Goal: Task Accomplishment & Management: Use online tool/utility

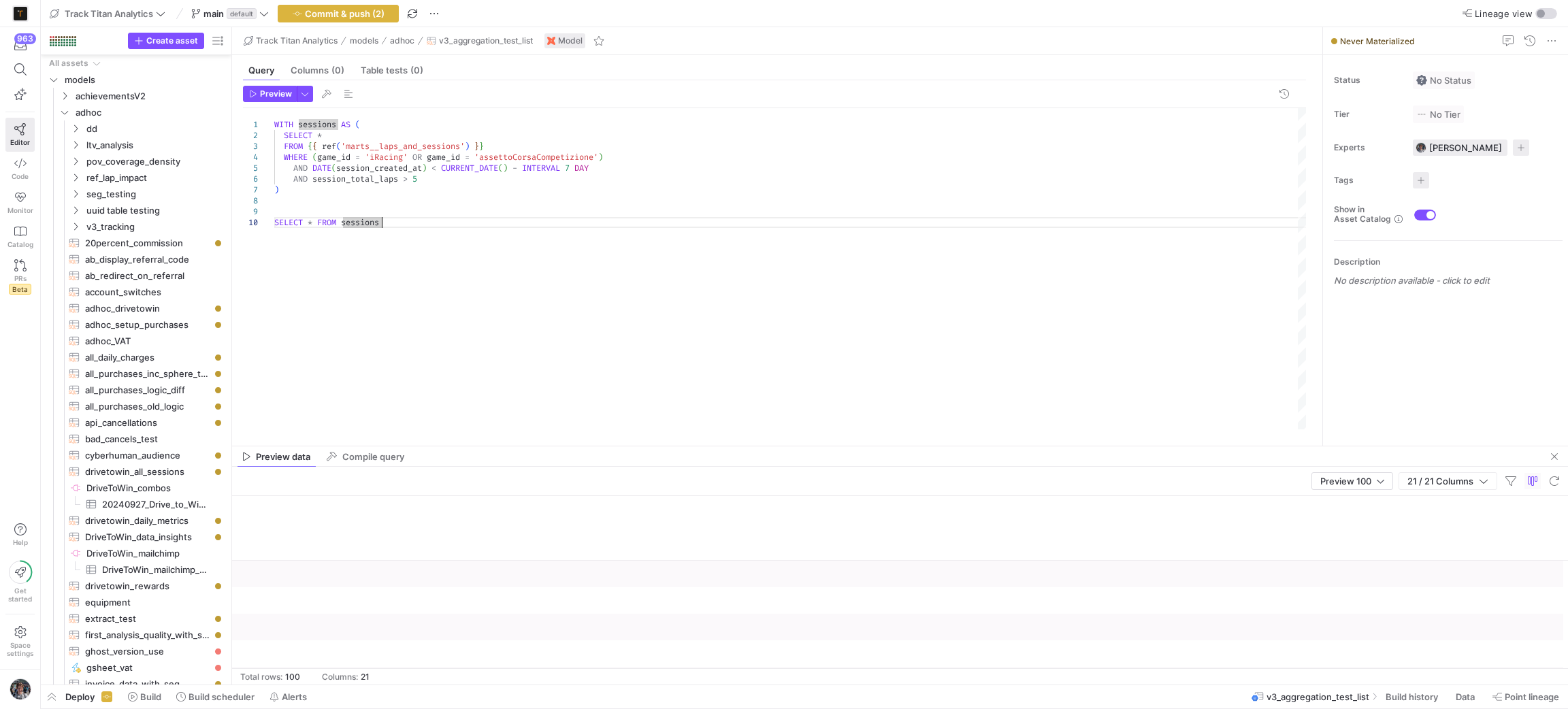
scroll to position [0, 1804]
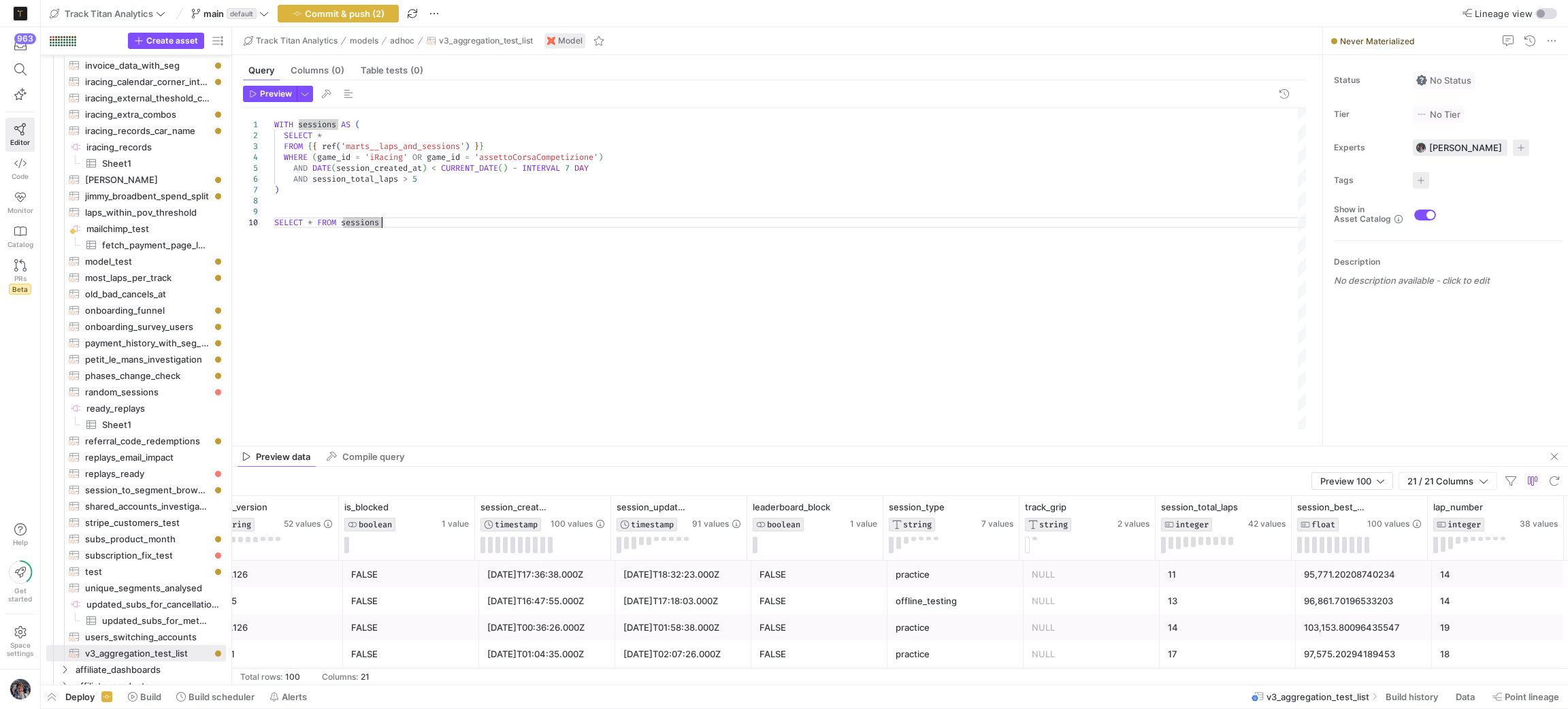
click at [482, 202] on div "WITH sessions AS ( SELECT * ) WHERE ( game_id = 'iRacing' OR game_id = 'assetto…" at bounding box center [791, 268] width 1033 height 321
click at [317, 138] on div "WITH sessions AS ( SELECT * ) WHERE ( game_id = 'iRacing' OR game_id = 'assetto…" at bounding box center [791, 268] width 1033 height 321
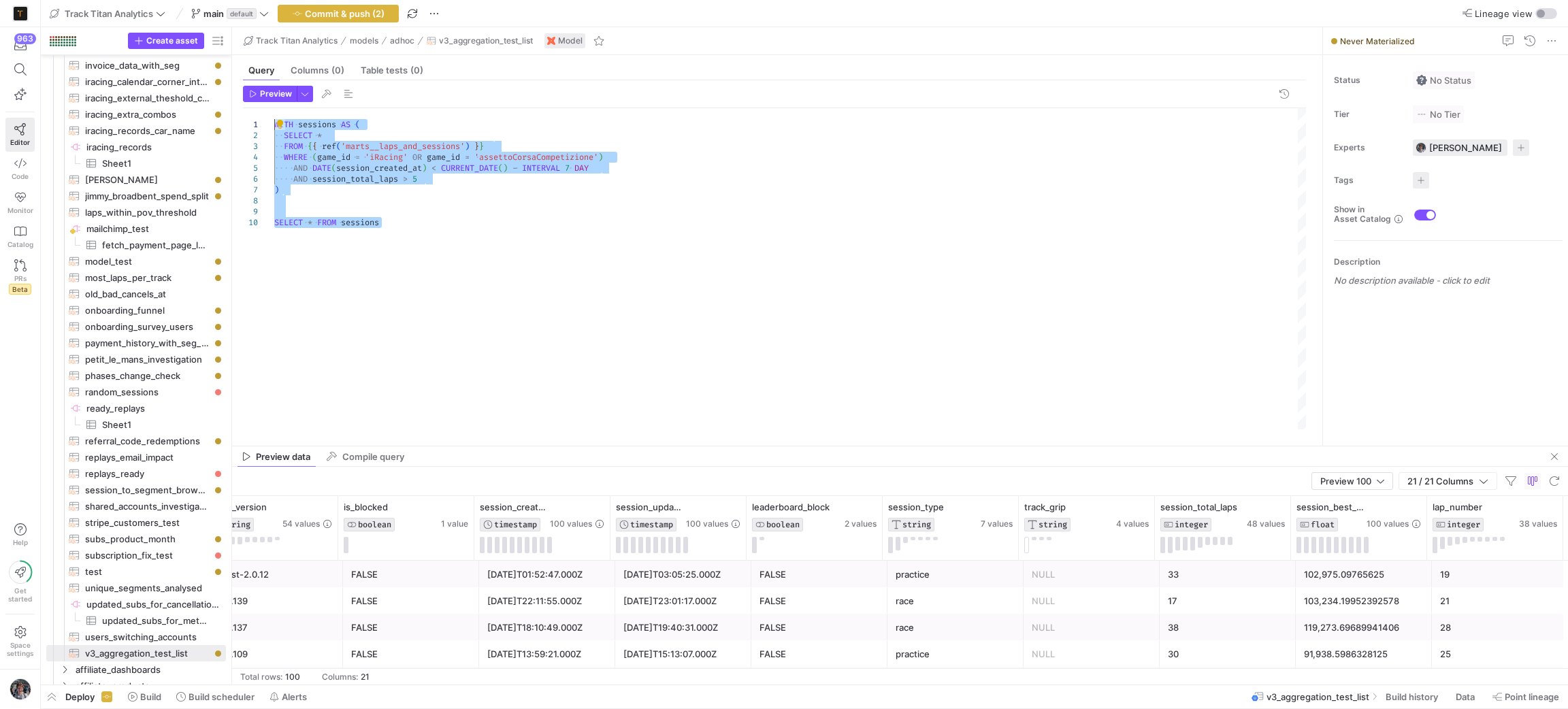
drag, startPoint x: 346, startPoint y: 198, endPoint x: 0, endPoint y: 110, distance: 357.0
click at [274, 110] on div "WITH sessions AS ( SELECT * ) WHERE ( game_id = 'iRacing' OR game_id = 'assetto…" at bounding box center [791, 268] width 1033 height 321
click at [843, 402] on div "WITH sessions AS ( SELECT * ) WHERE ( game_id = 'iRacing' OR game_id = 'assetto…" at bounding box center [791, 268] width 1033 height 321
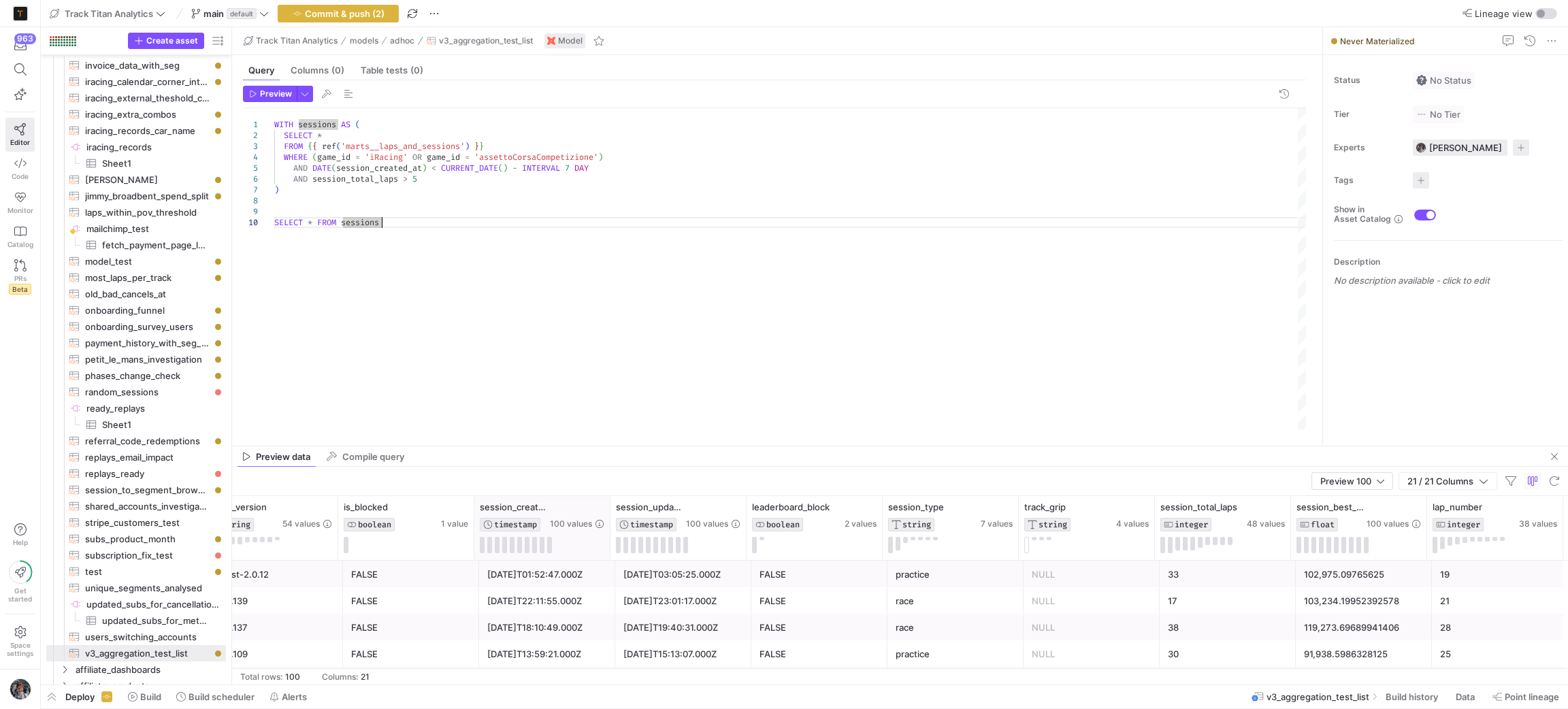
click at [607, 518] on div at bounding box center [610, 528] width 5 height 64
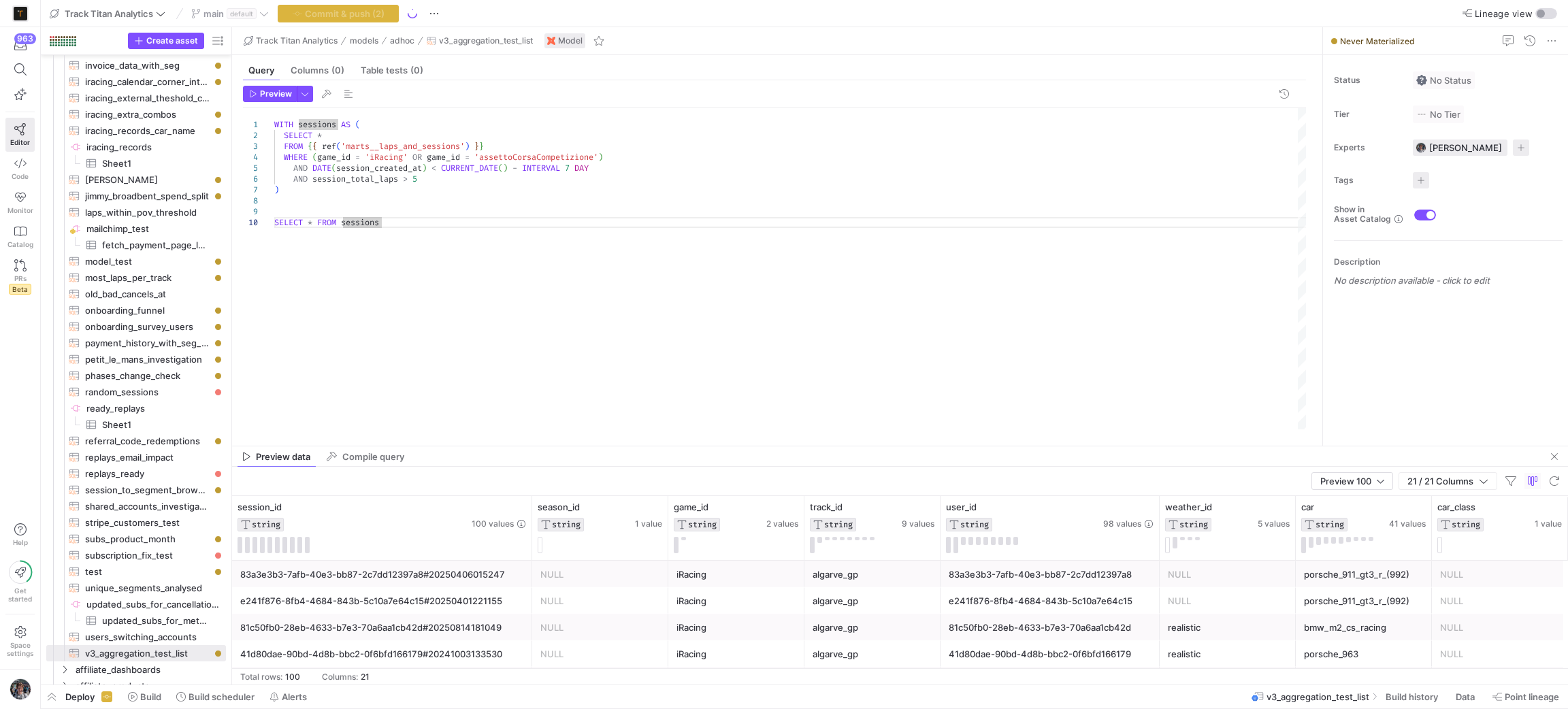
scroll to position [53, 106]
click at [394, 211] on div "WITH sessions AS ( SELECT * ) WHERE ( game_id = 'iRacing' OR game_id = 'assetto…" at bounding box center [791, 268] width 1033 height 321
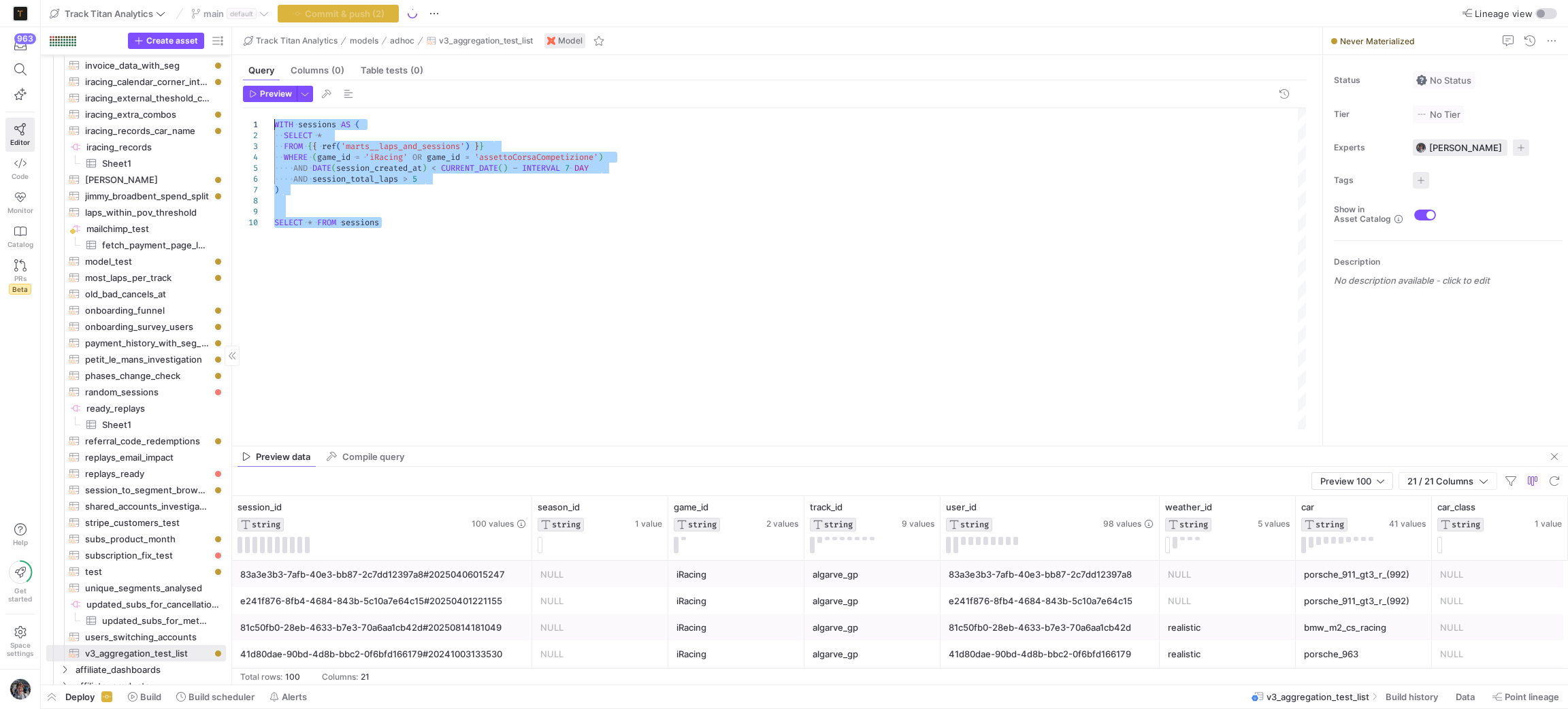
drag, startPoint x: 401, startPoint y: 228, endPoint x: 185, endPoint y: 116, distance: 243.3
click at [274, 116] on div "WITH sessions AS ( SELECT * ) WHERE ( game_id = 'iRacing' OR game_id = 'assetto…" at bounding box center [791, 268] width 1033 height 321
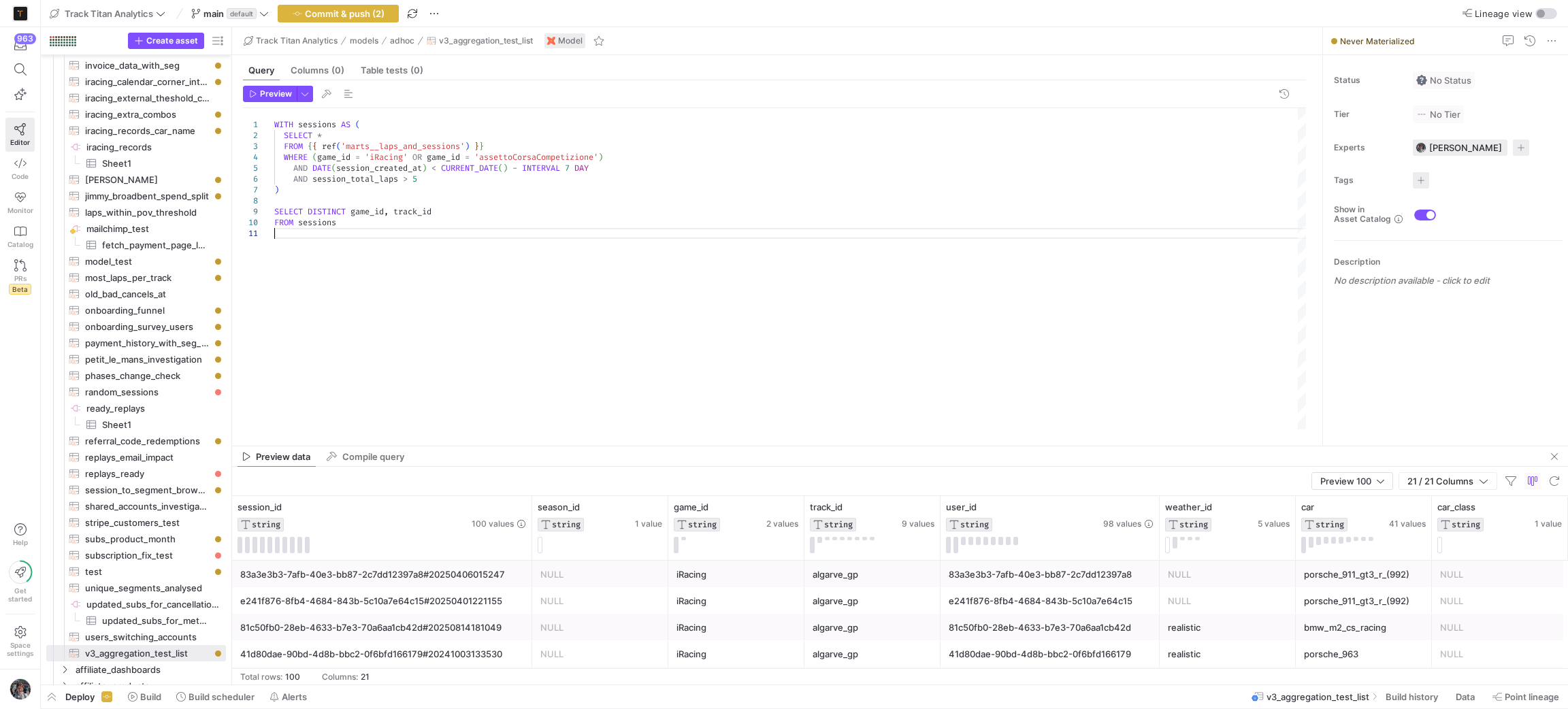
scroll to position [9, 0]
click at [665, 235] on div "WITH sessions AS ( SELECT * ) WHERE ( game_id = 'iRacing' OR game_id = 'assetto…" at bounding box center [791, 268] width 1033 height 321
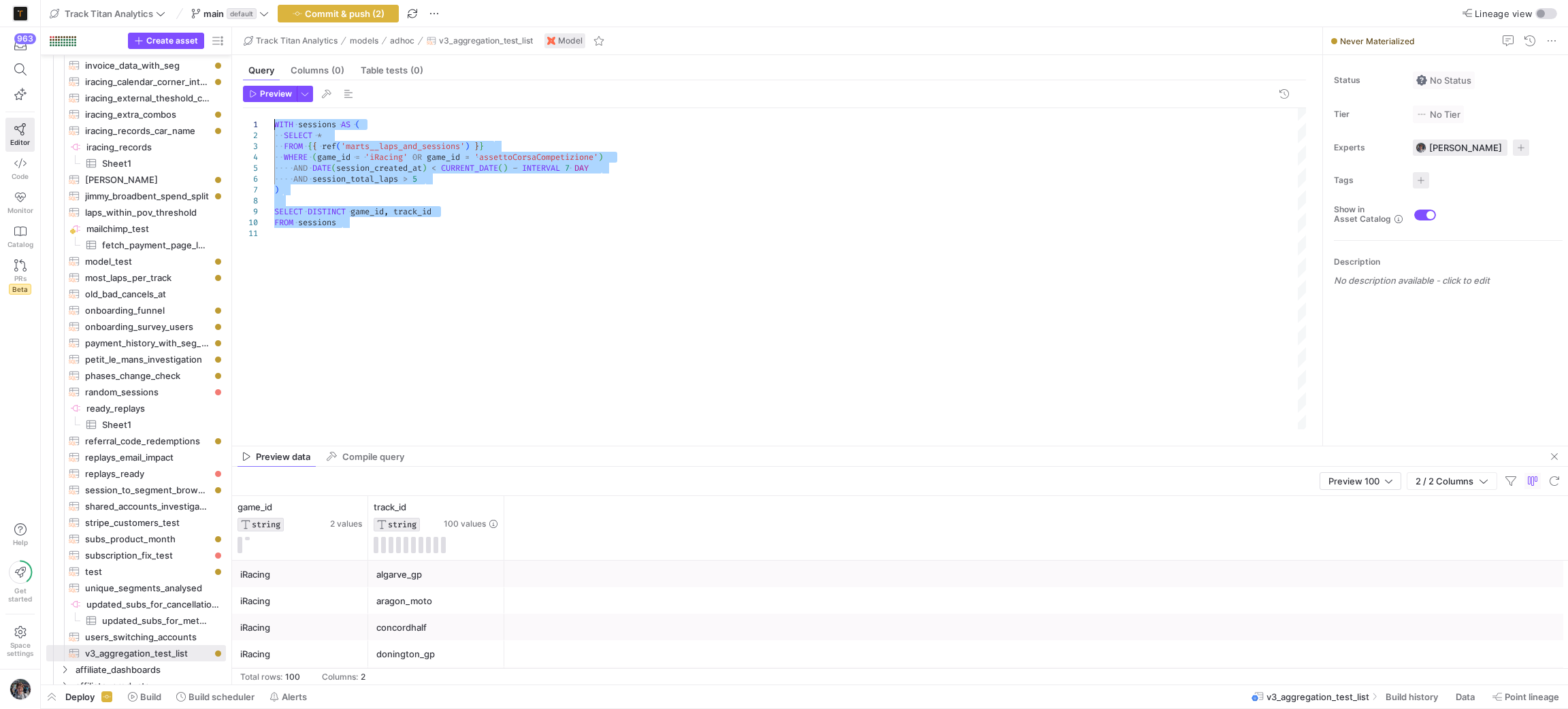
drag, startPoint x: 385, startPoint y: 235, endPoint x: 219, endPoint y: 120, distance: 201.9
click at [274, 120] on div "WITH sessions AS ( SELECT * ) WHERE ( game_id = 'iRacing' OR game_id = 'assetto…" at bounding box center [791, 268] width 1033 height 321
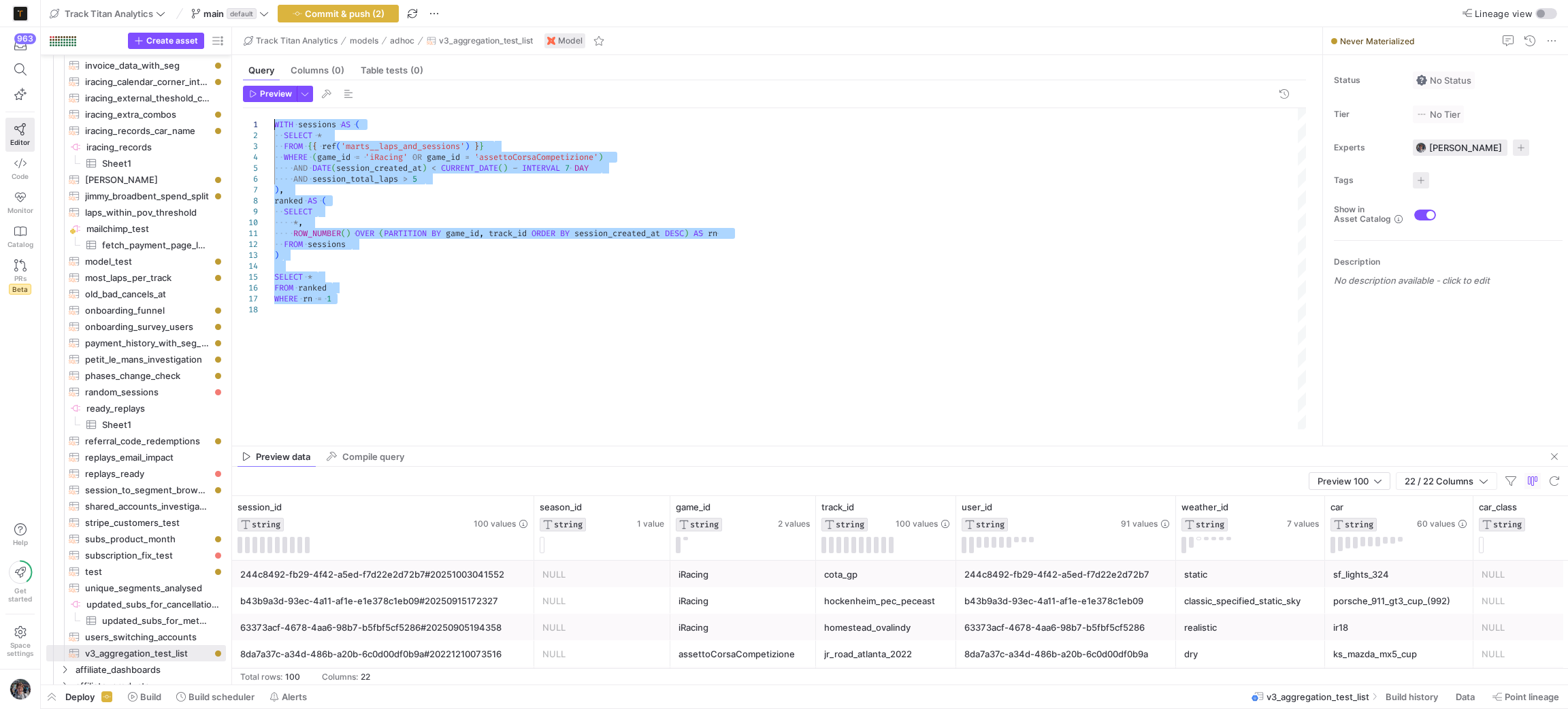
drag, startPoint x: 366, startPoint y: 308, endPoint x: 185, endPoint y: 28, distance: 333.4
click at [274, 108] on div "WITH sessions AS ( SELECT * ) , WHERE ( game_id = 'iRacing' OR game_id = 'asset…" at bounding box center [791, 268] width 1033 height 321
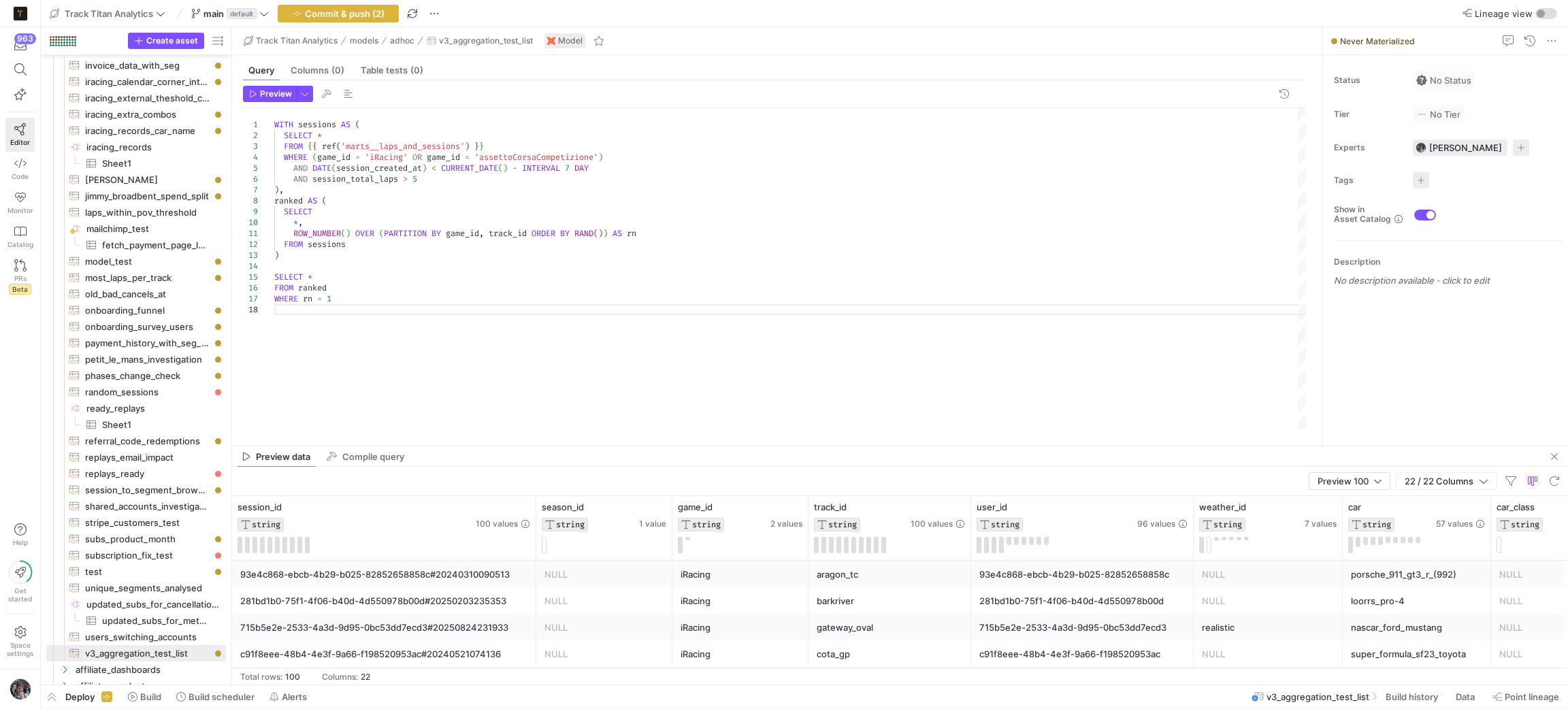
click at [319, 254] on div "WITH sessions AS ( SELECT * ) , WHERE ( game_id = 'iRacing' OR game_id = 'asset…" at bounding box center [791, 268] width 1033 height 321
click at [309, 141] on div "WITH sessions AS ( SELECT * ) , WHERE ( game_id = 'iRacing' OR game_id = 'asset…" at bounding box center [791, 268] width 1033 height 321
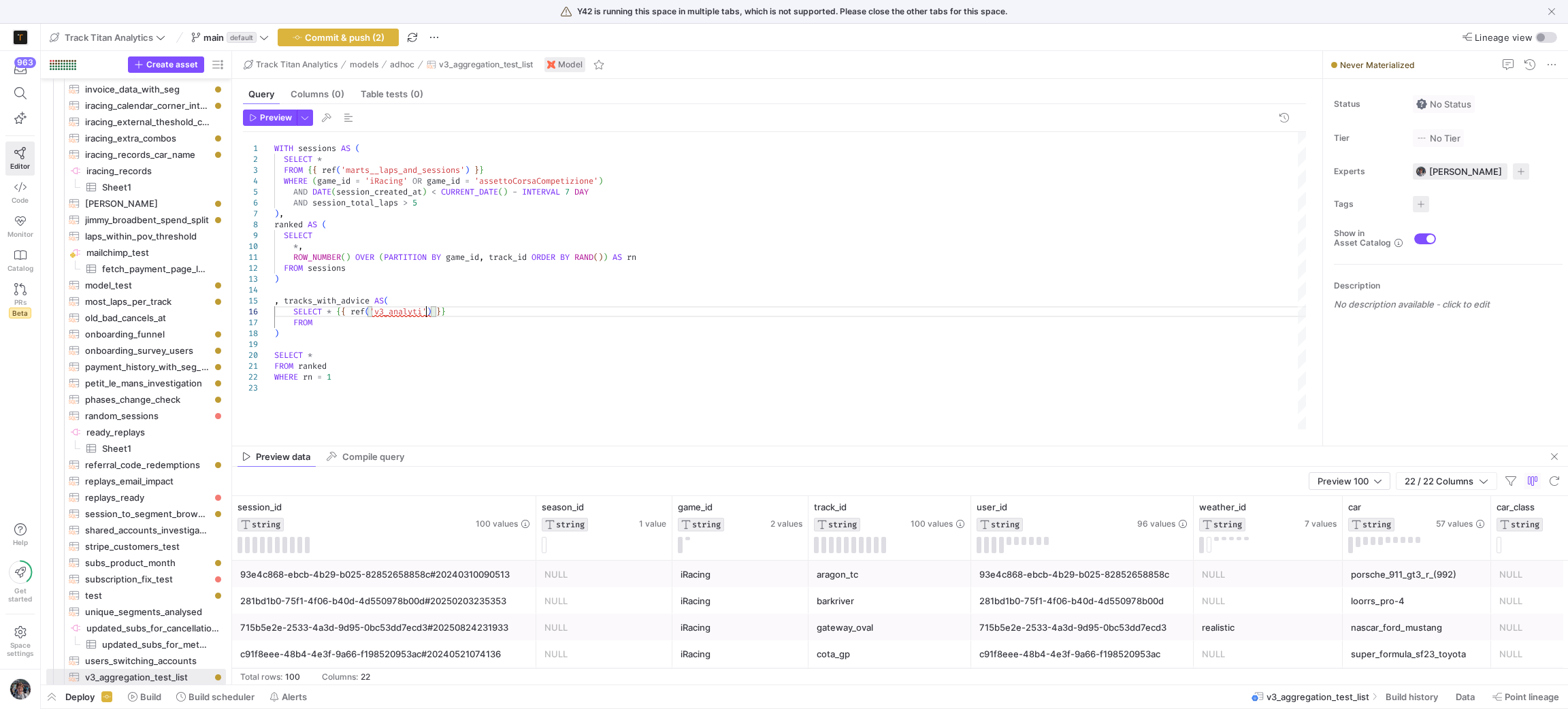
scroll to position [65, 160]
drag, startPoint x: 337, startPoint y: 311, endPoint x: 673, endPoint y: 316, distance: 336.0
click at [673, 316] on div "WITH sessions AS ( SELECT * ) , WHERE ( game_id = 'iRacing' OR game_id = 'asset…" at bounding box center [791, 280] width 1033 height 298
click at [398, 324] on div "WITH sessions AS ( SELECT * ) , WHERE ( game_id = 'iRacing' OR game_id = 'asset…" at bounding box center [791, 280] width 1033 height 298
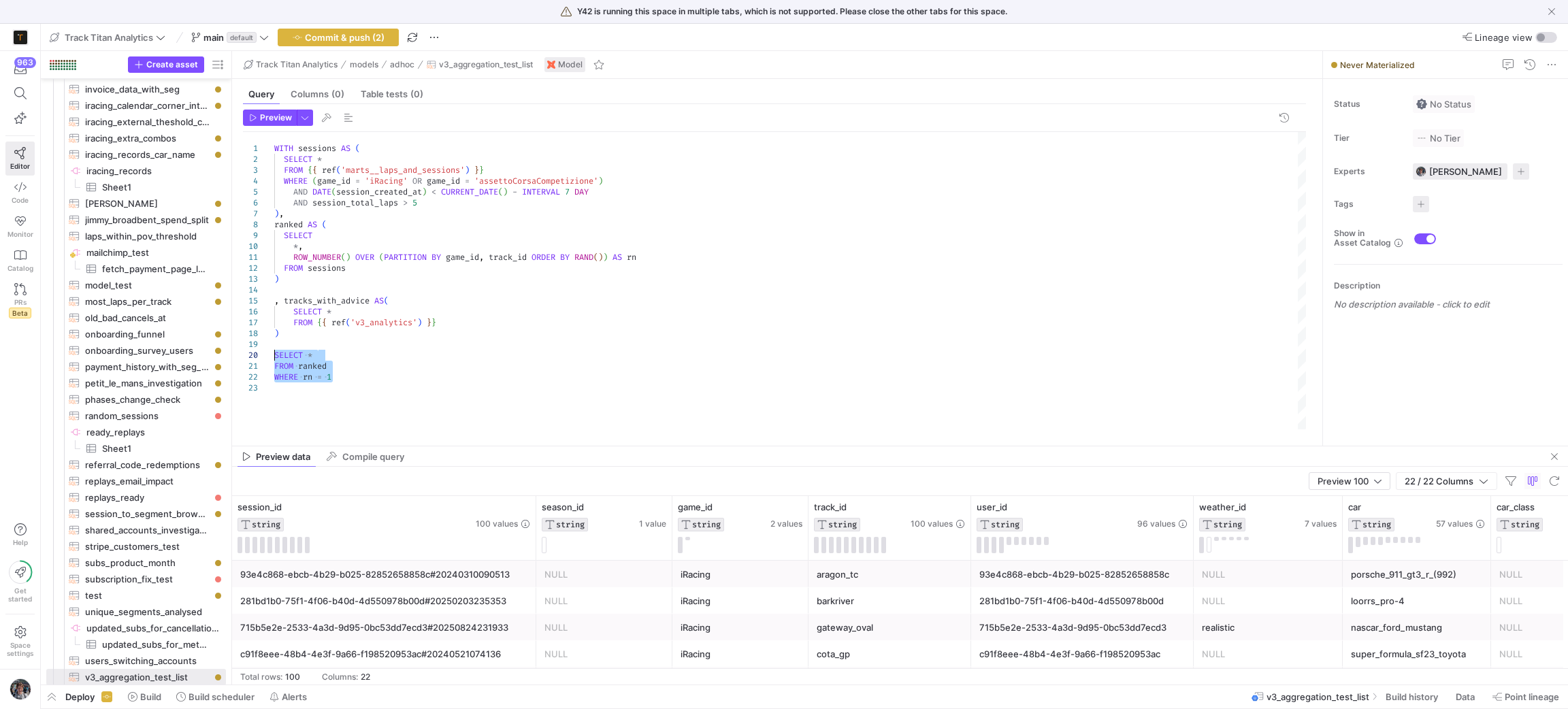
drag, startPoint x: 357, startPoint y: 374, endPoint x: 171, endPoint y: 353, distance: 187.2
click at [274, 353] on div "WITH sessions AS ( SELECT * ) , WHERE ( game_id = 'iRacing' OR game_id = 'asset…" at bounding box center [791, 280] width 1033 height 298
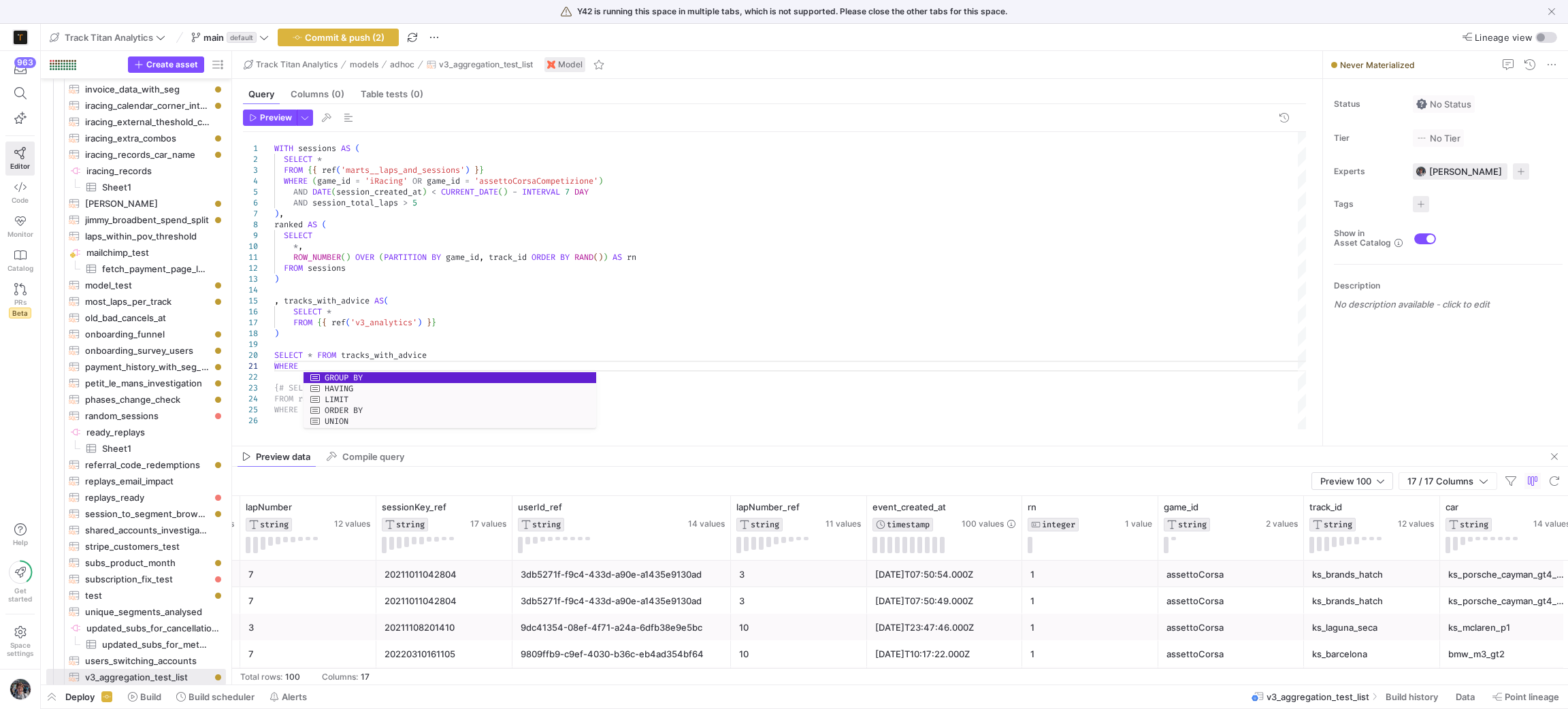
scroll to position [0, 750]
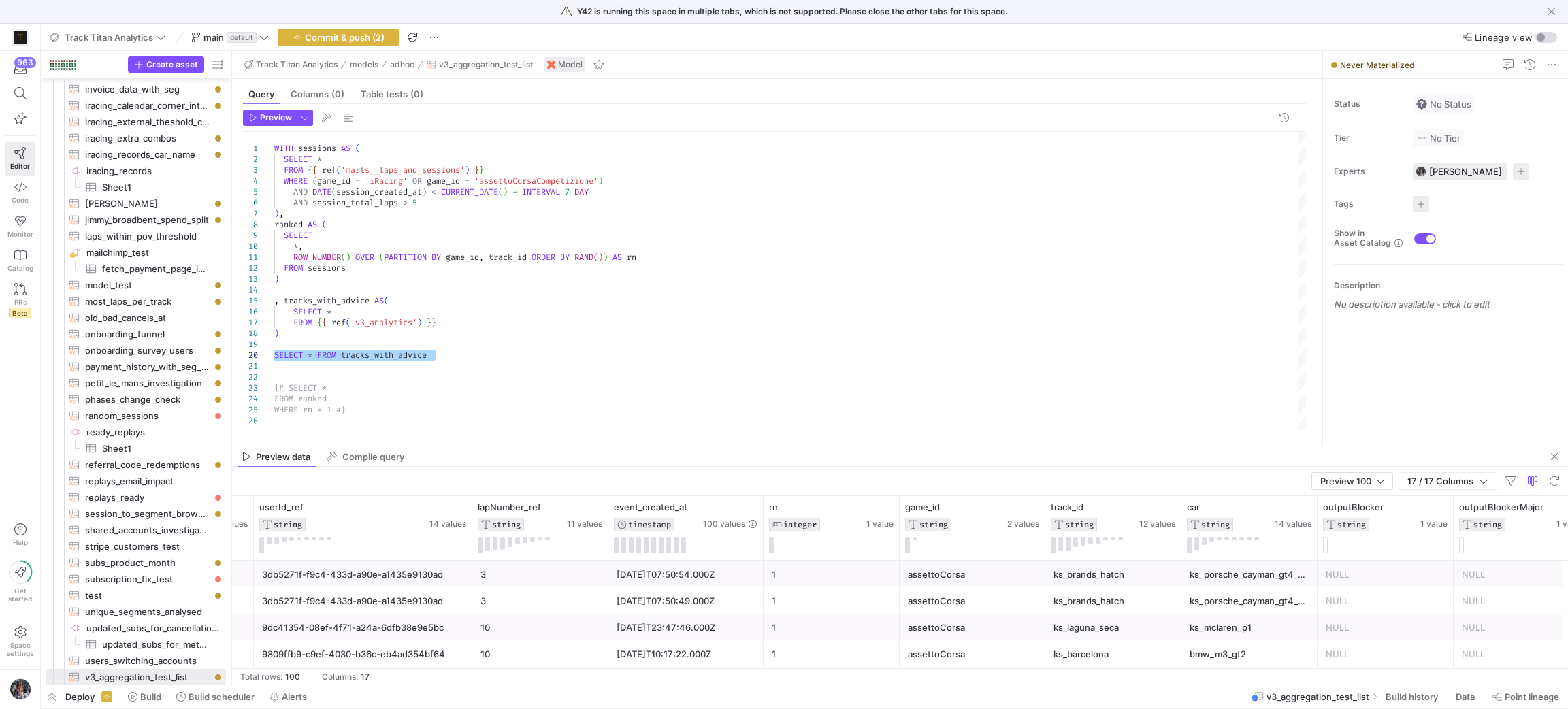
click at [451, 316] on div "WITH sessions AS ( SELECT * ) , WHERE ( game_id = 'iRacing' OR game_id = 'asset…" at bounding box center [791, 280] width 1033 height 298
drag, startPoint x: 392, startPoint y: 329, endPoint x: 198, endPoint y: 304, distance: 195.6
click at [274, 304] on div "WITH sessions AS ( SELECT * ) , WHERE ( game_id = 'iRacing' OR game_id = 'asset…" at bounding box center [791, 280] width 1033 height 298
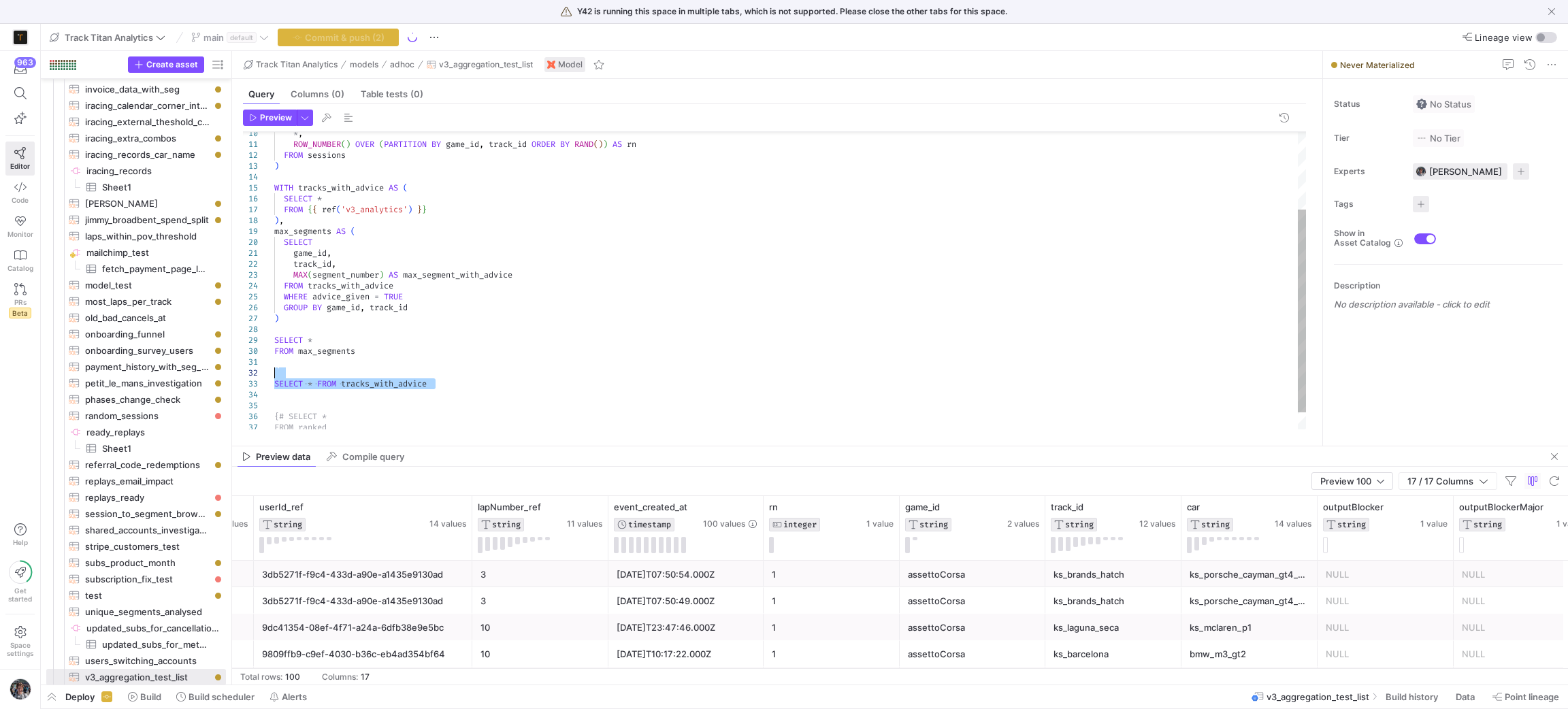
drag, startPoint x: 406, startPoint y: 382, endPoint x: 398, endPoint y: 370, distance: 14.4
click at [398, 370] on div "* , ROW_NUMBER ( ) OVER ( PARTITION BY game_id , track_id ORDER BY [PERSON_NAME…" at bounding box center [791, 236] width 1033 height 436
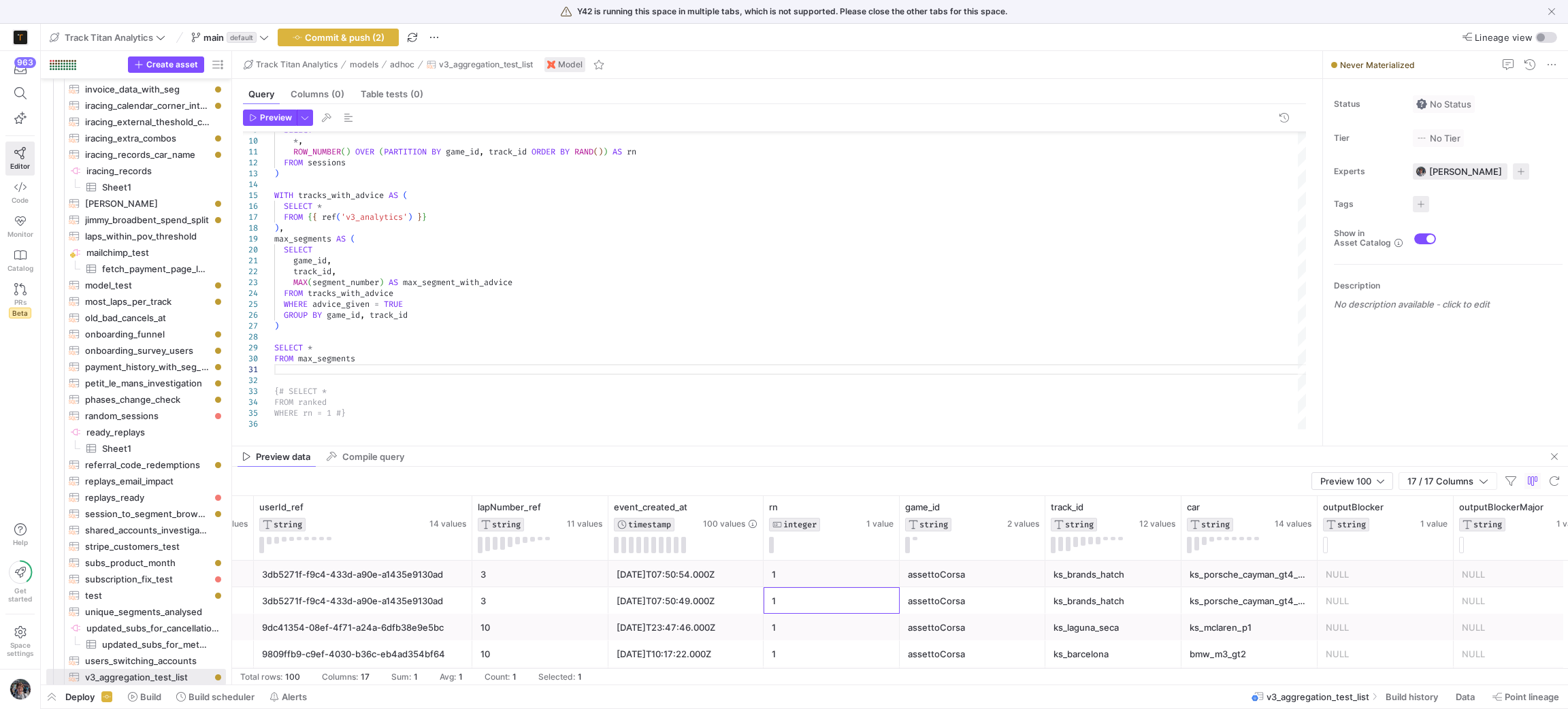
click at [764, 595] on div "1" at bounding box center [831, 600] width 136 height 27
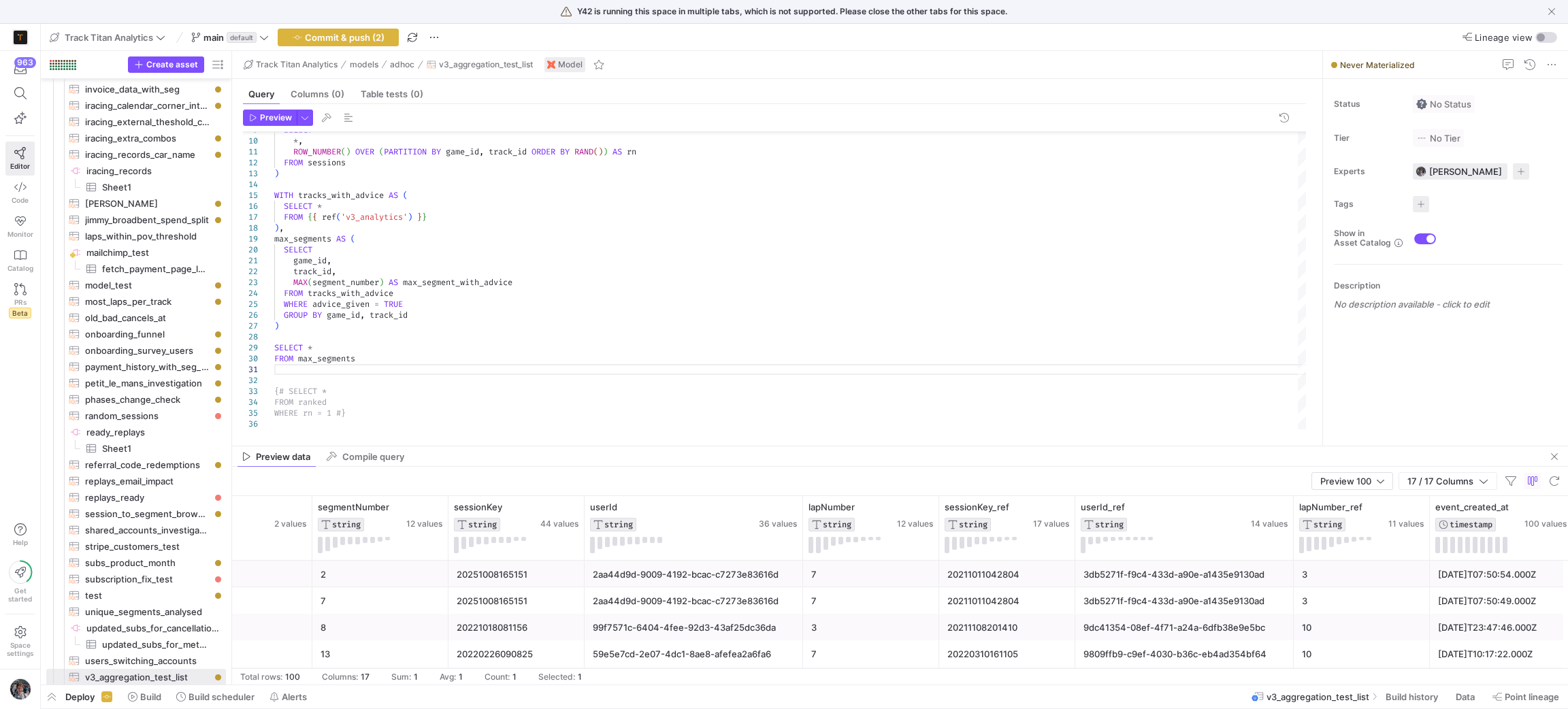
scroll to position [0, 0]
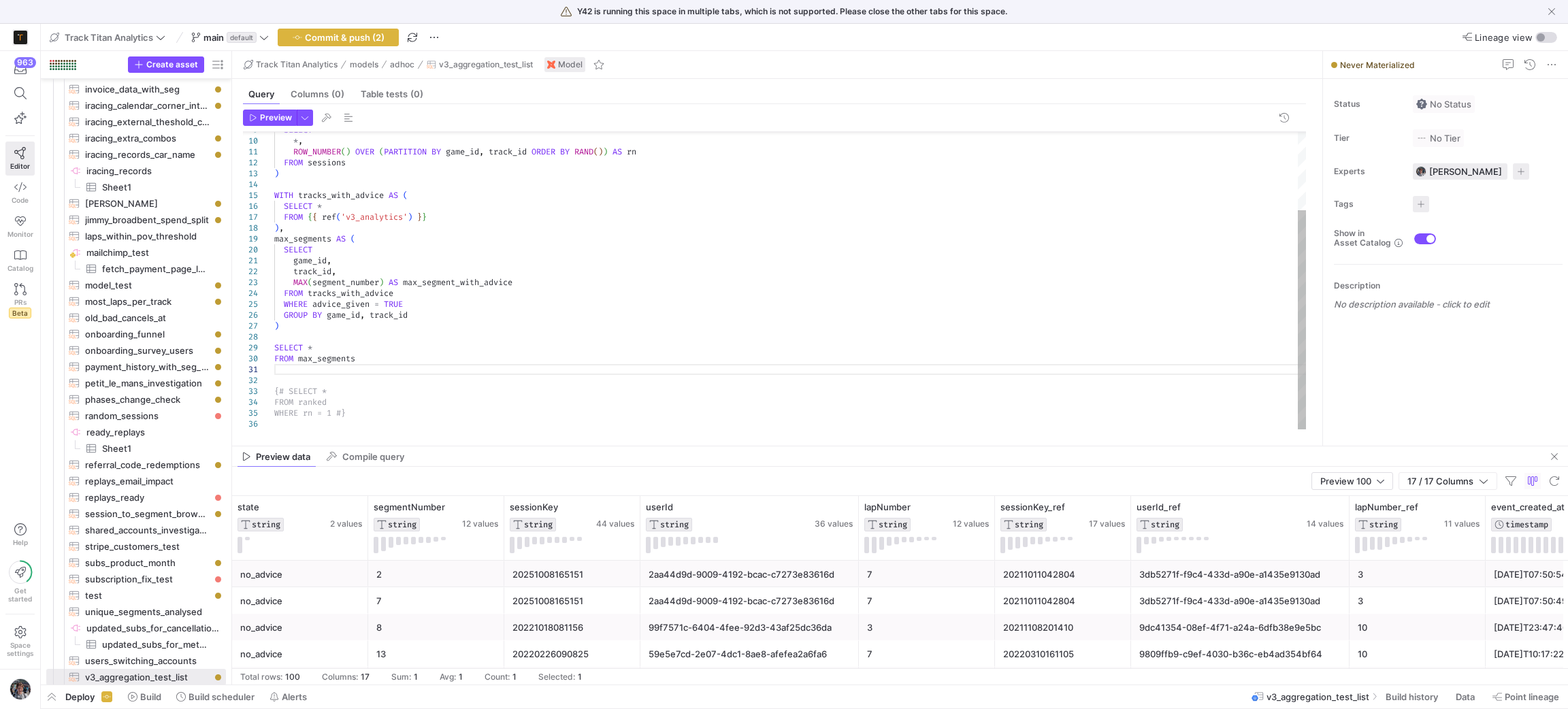
click at [346, 296] on div "* , ROW_NUMBER ( ) OVER ( PARTITION BY game_id , track_id ORDER BY [PERSON_NAME…" at bounding box center [791, 228] width 1033 height 403
click at [348, 305] on div "* , ROW_NUMBER ( ) OVER ( PARTITION BY game_id , track_id ORDER BY [PERSON_NAME…" at bounding box center [791, 228] width 1033 height 403
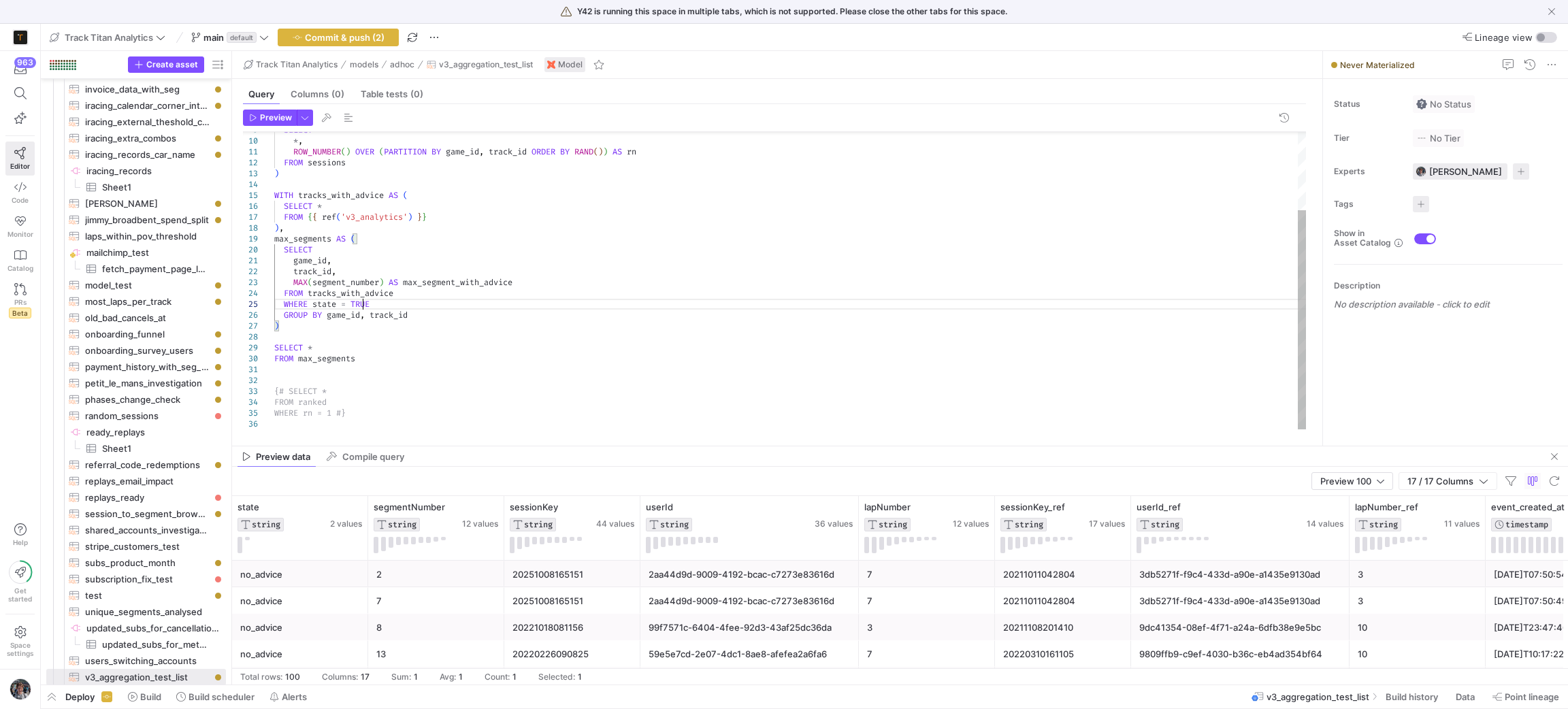
click at [361, 304] on div "* , ROW_NUMBER ( ) OVER ( PARTITION BY game_id , track_id ORDER BY [PERSON_NAME…" at bounding box center [791, 228] width 1033 height 403
click at [1363, 473] on div "Preview 100" at bounding box center [1352, 481] width 82 height 18
click at [1363, 518] on mat-option "Full Preview" at bounding box center [1352, 525] width 82 height 22
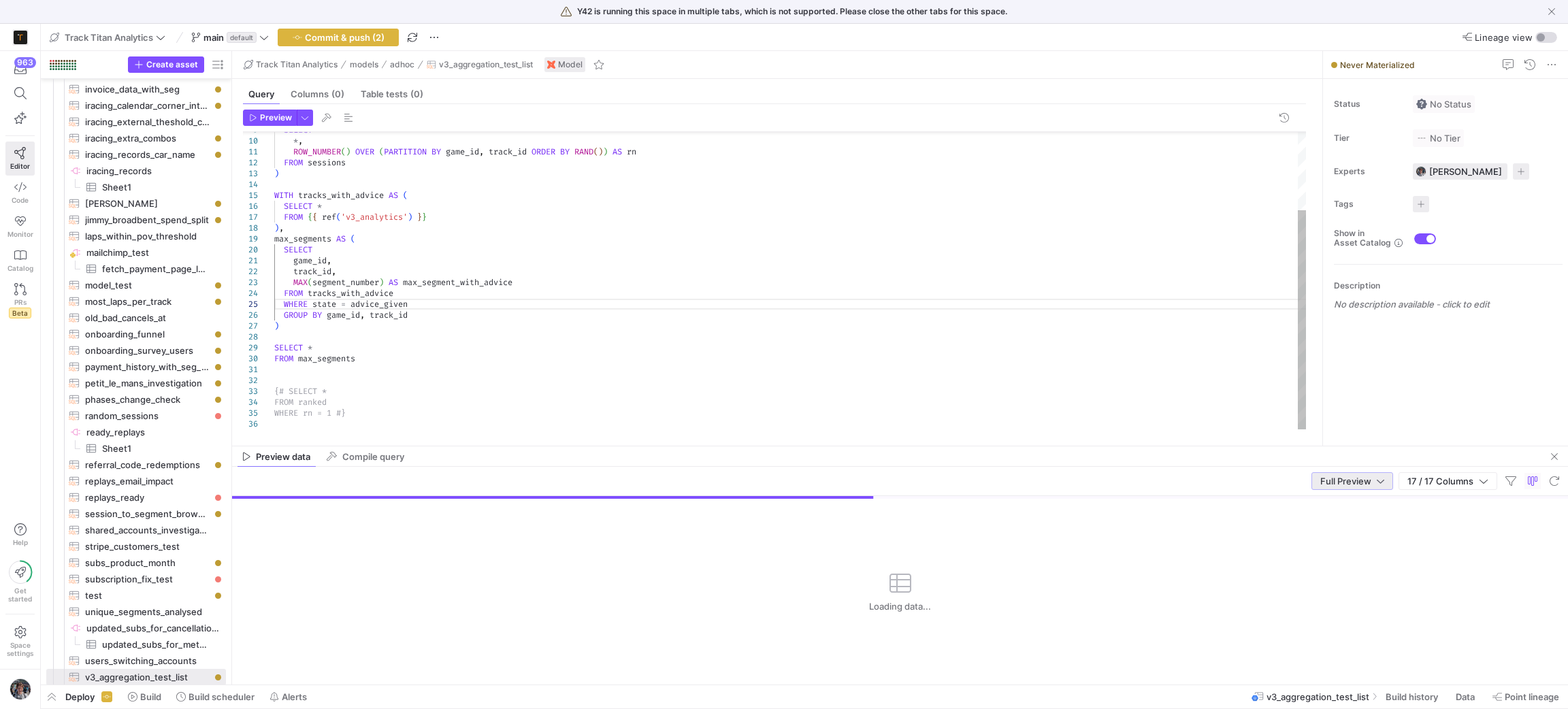
click at [417, 302] on div "* , ROW_NUMBER ( ) OVER ( PARTITION BY game_id , track_id ORDER BY [PERSON_NAME…" at bounding box center [791, 228] width 1033 height 403
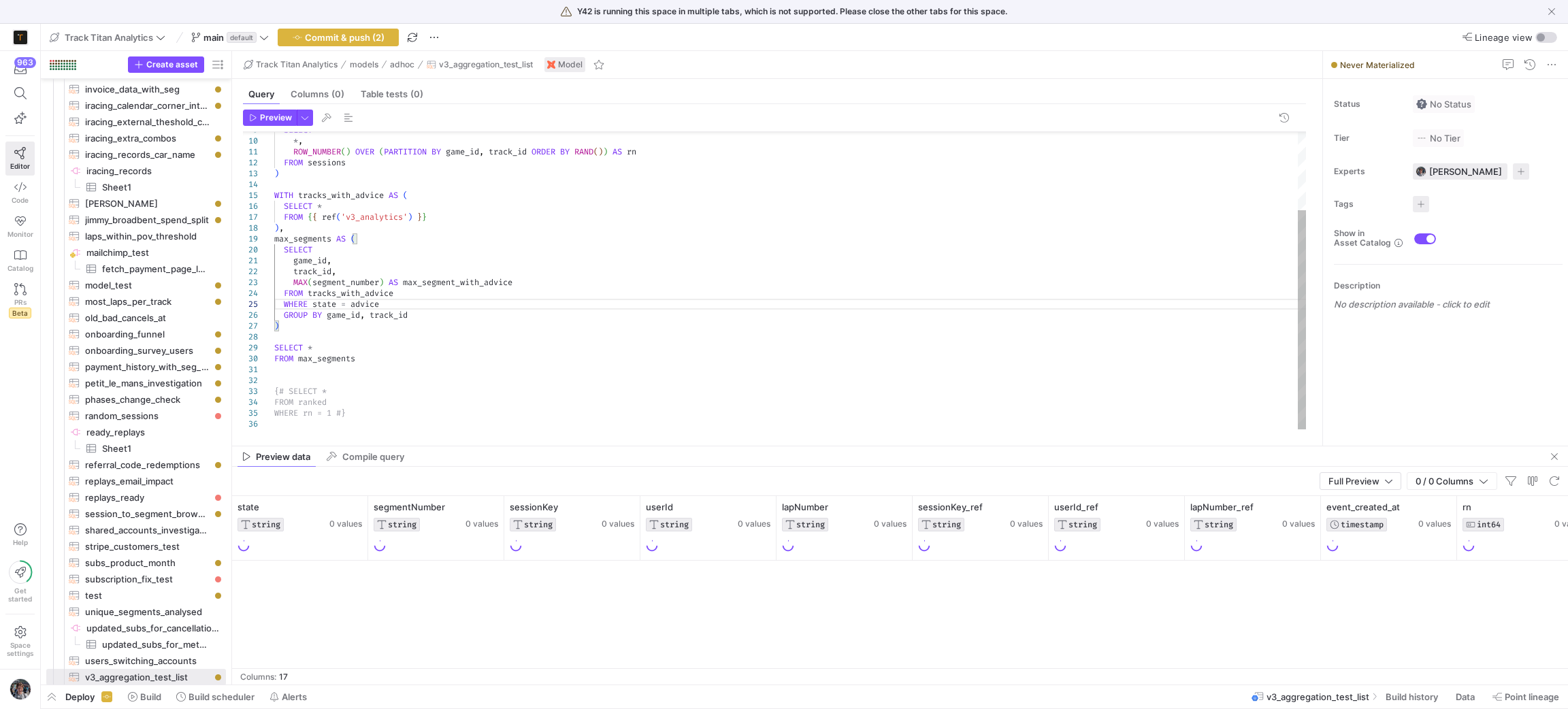
click at [356, 282] on div "* , ROW_NUMBER ( ) OVER ( PARTITION BY game_id , track_id ORDER BY [PERSON_NAME…" at bounding box center [791, 228] width 1033 height 403
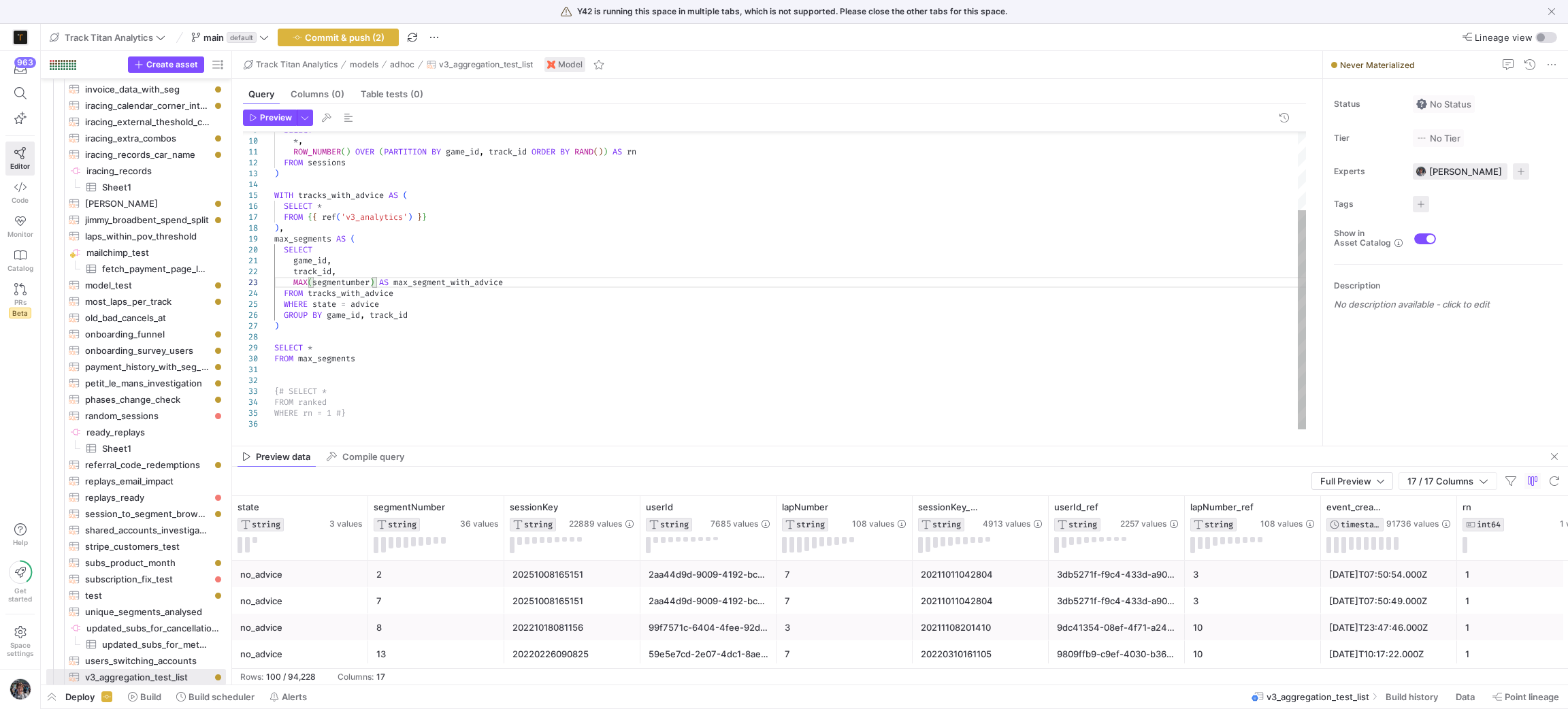
scroll to position [31, 78]
drag, startPoint x: 452, startPoint y: 281, endPoint x: 528, endPoint y: 285, distance: 76.1
click at [528, 285] on div "* , ROW_NUMBER ( ) OVER ( PARTITION BY game_id , track_id ORDER BY [PERSON_NAME…" at bounding box center [791, 228] width 1033 height 403
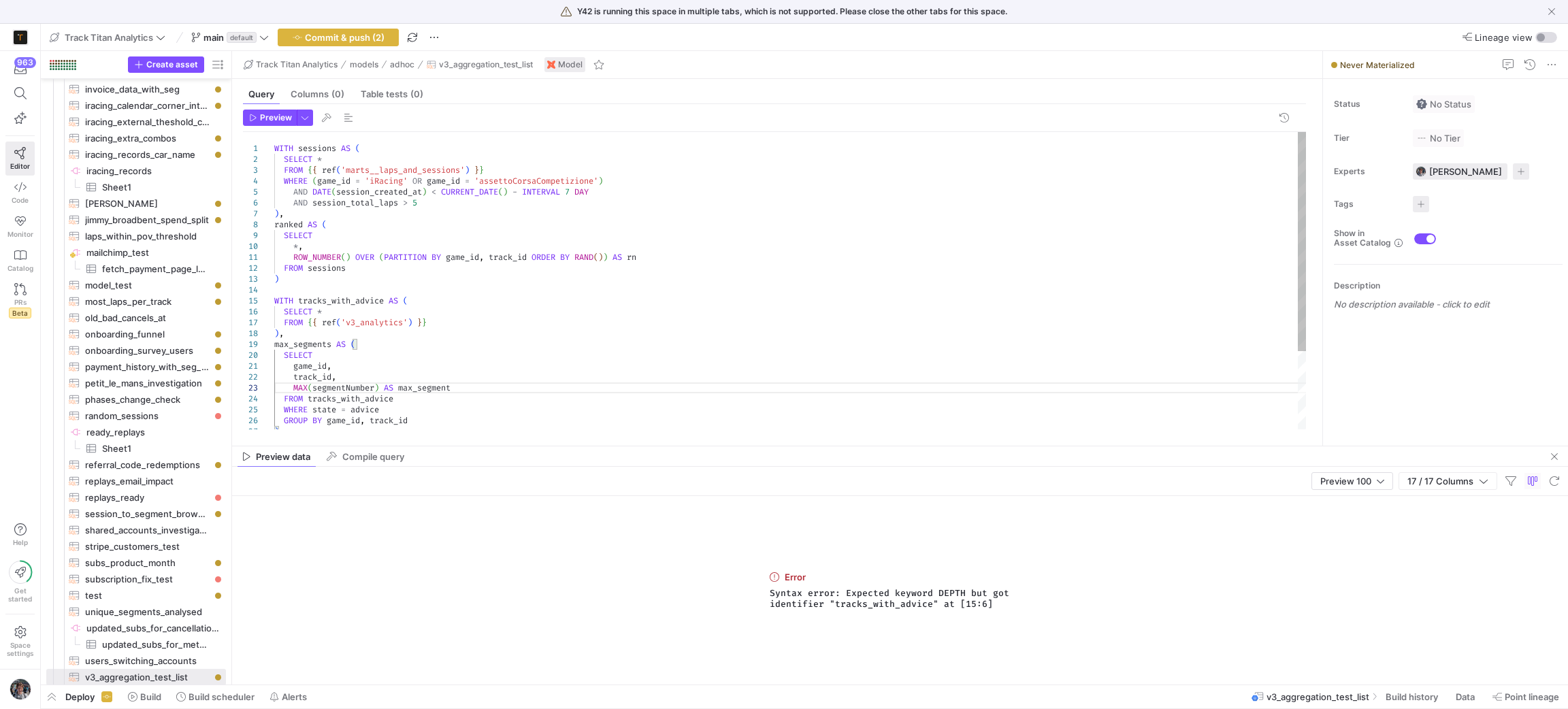
click at [279, 304] on div "* , ROW_NUMBER ( ) OVER ( PARTITION BY game_id , track_id ORDER BY [PERSON_NAME…" at bounding box center [791, 333] width 1033 height 403
click at [281, 304] on div "* , ROW_NUMBER ( ) OVER ( PARTITION BY game_id , track_id ORDER BY [PERSON_NAME…" at bounding box center [791, 333] width 1033 height 403
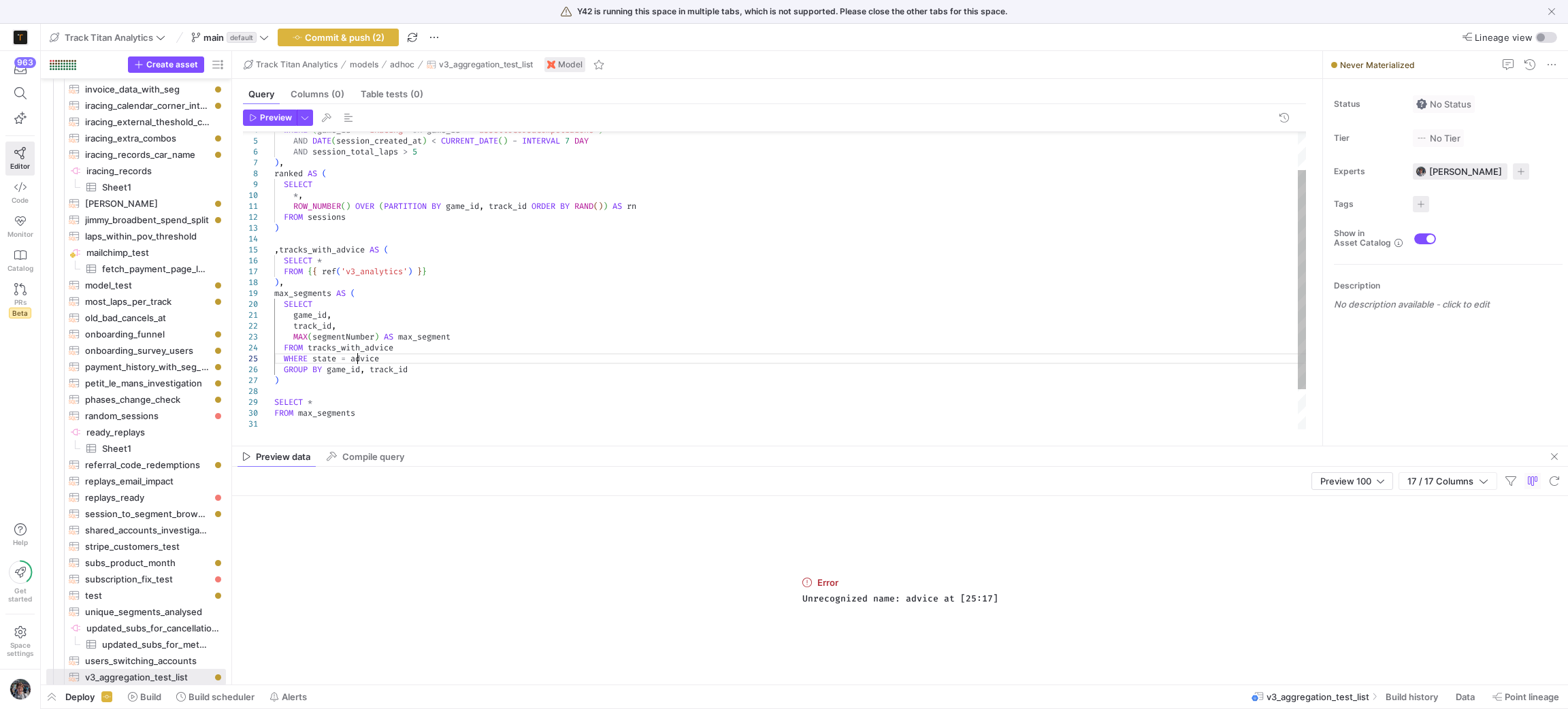
click at [358, 354] on div "* , ROW_NUMBER ( ) OVER ( PARTITION BY game_id , track_id ORDER BY [PERSON_NAME…" at bounding box center [791, 282] width 1033 height 403
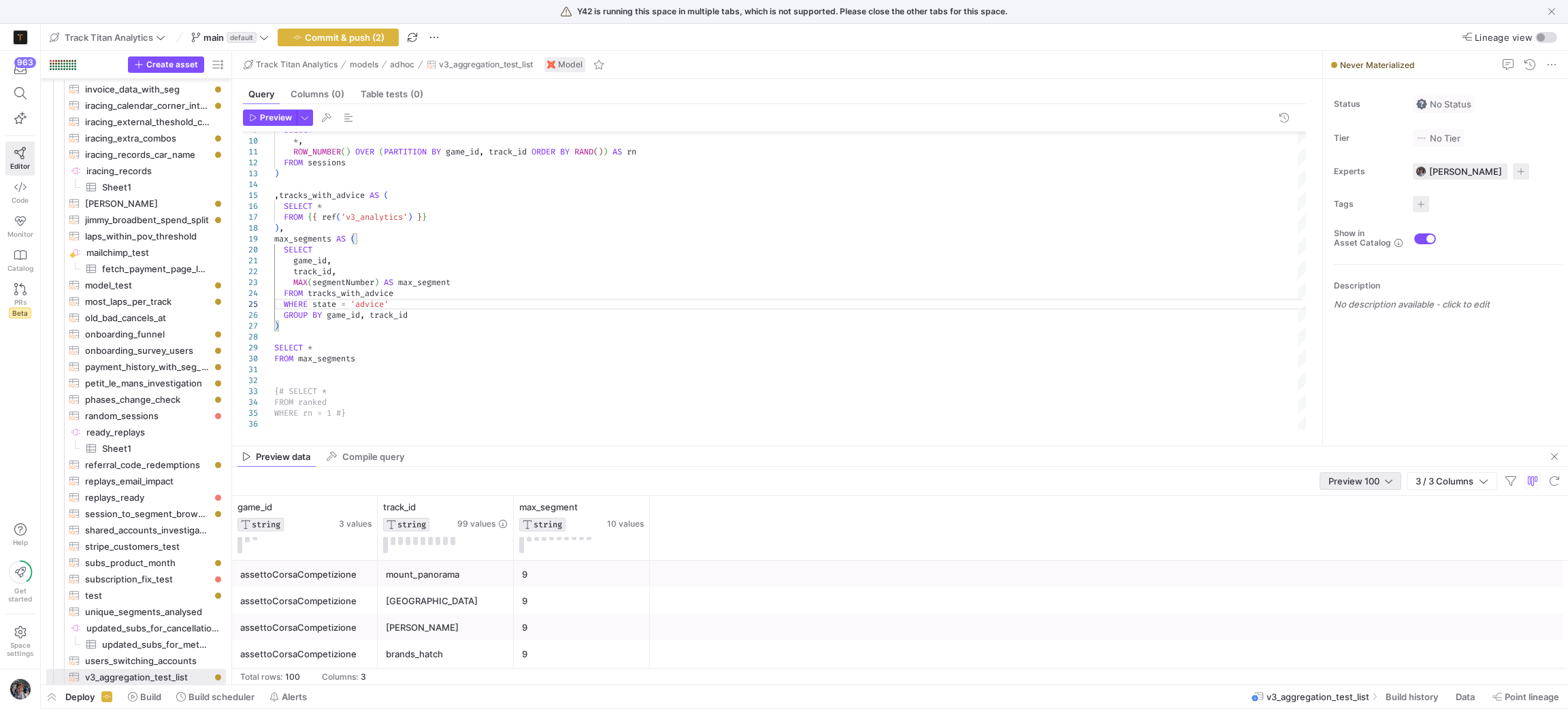
click at [1324, 476] on div "Preview 100" at bounding box center [1360, 481] width 82 height 18
click at [1343, 521] on span "Full Preview" at bounding box center [1359, 526] width 71 height 11
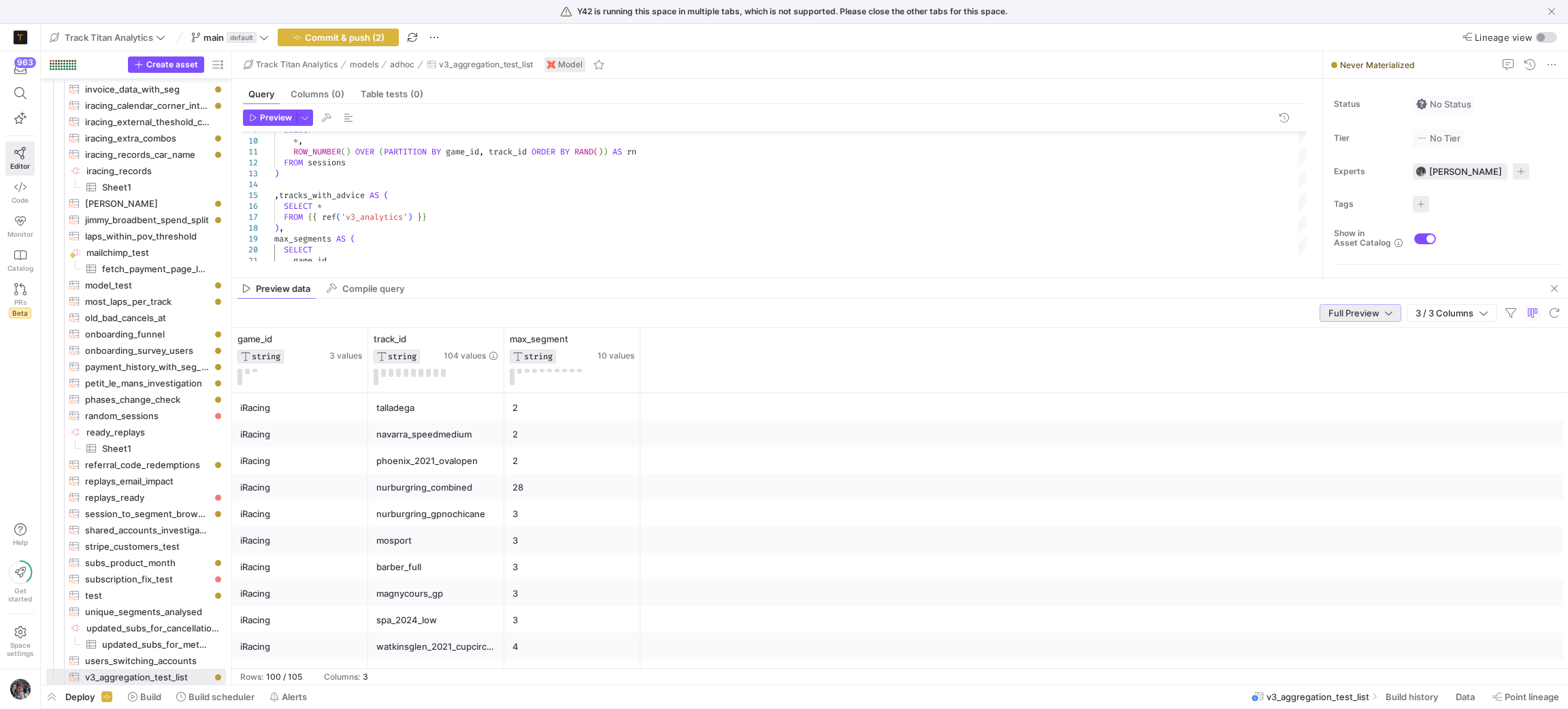
drag, startPoint x: 602, startPoint y: 445, endPoint x: 611, endPoint y: 285, distance: 160.3
click at [611, 278] on div at bounding box center [900, 278] width 1336 height 1
click at [556, 492] on div "28" at bounding box center [572, 487] width 120 height 27
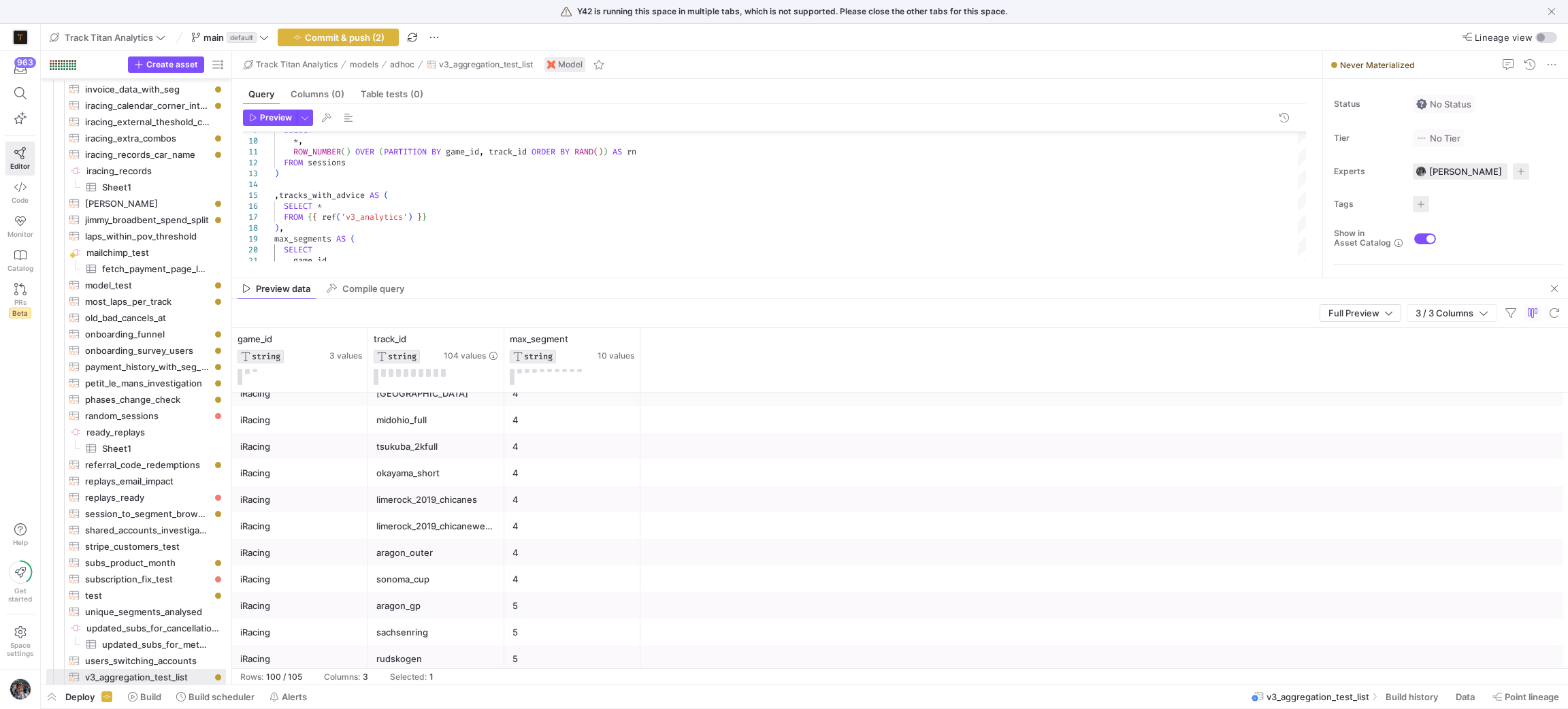
scroll to position [1398, 0]
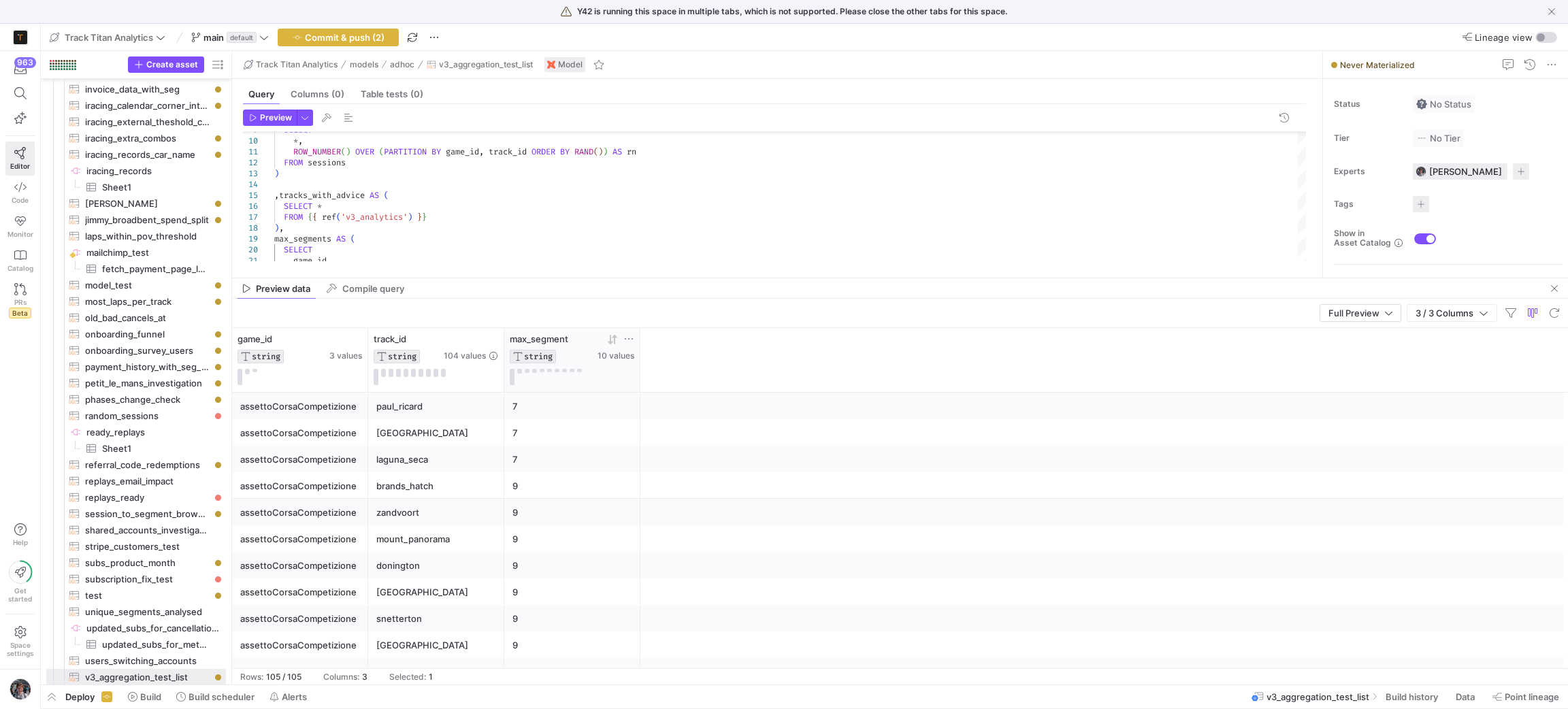
click at [605, 341] on div at bounding box center [616, 339] width 37 height 11
click at [610, 341] on icon at bounding box center [611, 339] width 5 height 9
click at [628, 452] on div "9" at bounding box center [572, 460] width 120 height 27
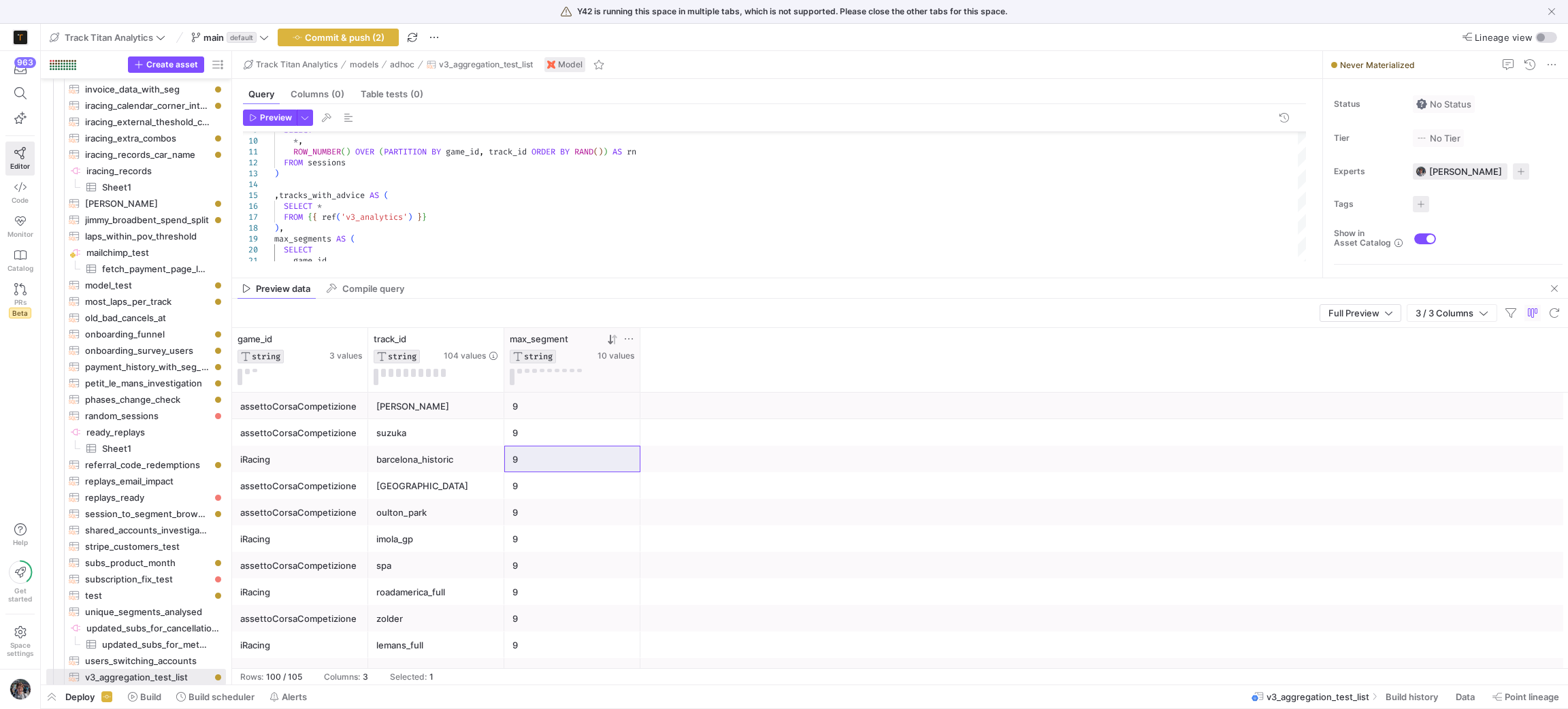
click at [612, 339] on icon at bounding box center [612, 339] width 11 height 11
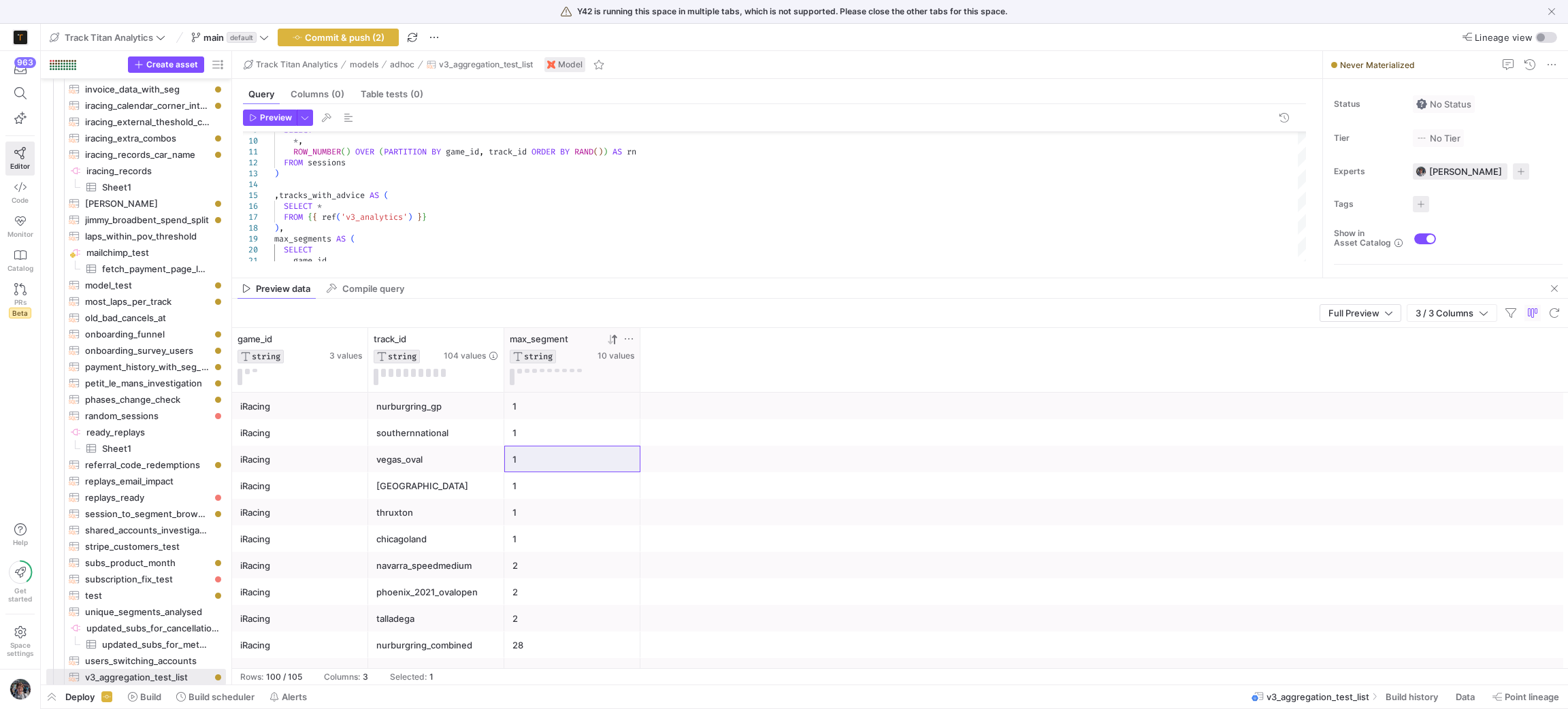
click at [612, 339] on icon at bounding box center [612, 339] width 11 height 11
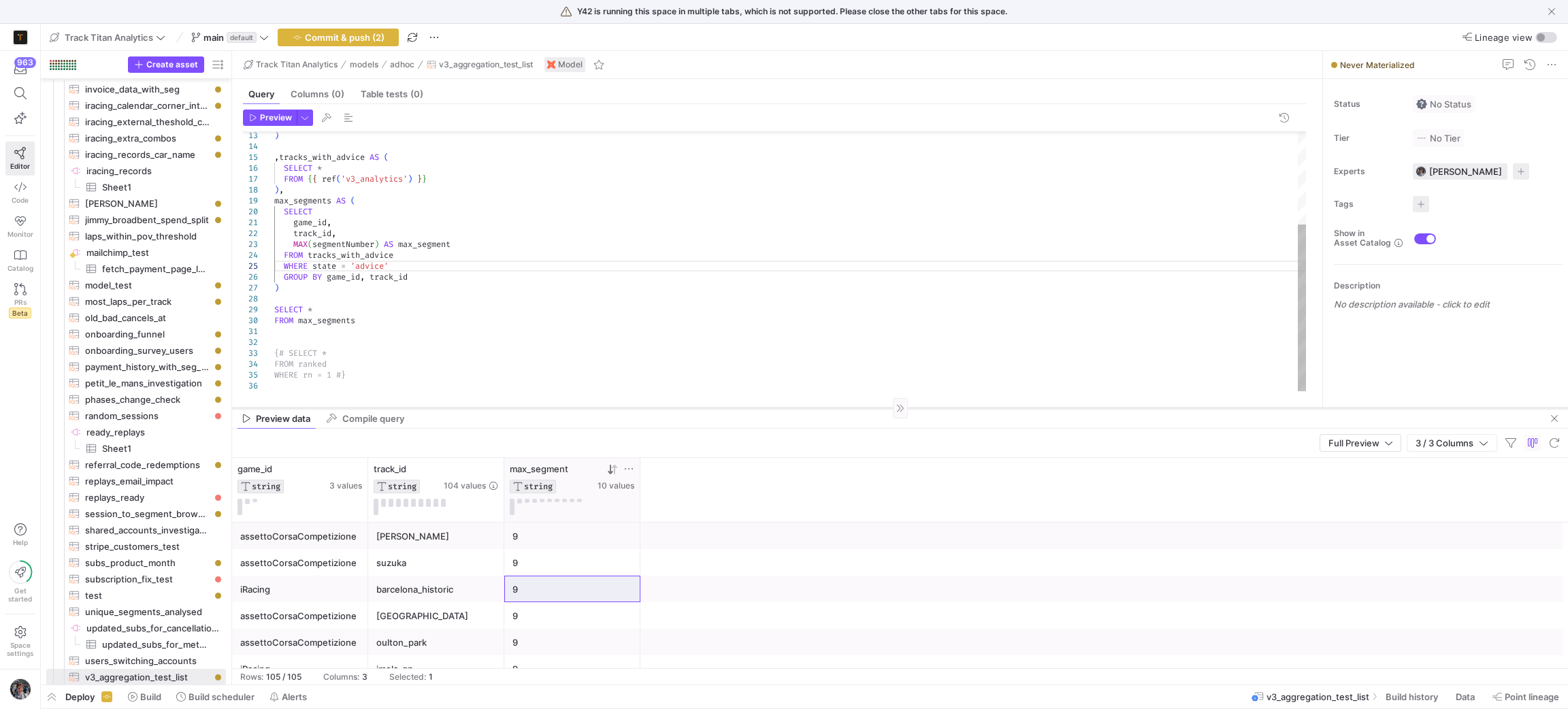
drag, startPoint x: 687, startPoint y: 277, endPoint x: 708, endPoint y: 407, distance: 131.7
click at [708, 408] on div at bounding box center [900, 408] width 1336 height 1
click at [329, 244] on div ", tracks_with_advice AS ( SELECT * ) , FROM { { ref ( 'v3_analytics' ) } } max_…" at bounding box center [791, 190] width 1033 height 403
click at [317, 241] on div ", tracks_with_advice AS ( SELECT * ) , FROM { { ref ( 'v3_analytics' ) } } max_…" at bounding box center [791, 190] width 1033 height 403
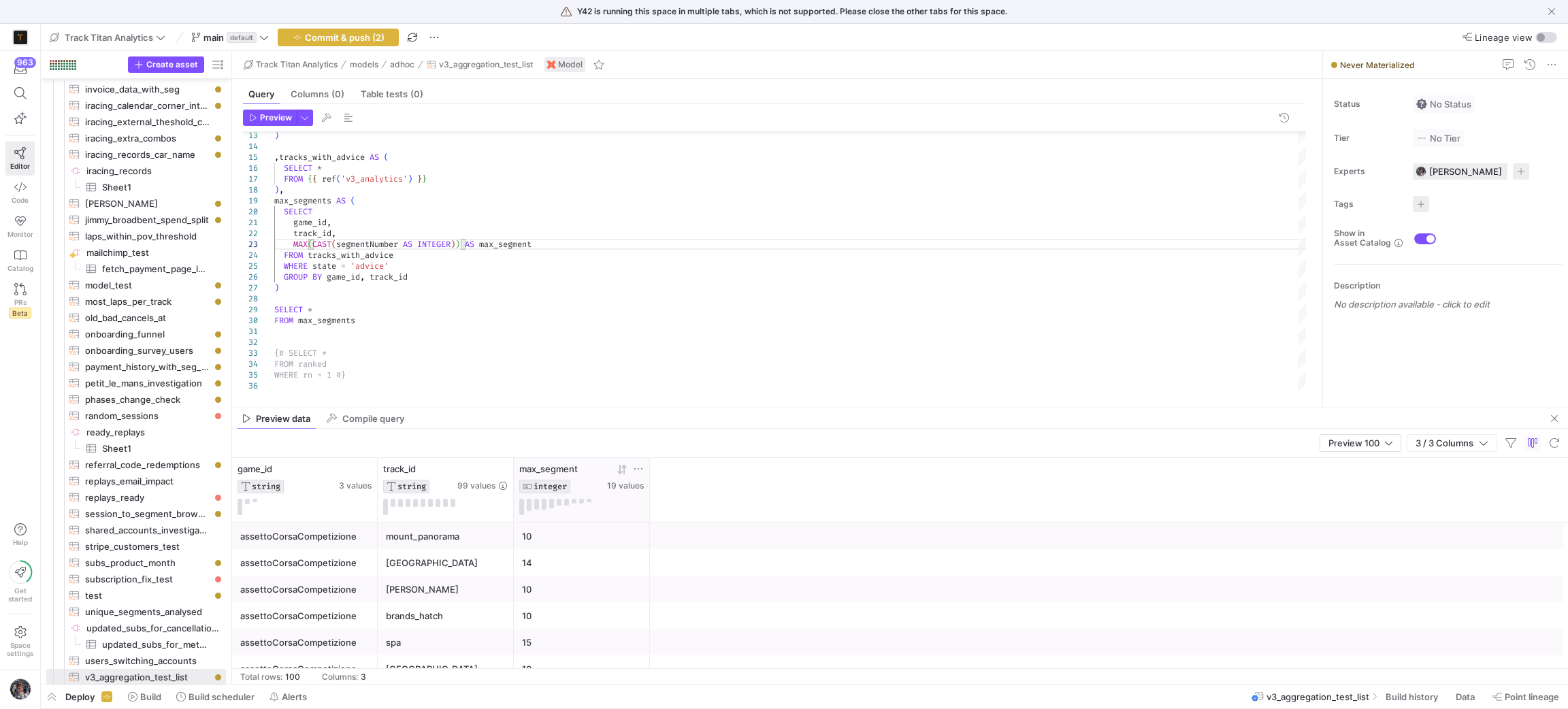
click at [624, 469] on icon at bounding box center [622, 469] width 11 height 11
click at [387, 341] on div ", tracks_with_advice AS ( SELECT * ) , FROM { { ref ( 'v3_analytics' ) } } max_…" at bounding box center [791, 190] width 1033 height 403
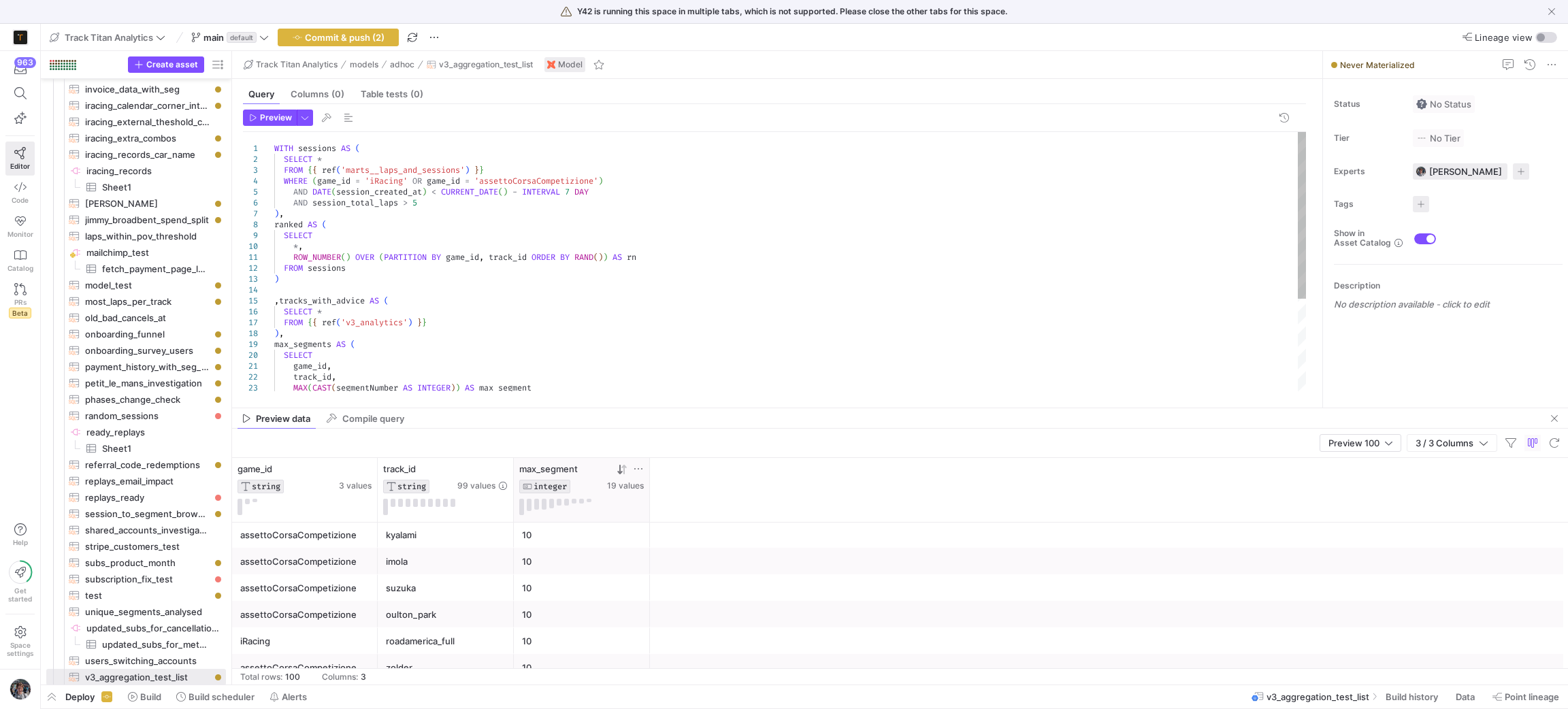
click at [342, 292] on div ", tracks_with_advice AS ( SELECT * ) , FROM { { ref ( 'v3_analytics' ) } } max_…" at bounding box center [791, 333] width 1033 height 403
click at [284, 298] on div "SELECT * FROM { { ref ( 'v3_analytics' ) } } ) , tracks_having_advice AS ( SELE…" at bounding box center [791, 366] width 1033 height 468
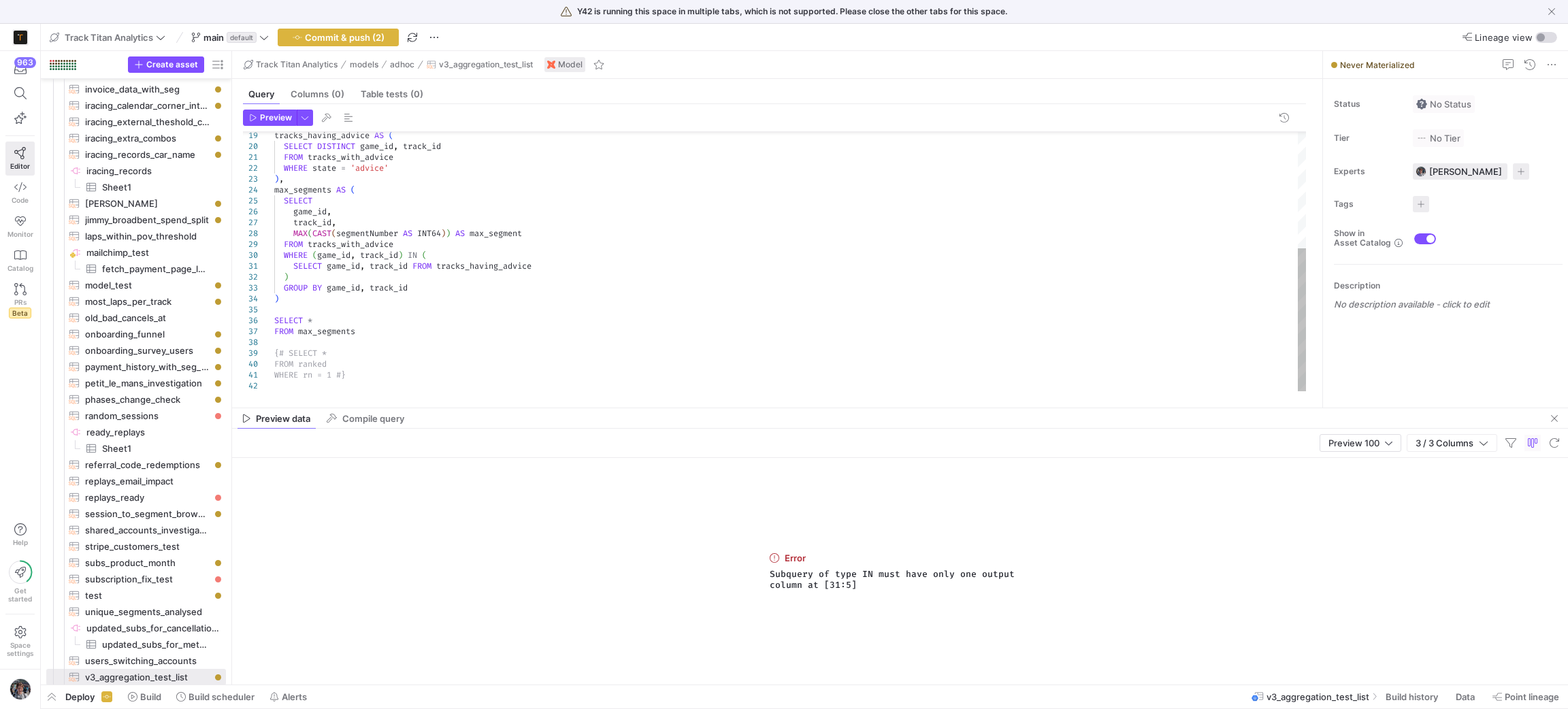
click at [389, 308] on div "tracks_having_advice AS ( SELECT DISTINCT game_id , track_id FROM tracks_with_a…" at bounding box center [791, 157] width 1033 height 468
drag, startPoint x: 870, startPoint y: 592, endPoint x: 706, endPoint y: 529, distance: 175.7
click at [705, 532] on div "Error Subquery of type IN must have only one output column at [31:5]" at bounding box center [900, 571] width 1336 height 227
copy div "Error Subquery of type IN must have only one output column at [31:5]"
click at [353, 328] on div "tracks_having_advice AS ( SELECT DISTINCT game_id , track_id FROM tracks_with_a…" at bounding box center [791, 157] width 1033 height 468
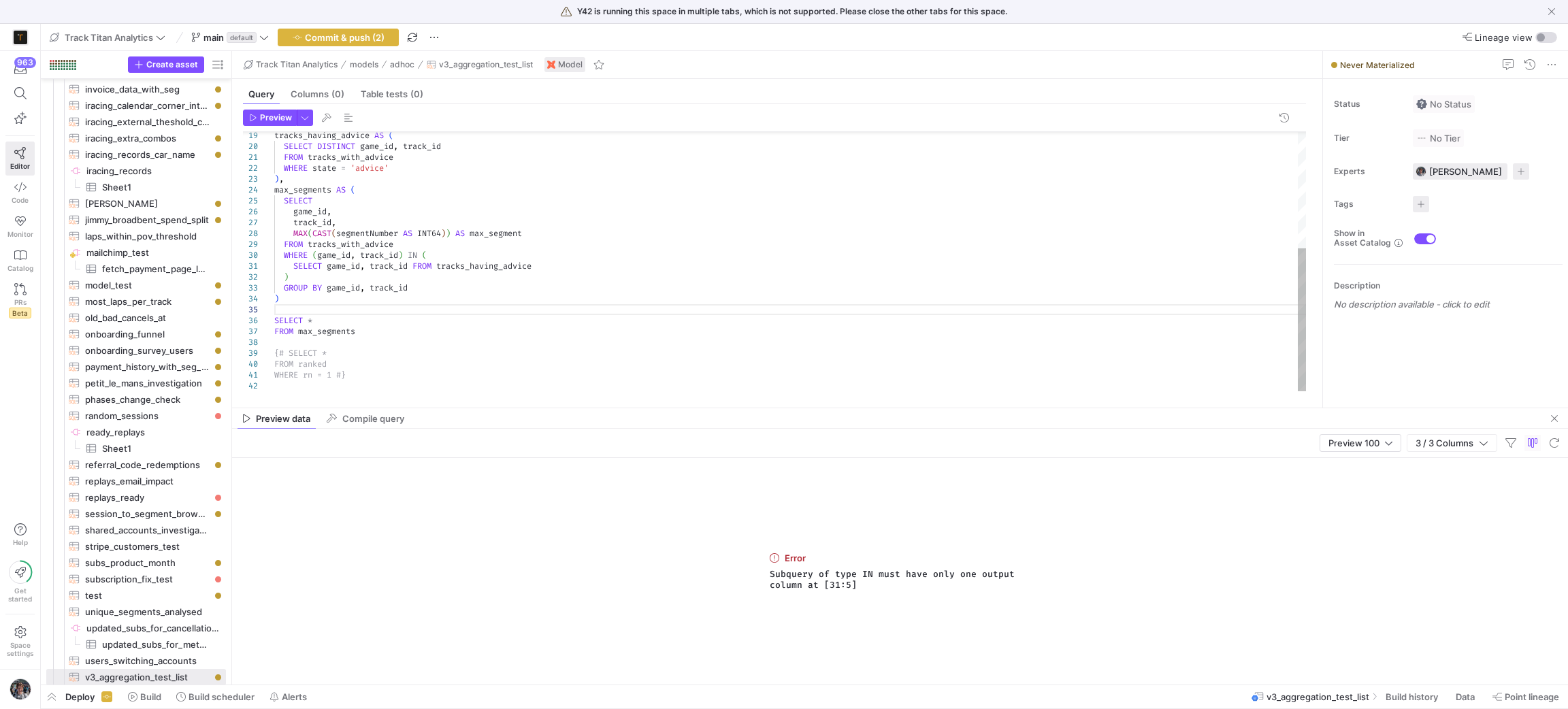
scroll to position [43, 0]
click at [354, 328] on div "tracks_having_advice AS ( SELECT DISTINCT game_id , track_id FROM tracks_with_a…" at bounding box center [791, 157] width 1033 height 468
click at [380, 332] on div "tracks_having_advice AS ( SELECT DISTINCT game_id , track_id FROM tracks_with_a…" at bounding box center [791, 157] width 1033 height 468
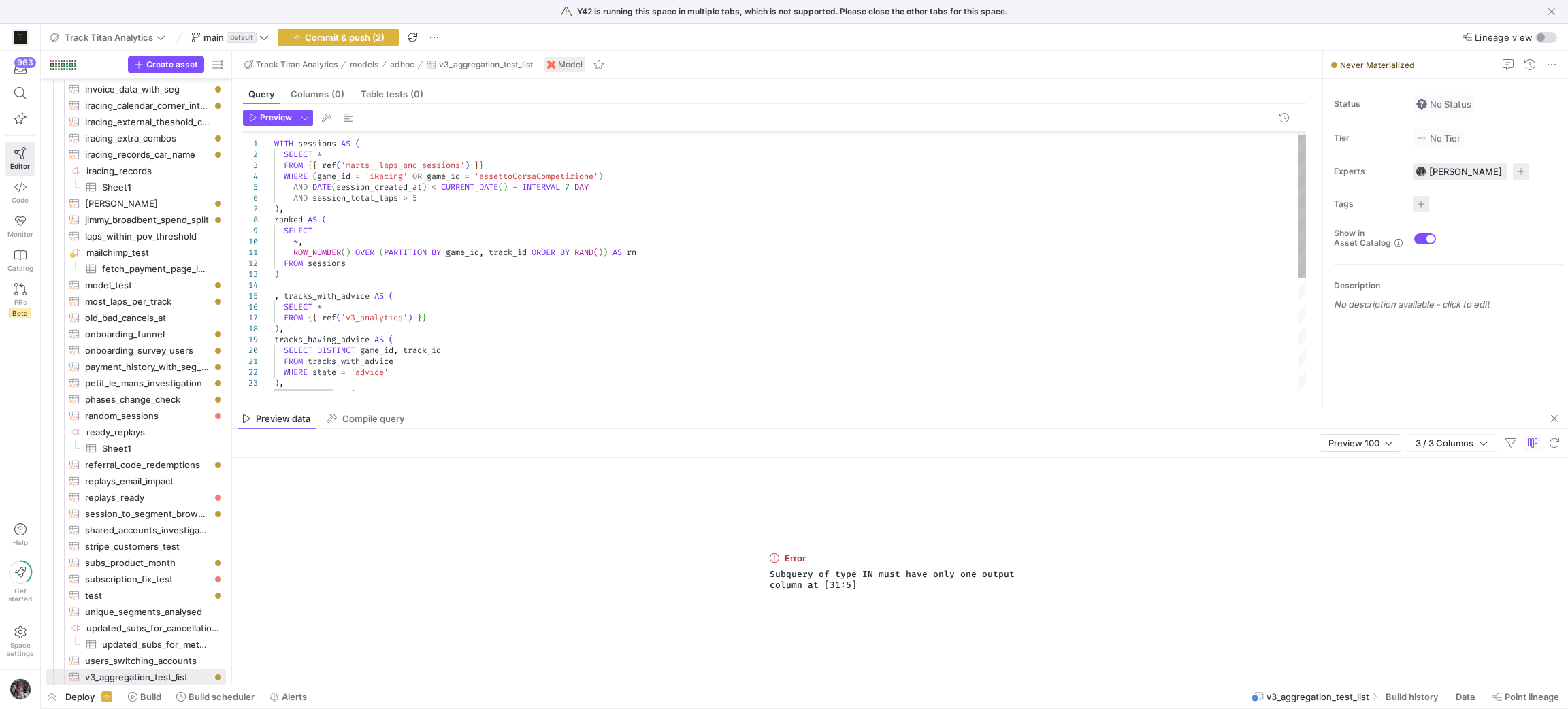
click at [328, 287] on div "tracks_having_advice AS ( SELECT DISTINCT game_id , track_id FROM tracks_with_a…" at bounding box center [791, 361] width 1033 height 468
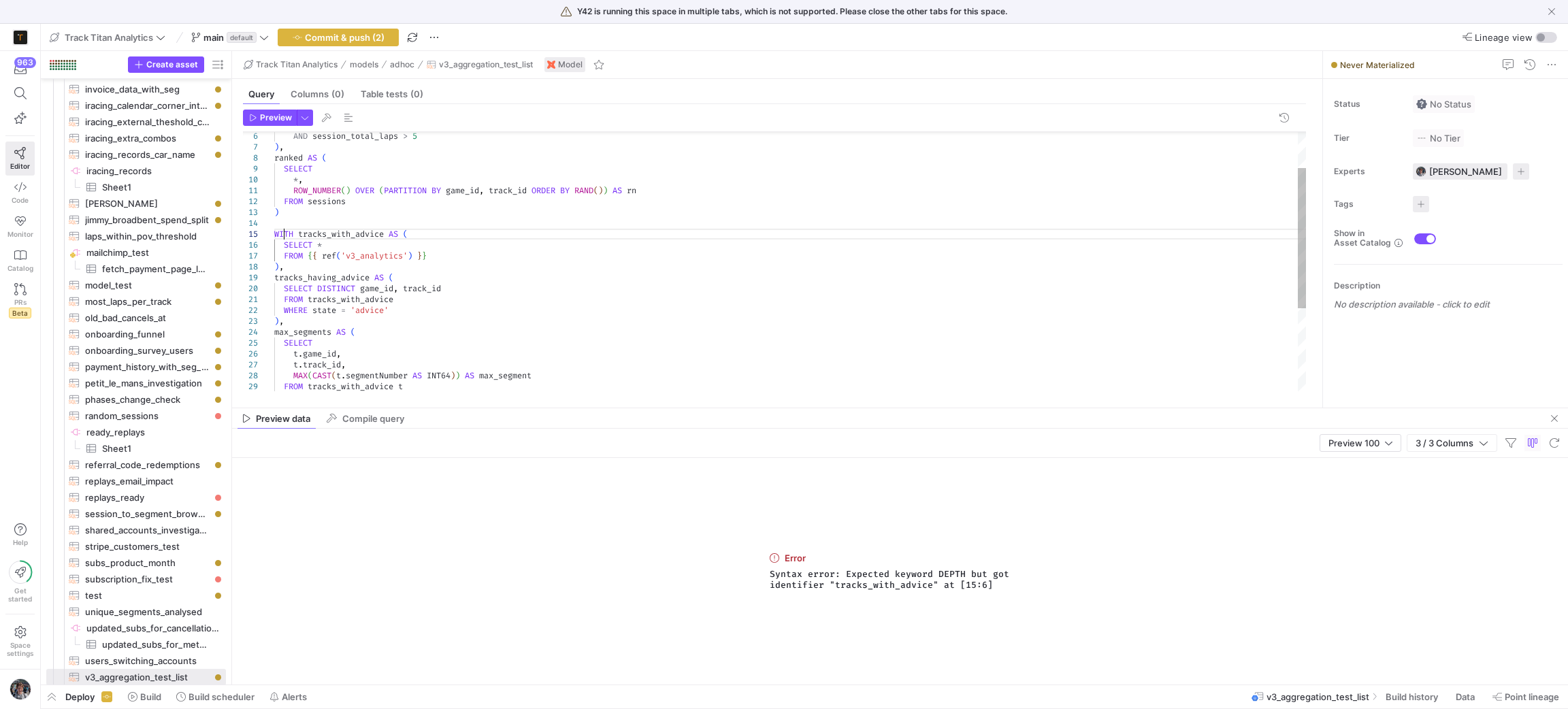
click at [283, 230] on div "SELECT DISTINCT game_id , track_id FROM tracks_with_advice WHERE state = 'advic…" at bounding box center [791, 304] width 1033 height 479
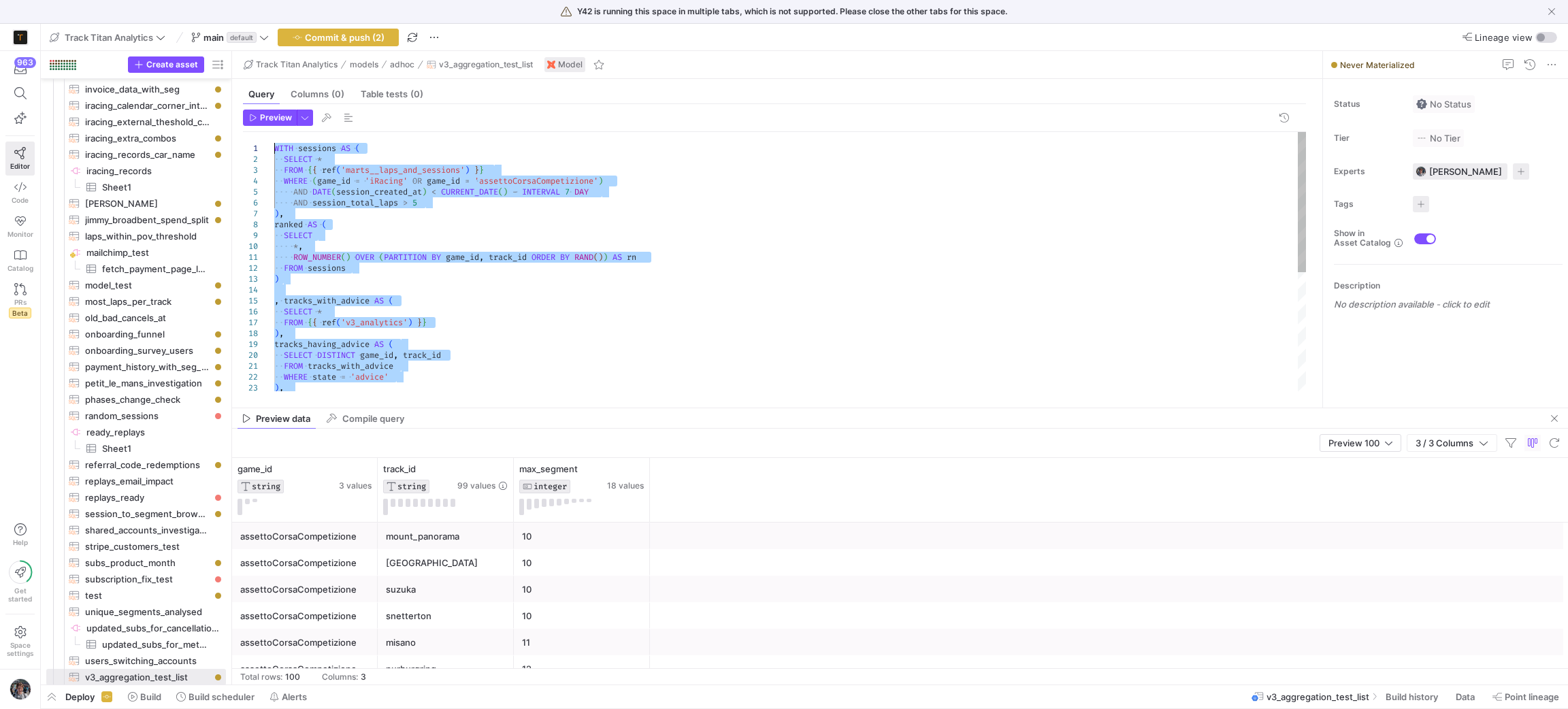
drag, startPoint x: 366, startPoint y: 337, endPoint x: 202, endPoint y: 65, distance: 317.6
type textarea "{# SELECT * FROM ranked WHERE rn = 1 #}"
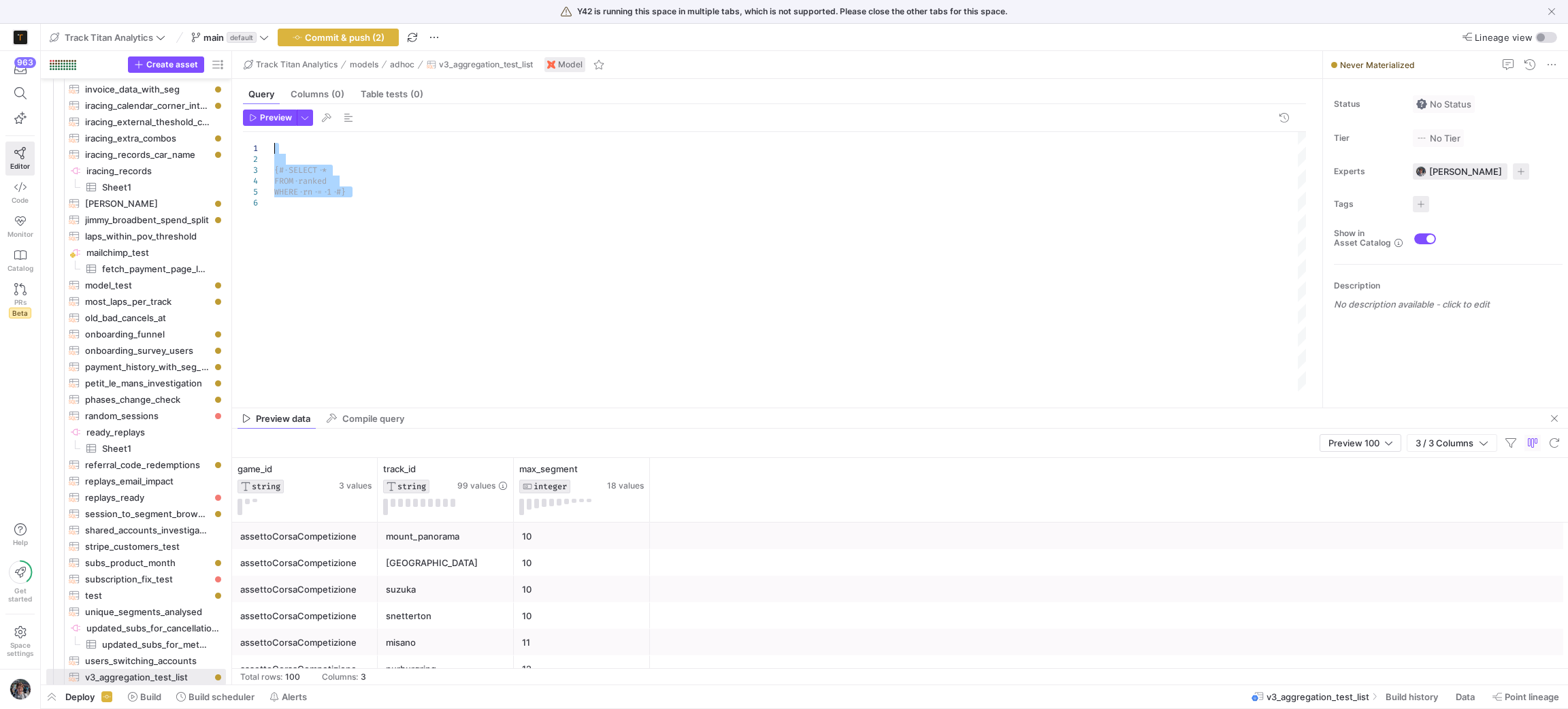
drag, startPoint x: 419, startPoint y: 232, endPoint x: 303, endPoint y: 115, distance: 164.8
click at [303, 132] on div "{# SELECT * FROM ranked WHERE rn = 1 #}" at bounding box center [791, 261] width 1033 height 260
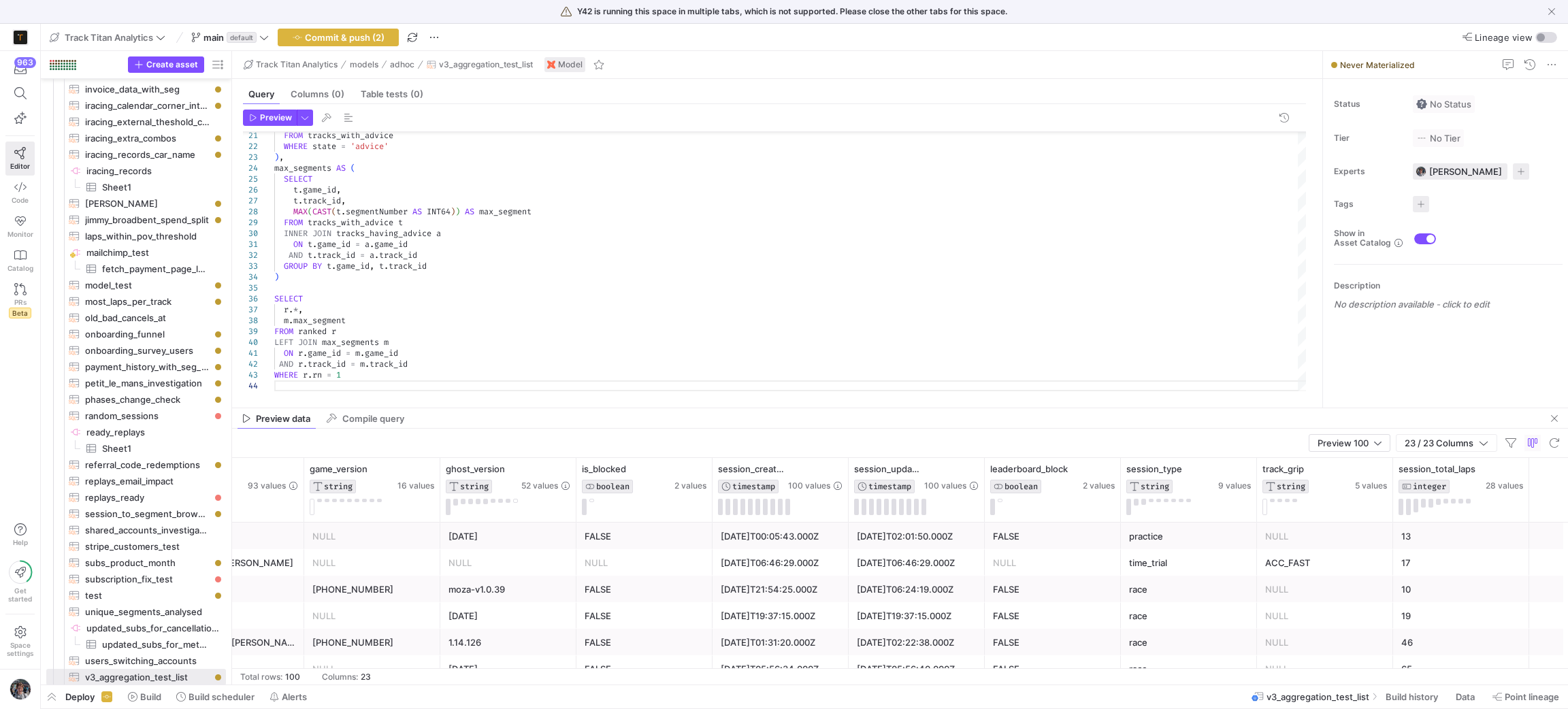
scroll to position [0, 1011]
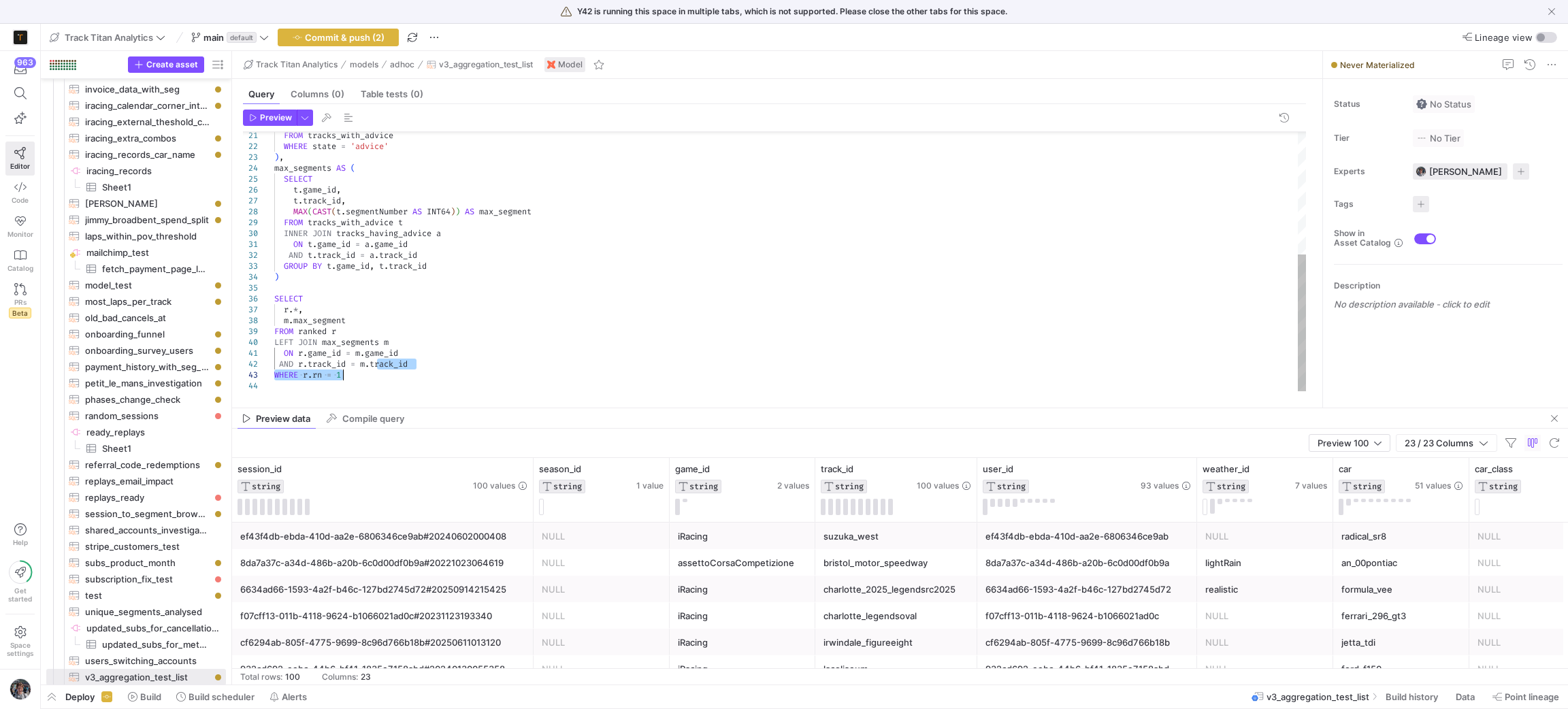
click at [375, 370] on div "FROM tracks_with_advice WHERE state = 'advice' ) , max_segments AS ( SELECT t .…" at bounding box center [791, 147] width 1033 height 490
click at [375, 371] on div "FROM tracks_with_advice WHERE state = 'advice' ) , max_segments AS ( SELECT t .…" at bounding box center [791, 147] width 1033 height 490
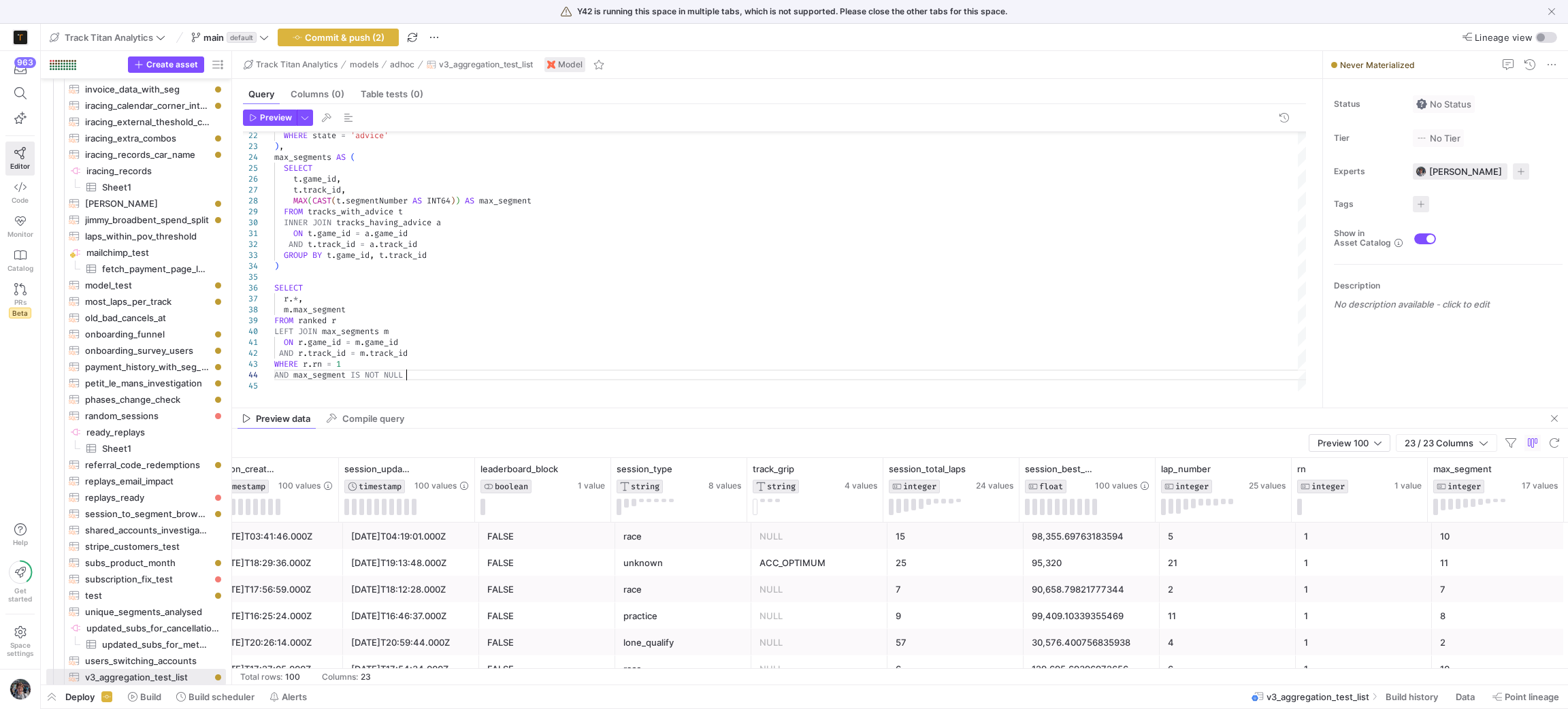
type textarea "ON [DOMAIN_NAME]_id = [DOMAIN_NAME]_id AND r.track_id = m.track_id WHERE [PERSO…"
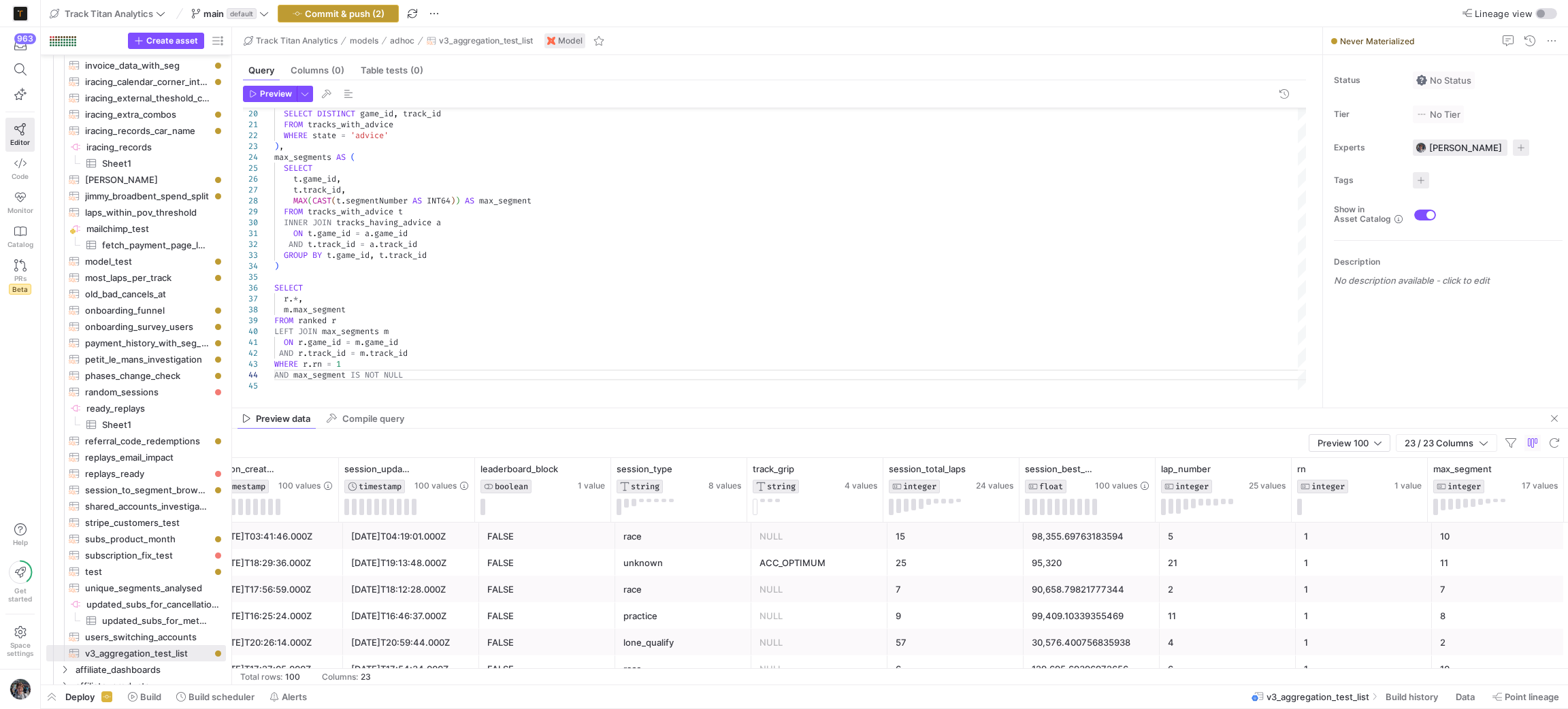
click at [368, 11] on span "Commit & push (2)" at bounding box center [344, 13] width 79 height 11
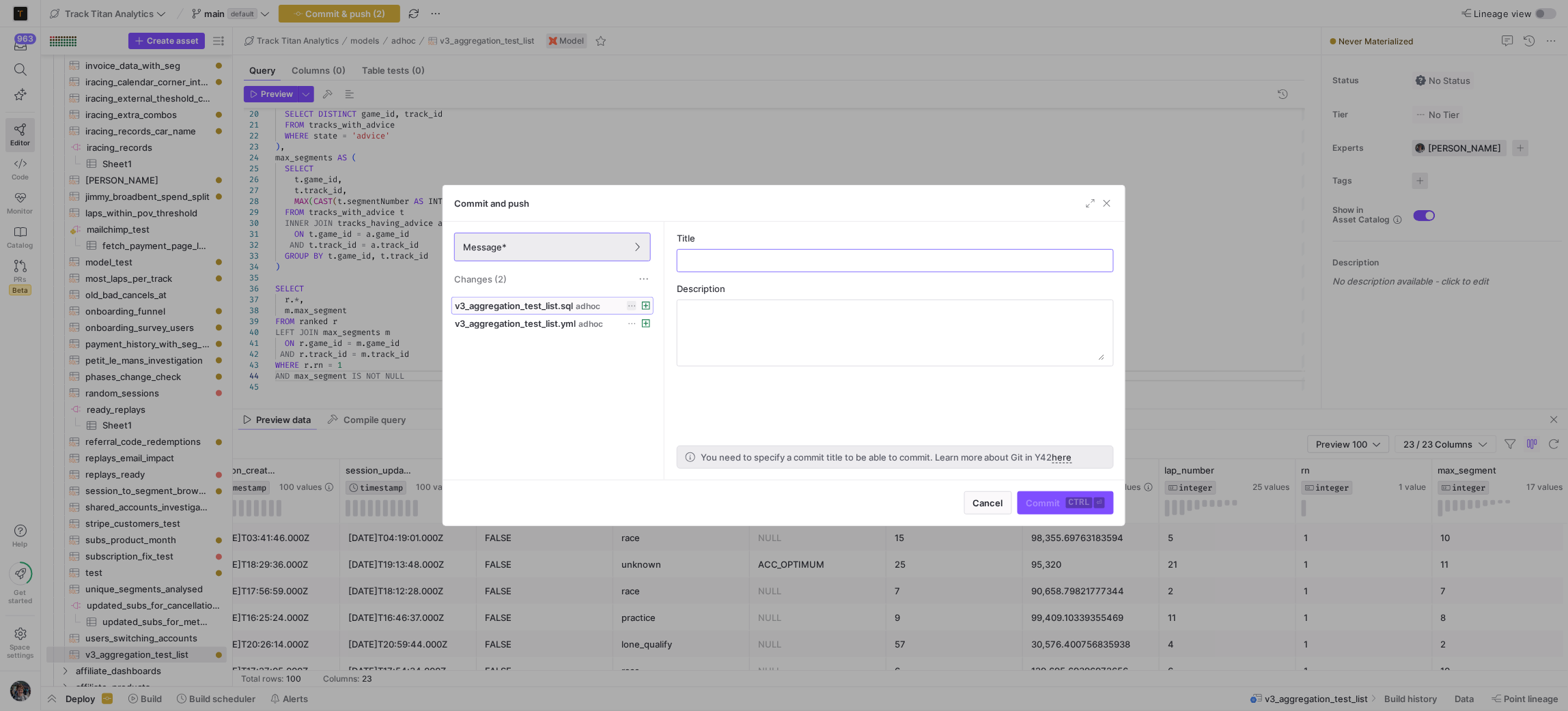
click at [519, 305] on span "v3_aggregation_test_list.sql" at bounding box center [513, 305] width 118 height 11
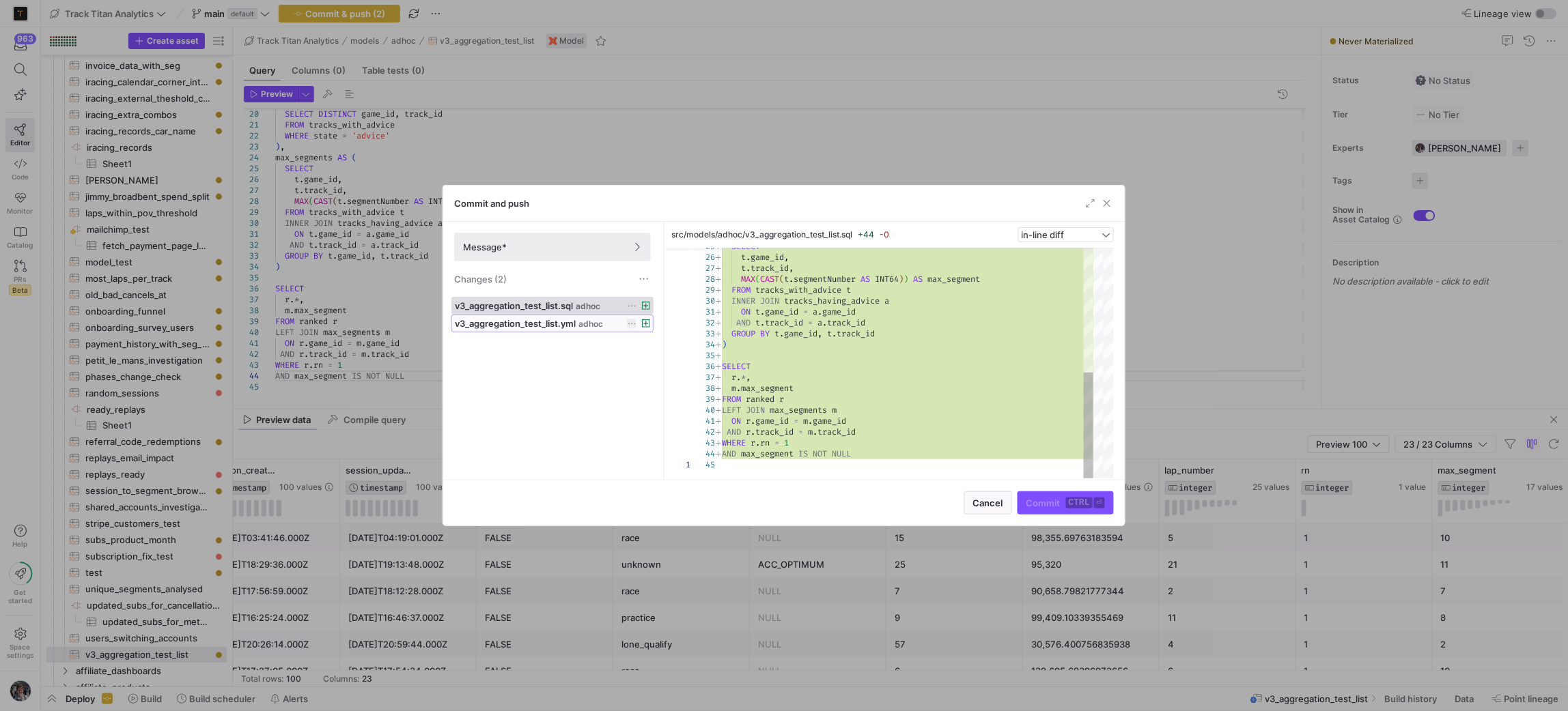
click at [583, 329] on span "adhoc" at bounding box center [590, 323] width 24 height 10
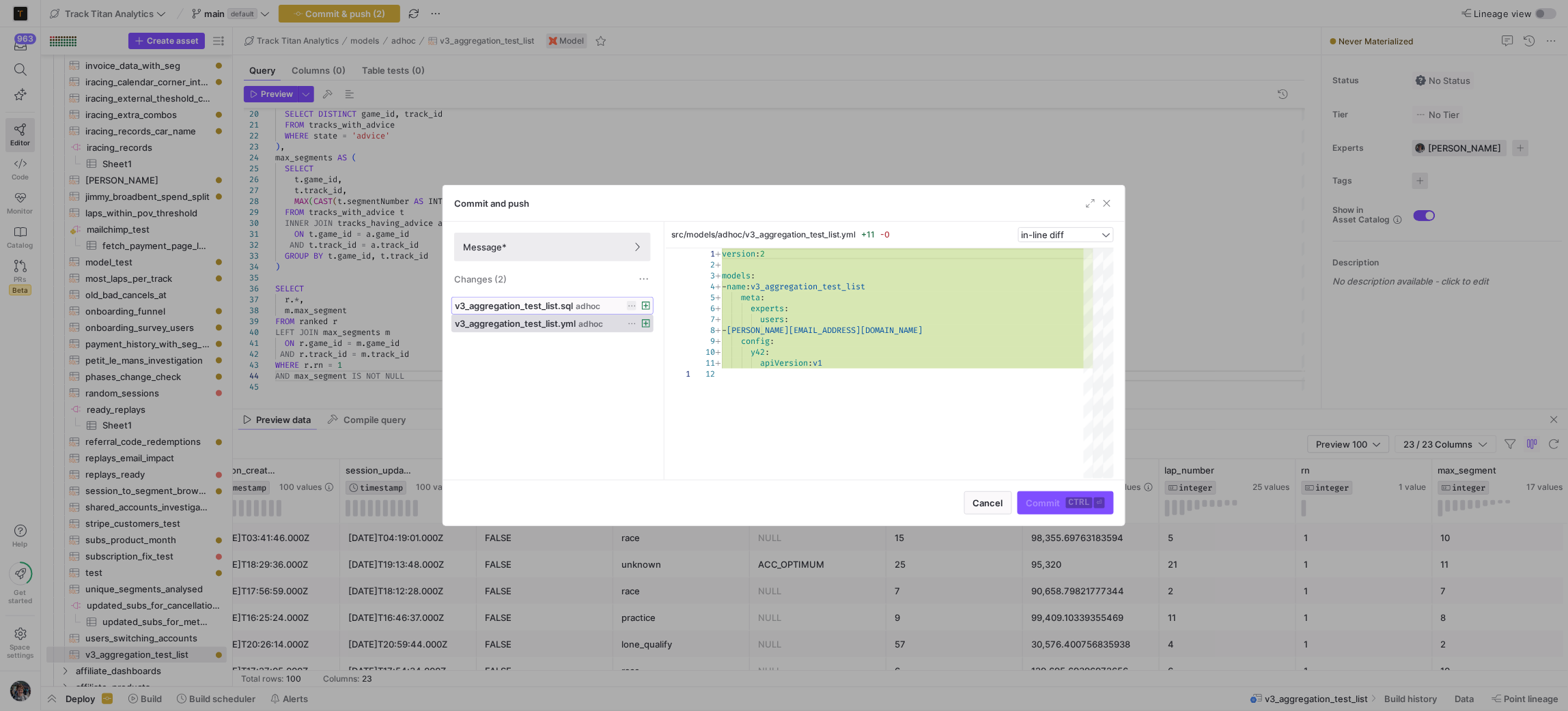
click at [593, 305] on span "adhoc" at bounding box center [588, 306] width 24 height 10
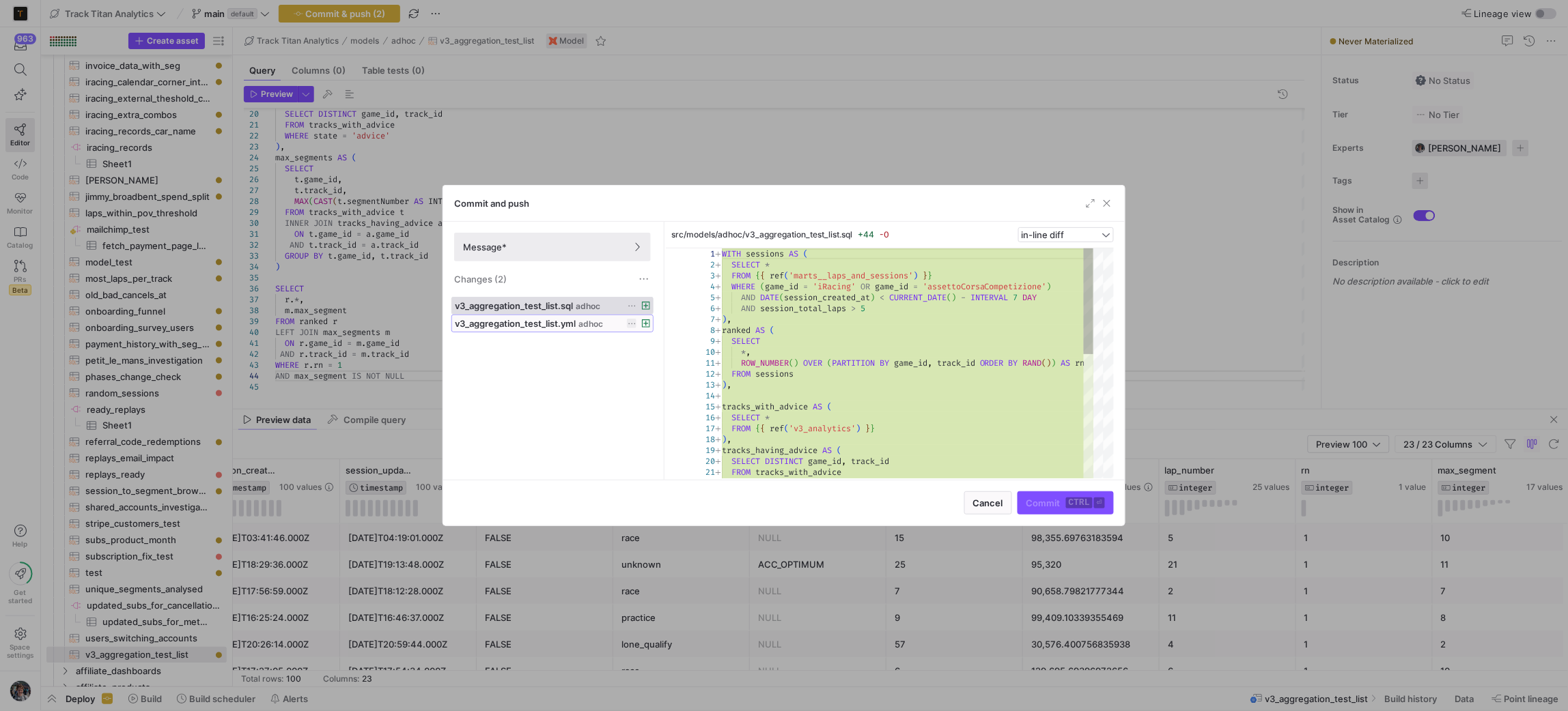
click at [601, 327] on span "adhoc" at bounding box center [590, 323] width 24 height 10
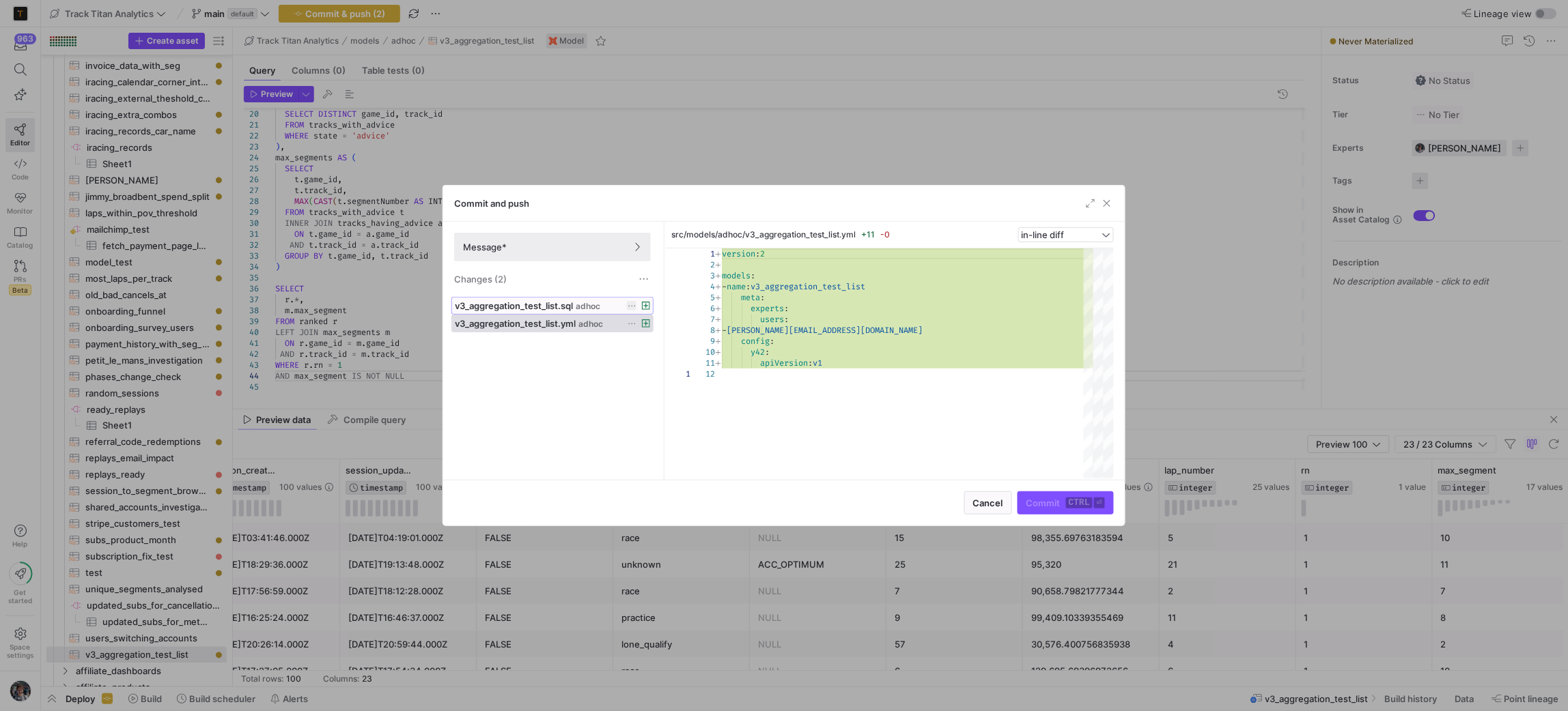
click at [570, 309] on span "v3_aggregation_test_list.sql" at bounding box center [513, 305] width 118 height 11
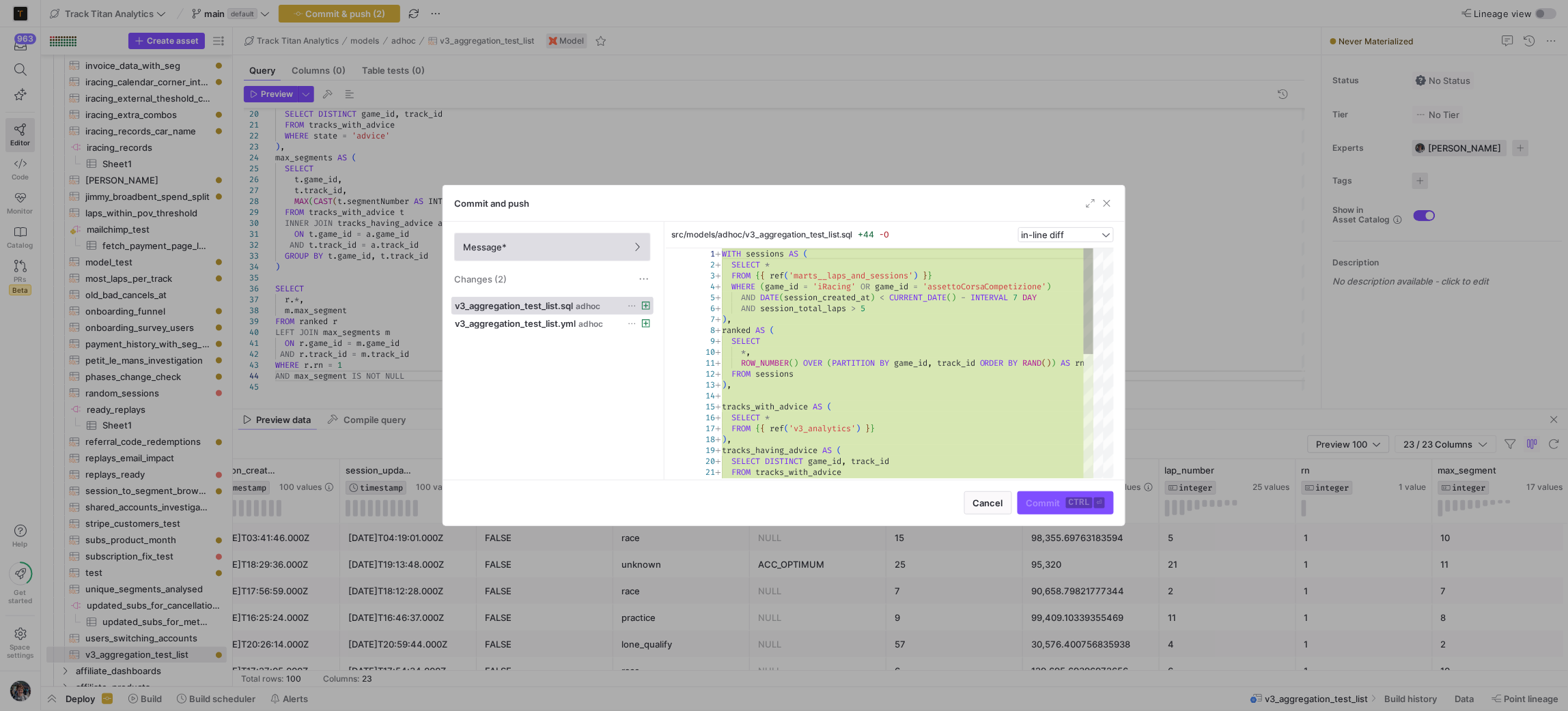
click at [534, 251] on span "Message*" at bounding box center [552, 247] width 179 height 11
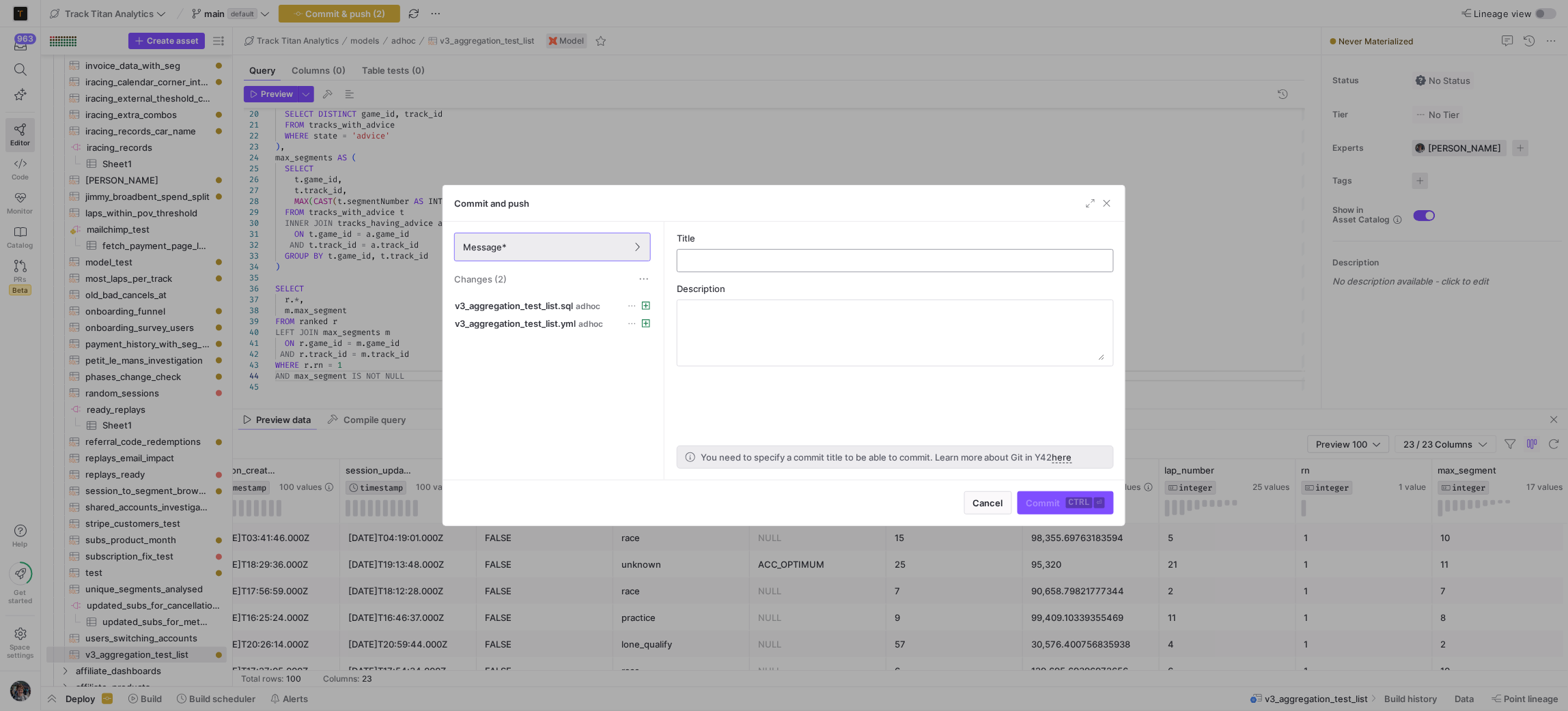
drag, startPoint x: 699, startPoint y: 274, endPoint x: 700, endPoint y: 266, distance: 8.1
click at [699, 272] on as-split-area "Title Description You need to specify a commit title to be able to commit. Lear…" at bounding box center [895, 350] width 459 height 258
click at [701, 265] on input "text" at bounding box center [895, 260] width 414 height 11
type input "v3 aggregation list"
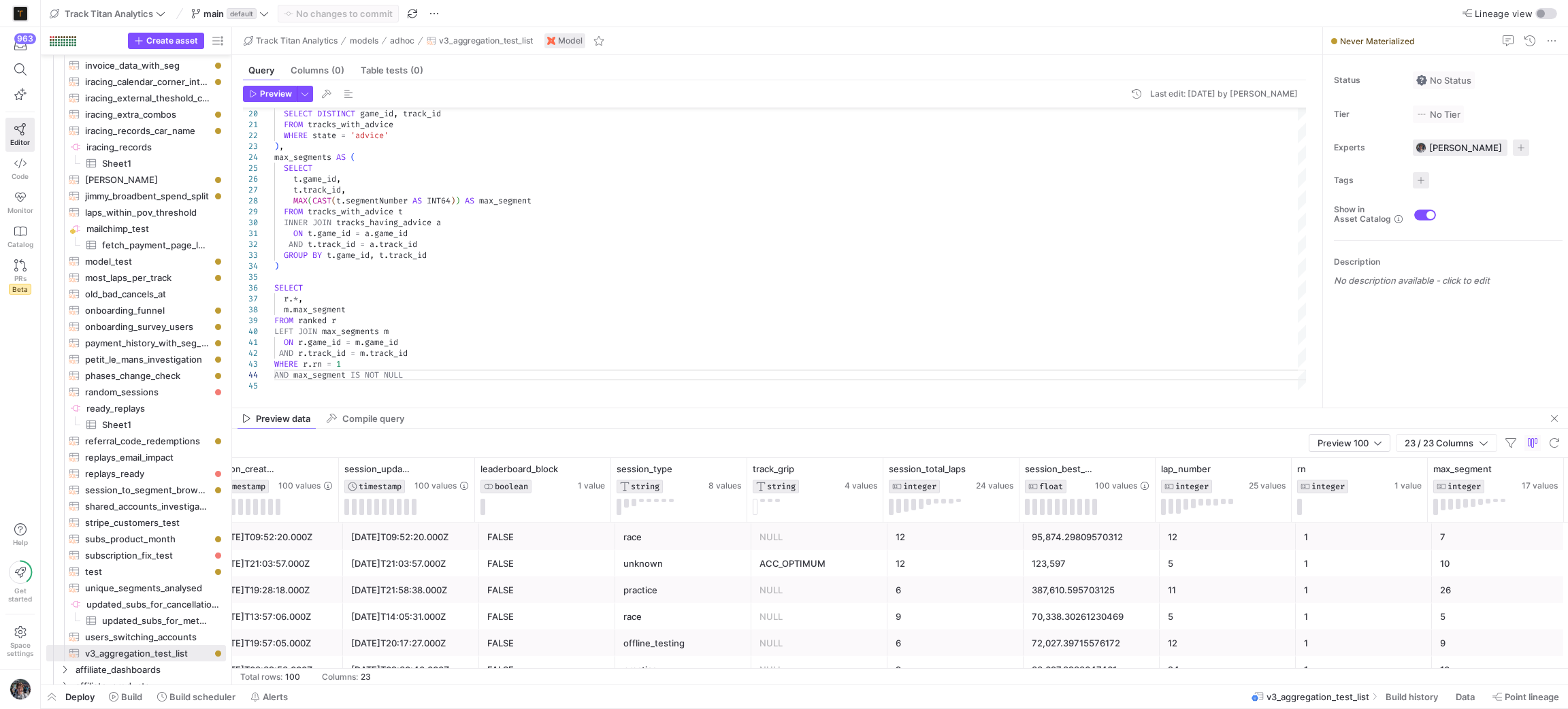
scroll to position [1531, 0]
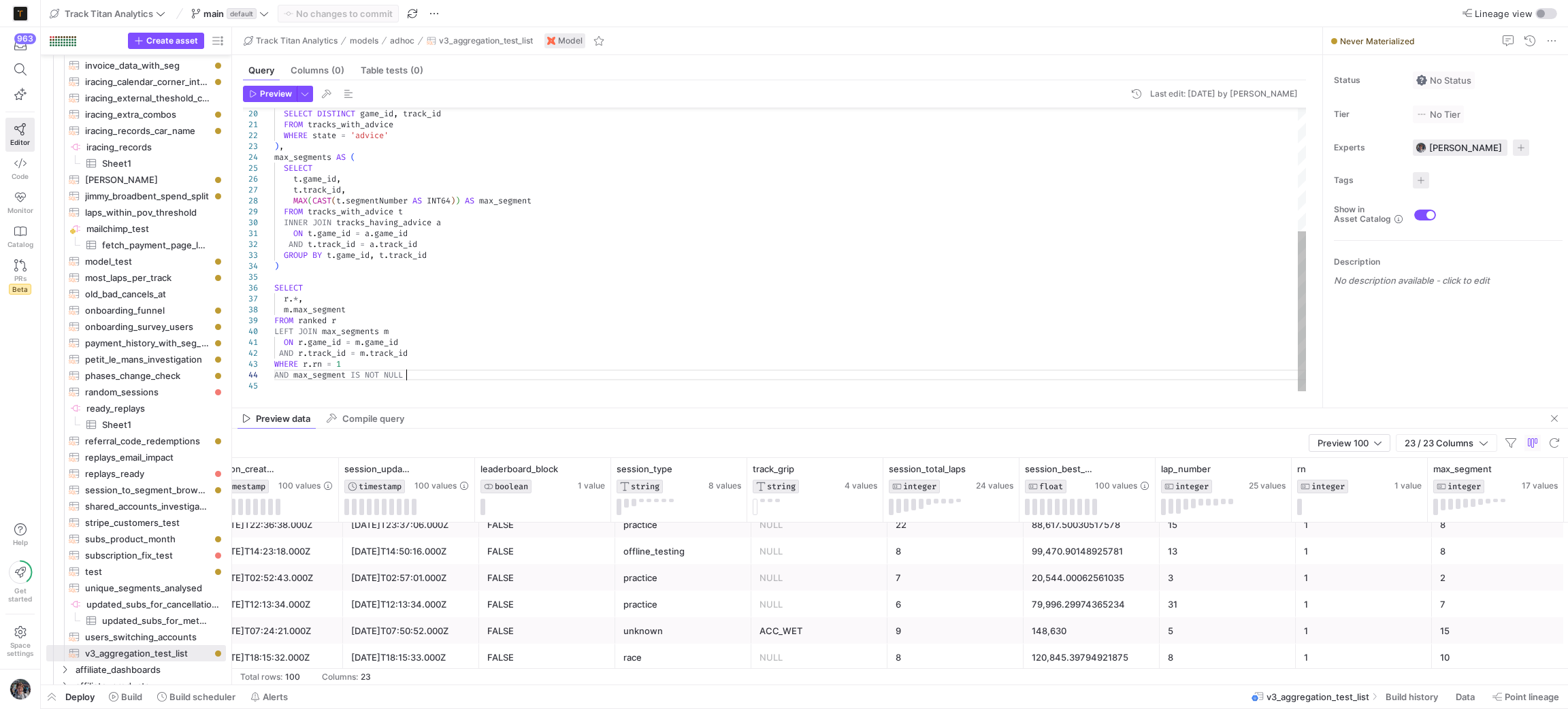
click at [432, 377] on div "WHERE state = 'advice' ) , max_segments AS ( SELECT t . game_id , t . track_id …" at bounding box center [791, 141] width 1033 height 501
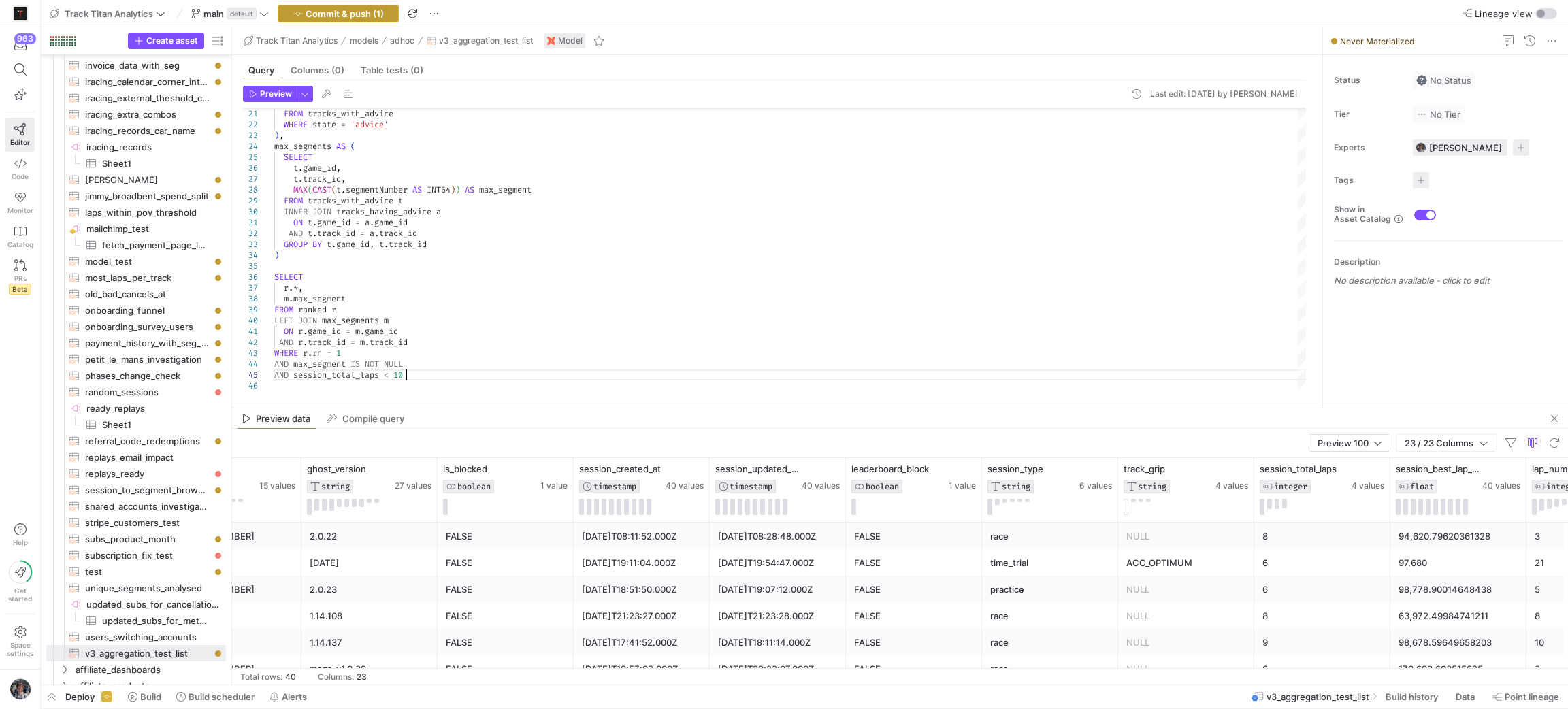
type textarea "ON [DOMAIN_NAME]_id = [DOMAIN_NAME]_id AND r.track_id = m.track_id WHERE [PERSO…"
click at [367, 14] on span "Commit & push (1)" at bounding box center [344, 13] width 78 height 11
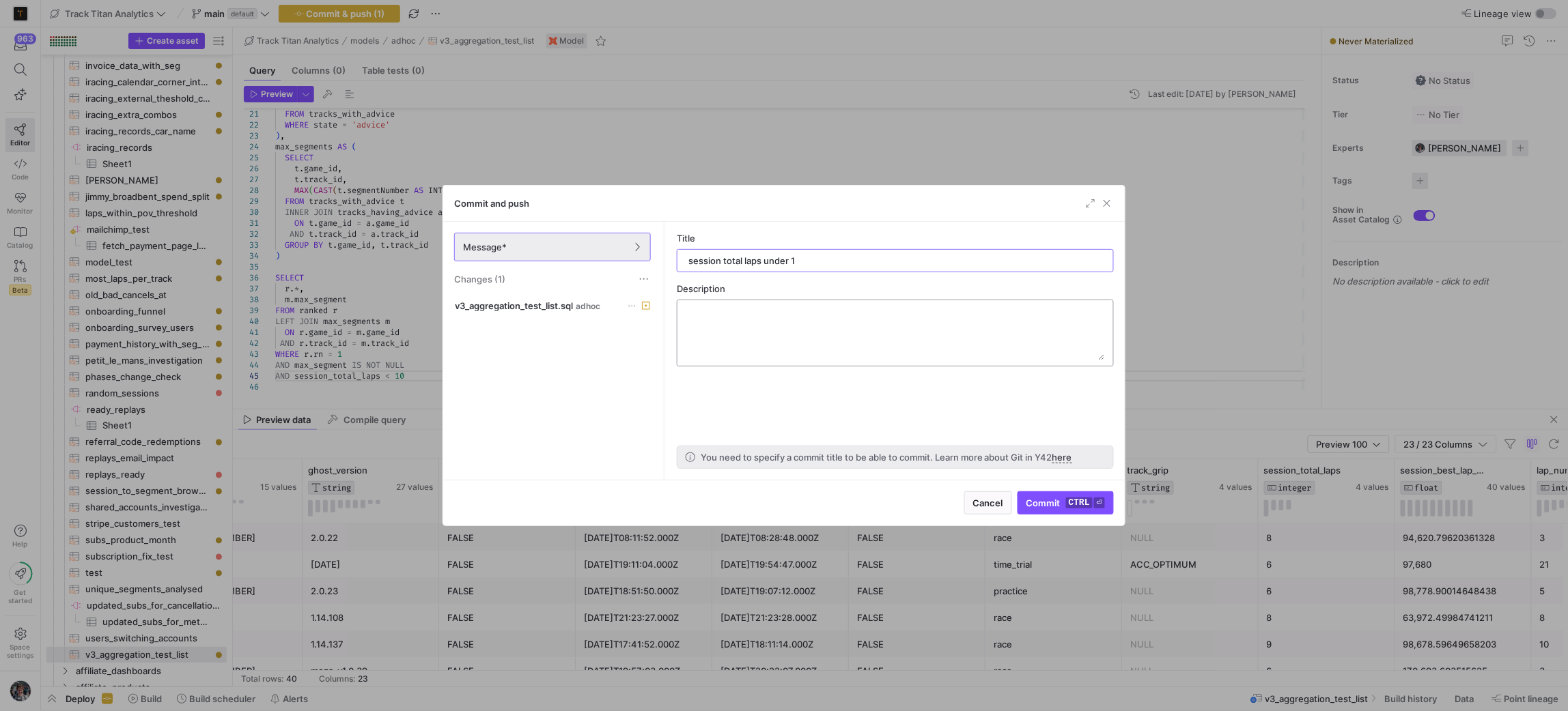
type input "session total laps under 10"
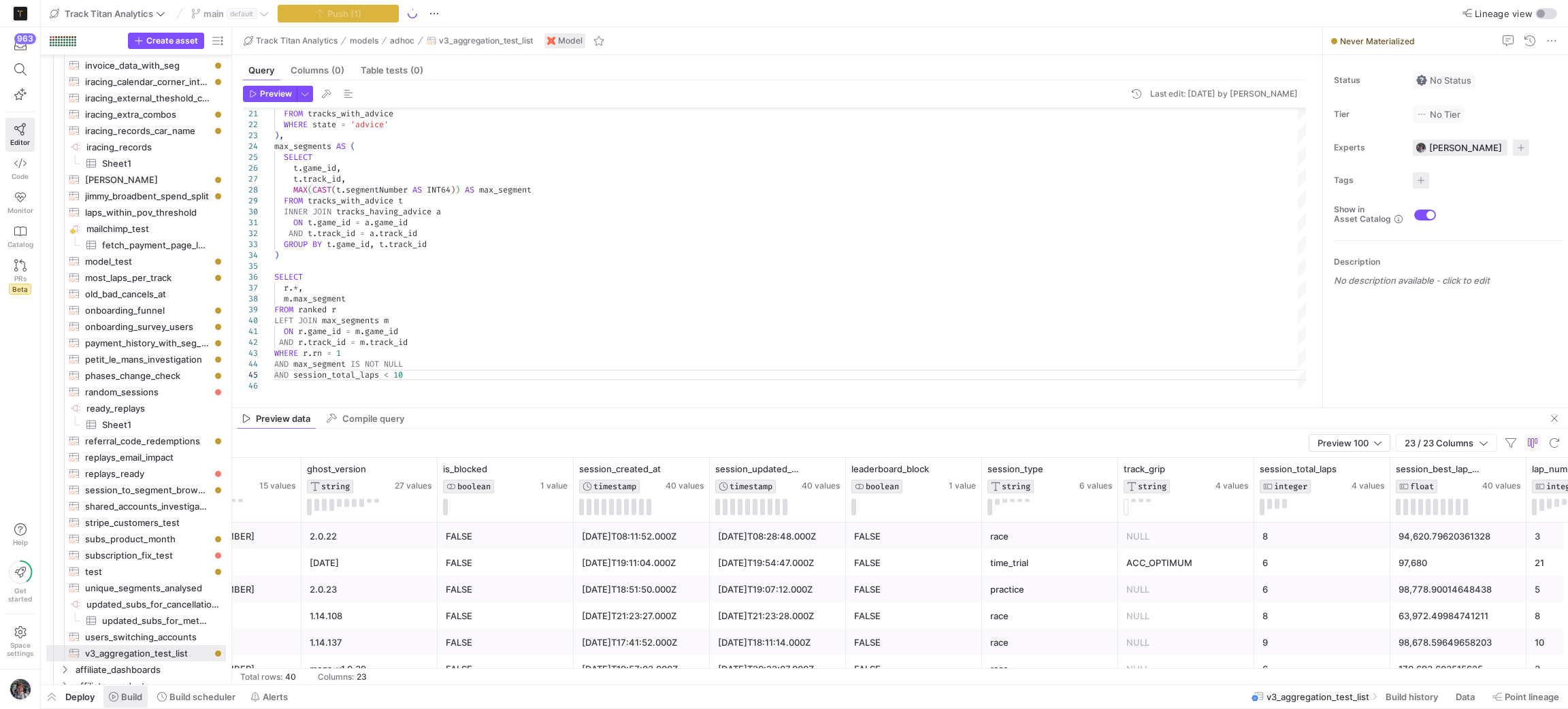
drag, startPoint x: 125, startPoint y: 694, endPoint x: 116, endPoint y: 699, distance: 10.3
click at [125, 694] on span "Build" at bounding box center [131, 697] width 21 height 11
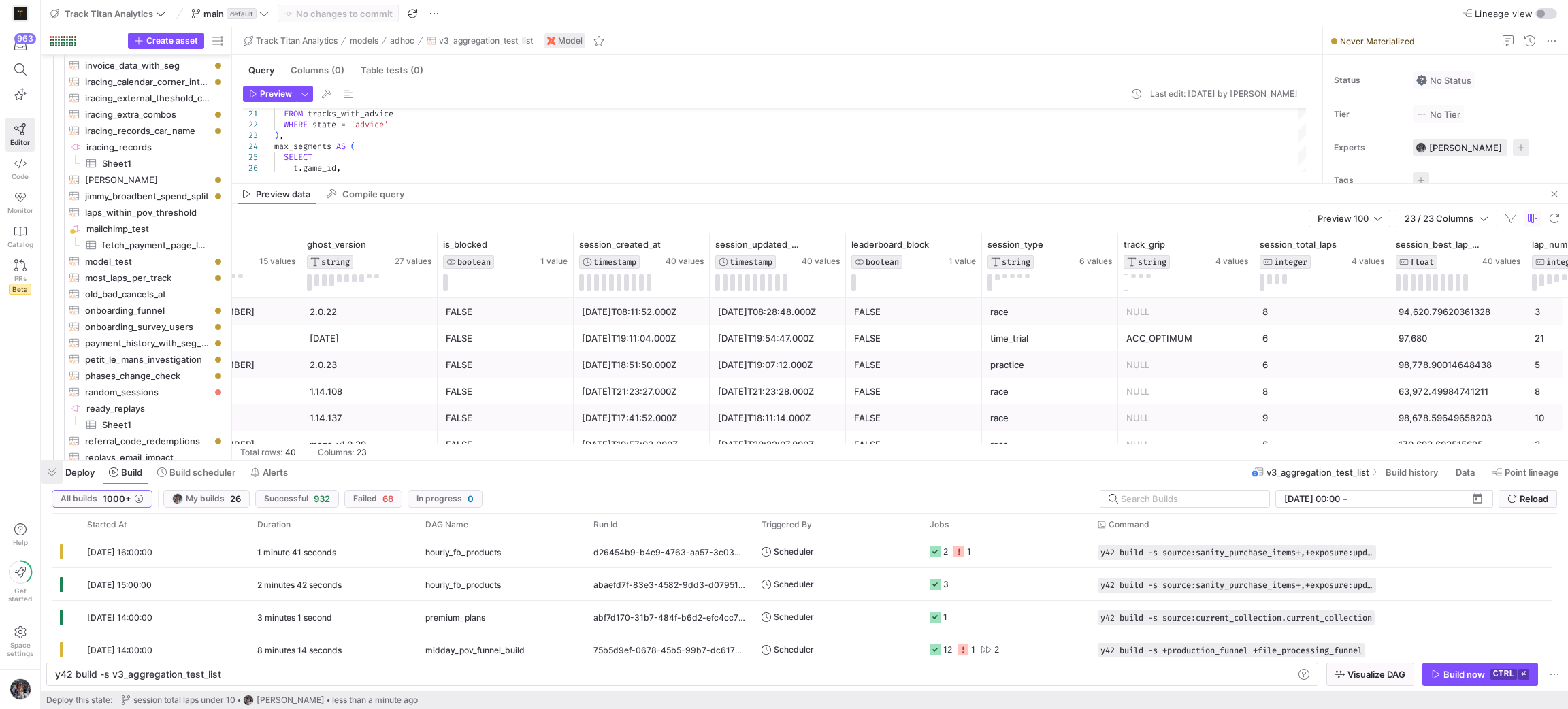
click at [51, 476] on span "button" at bounding box center [51, 472] width 22 height 23
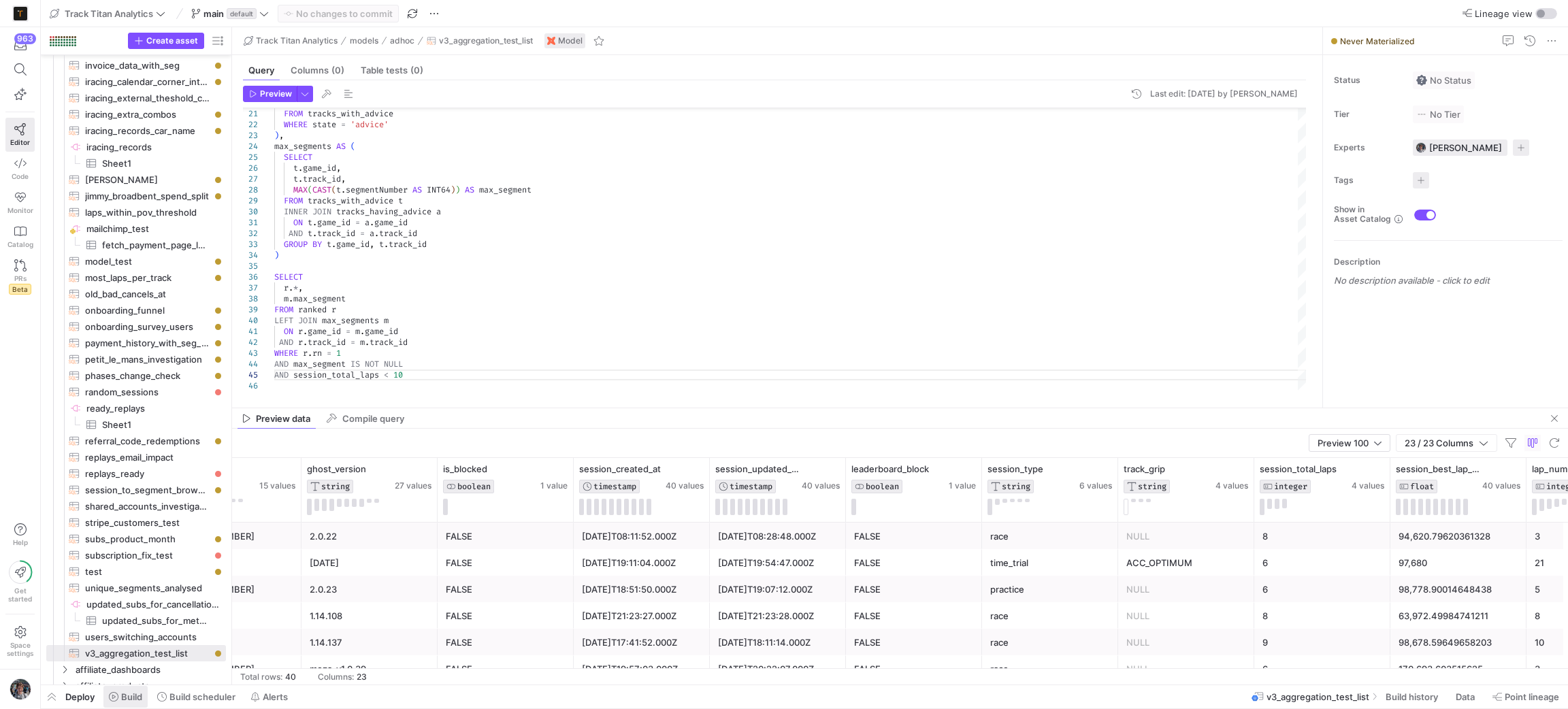
click at [110, 705] on span at bounding box center [125, 696] width 44 height 22
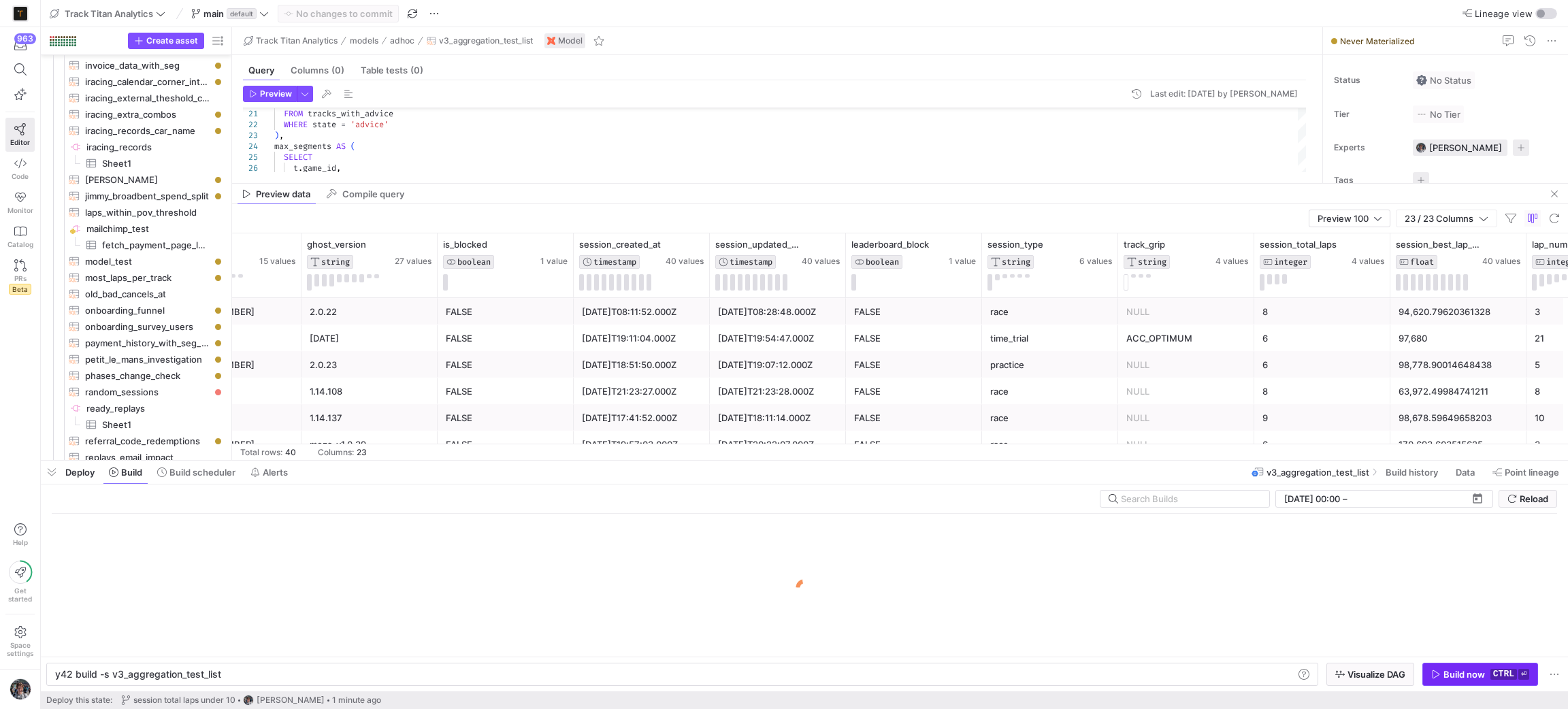
click at [1483, 676] on div "Build now" at bounding box center [1464, 674] width 41 height 11
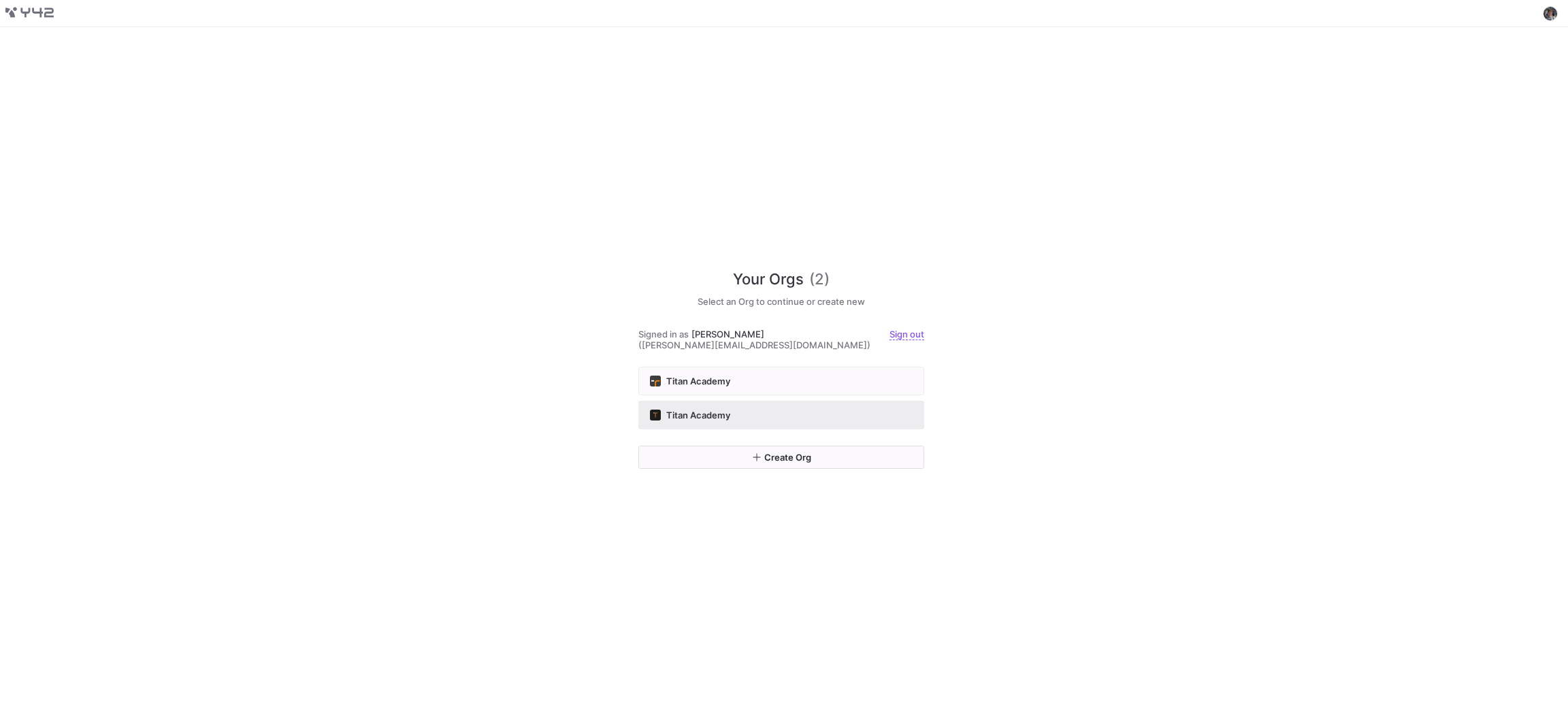
click at [743, 414] on div "Titan Academy" at bounding box center [781, 415] width 263 height 11
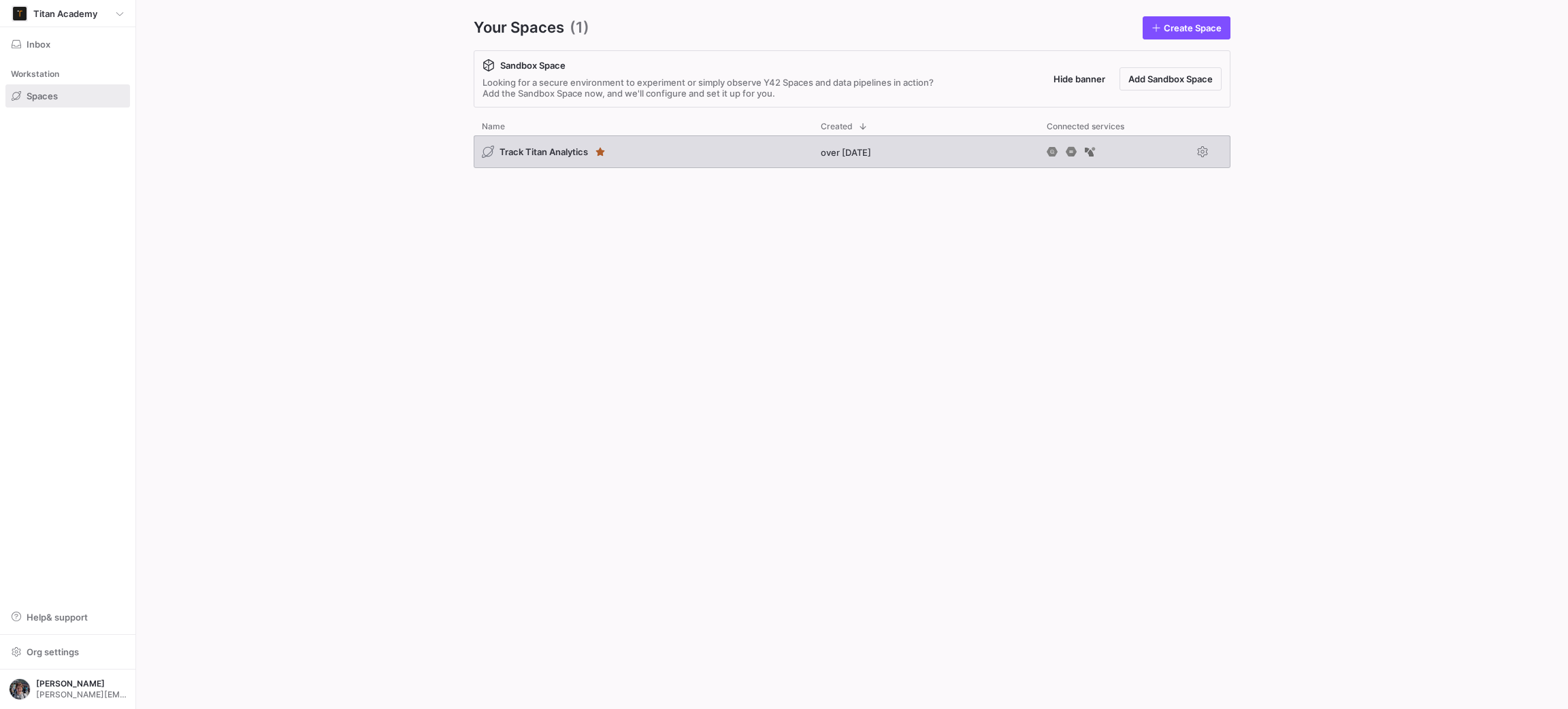
click at [712, 145] on div "Track Titan Analytics" at bounding box center [643, 152] width 339 height 33
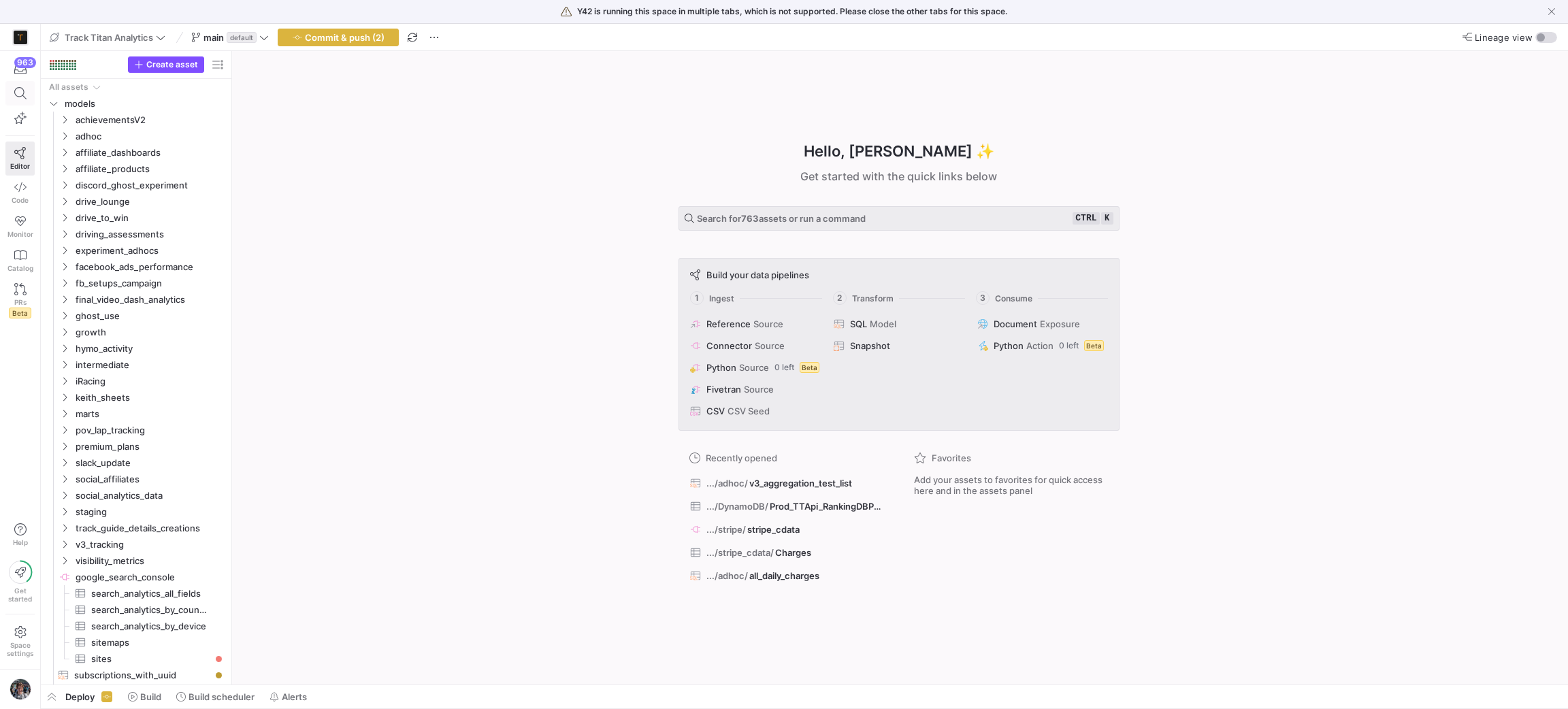
click at [21, 82] on span at bounding box center [20, 93] width 28 height 23
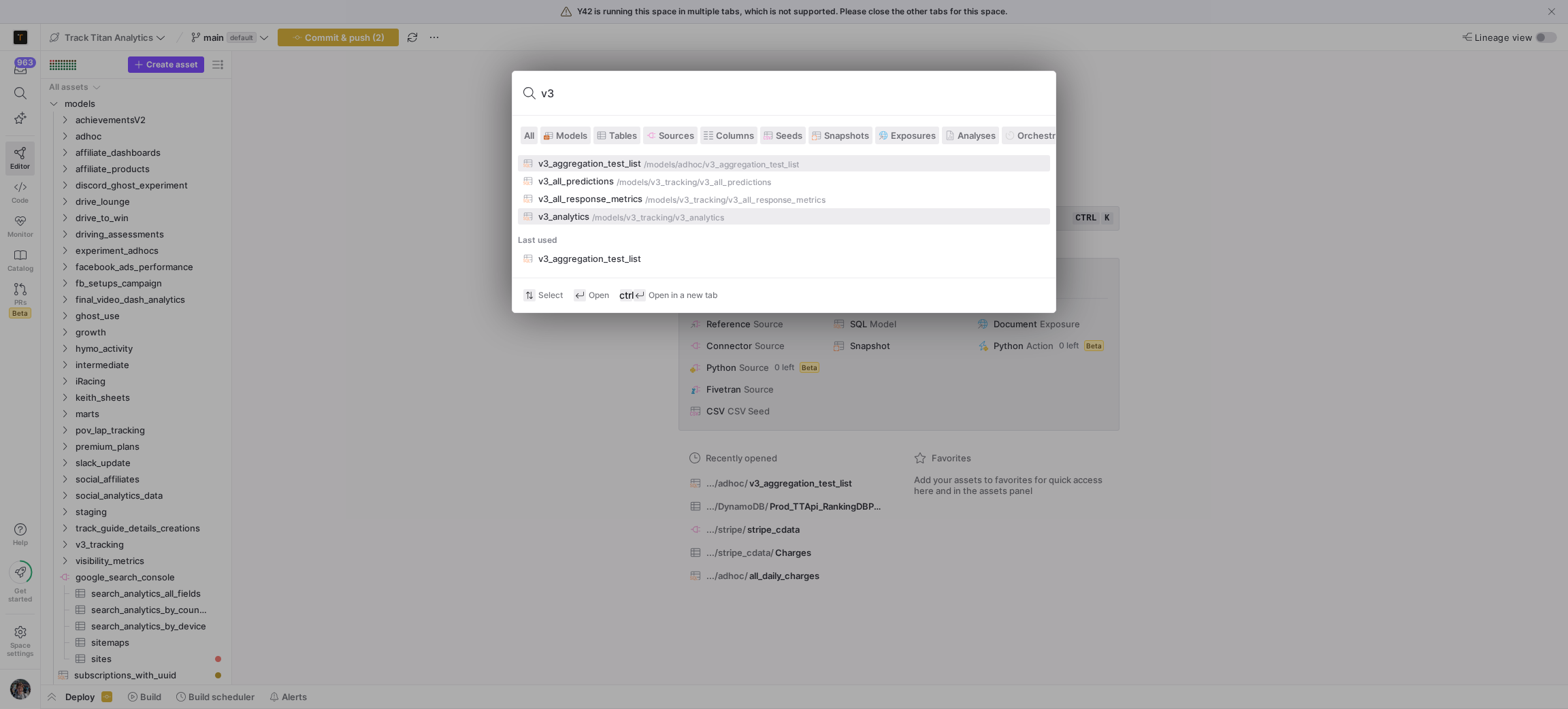
type input "v3"
click at [618, 211] on div "v3_analytics /models/ v3_tracking /v3_analytics" at bounding box center [784, 216] width 521 height 11
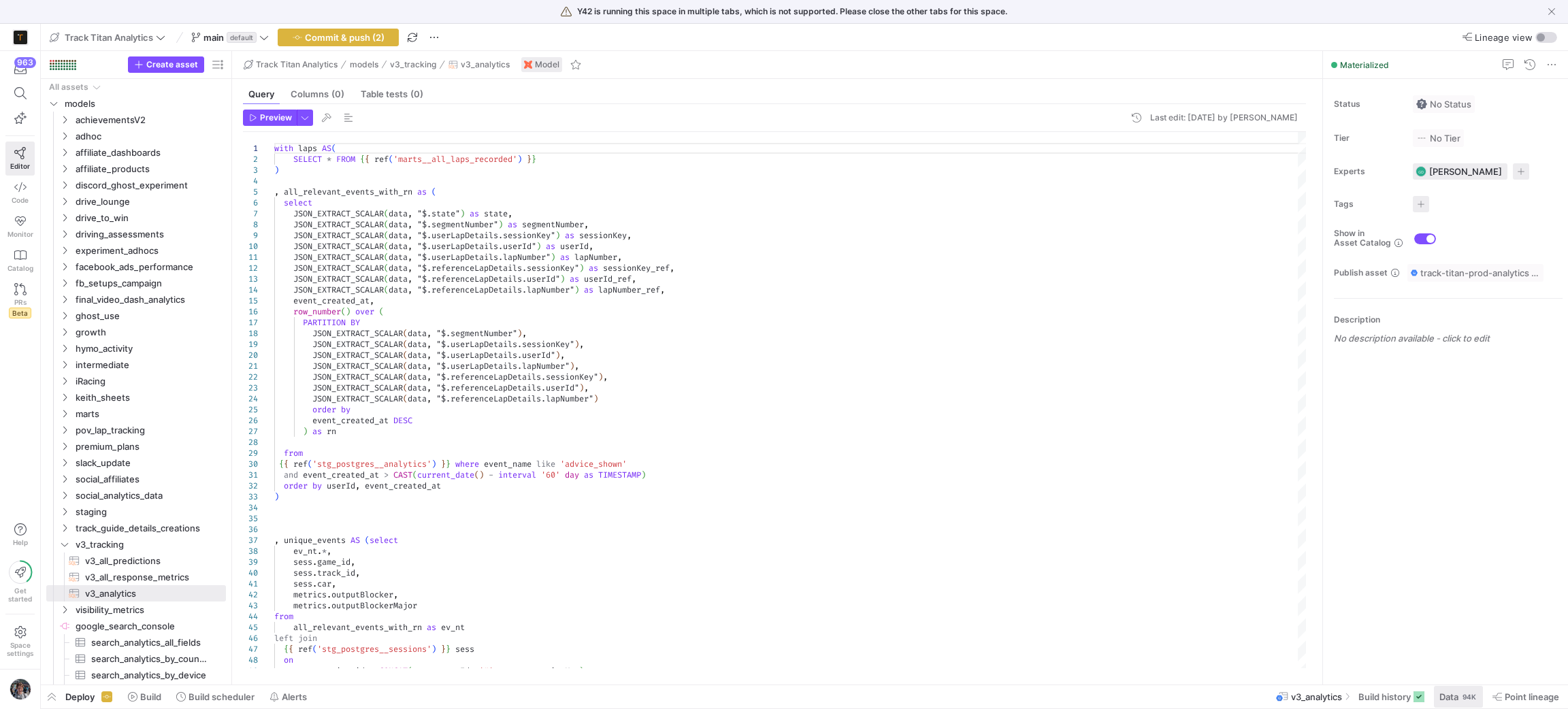
click at [1461, 690] on span at bounding box center [1458, 696] width 49 height 22
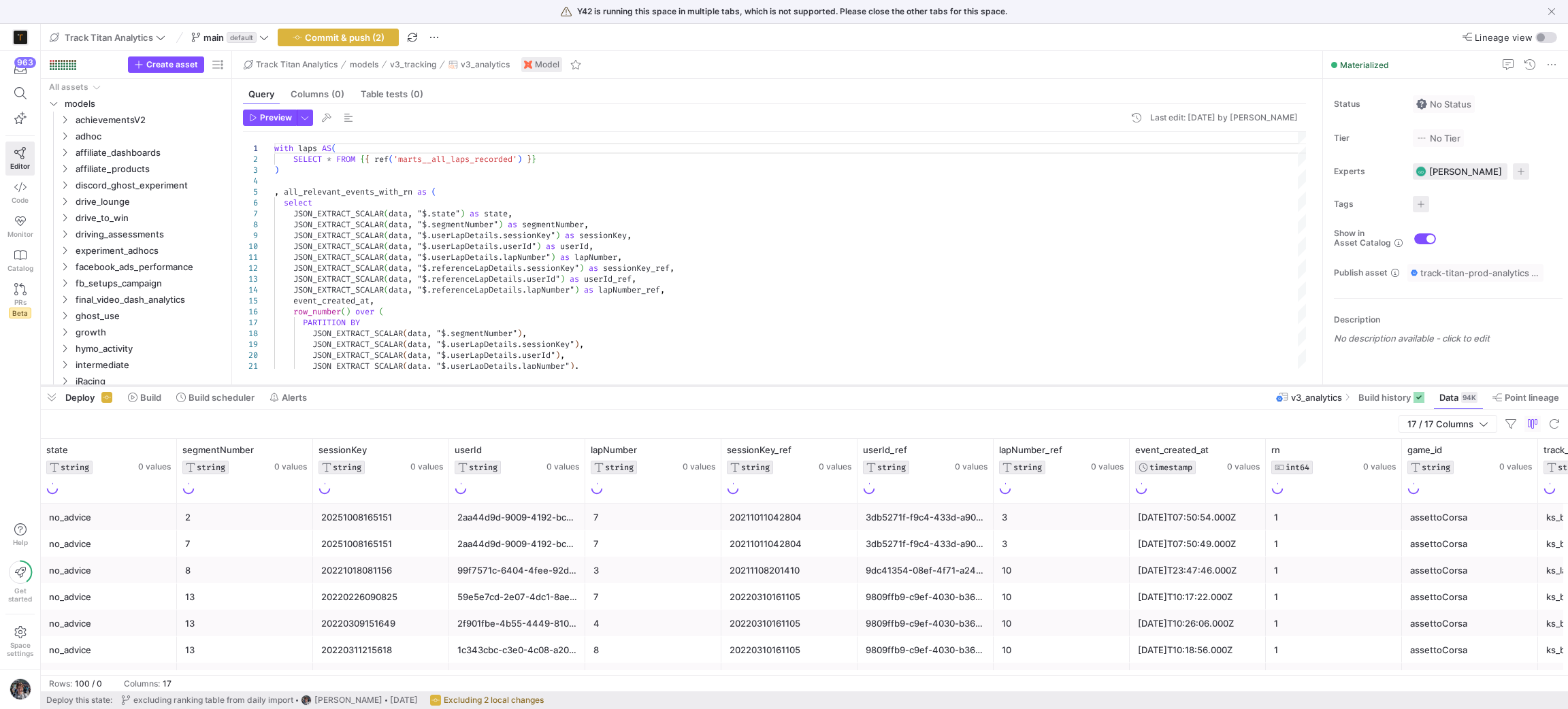
drag, startPoint x: 692, startPoint y: 463, endPoint x: 685, endPoint y: 388, distance: 75.3
click at [685, 388] on div at bounding box center [804, 386] width 1527 height 5
